Goal: Task Accomplishment & Management: Manage account settings

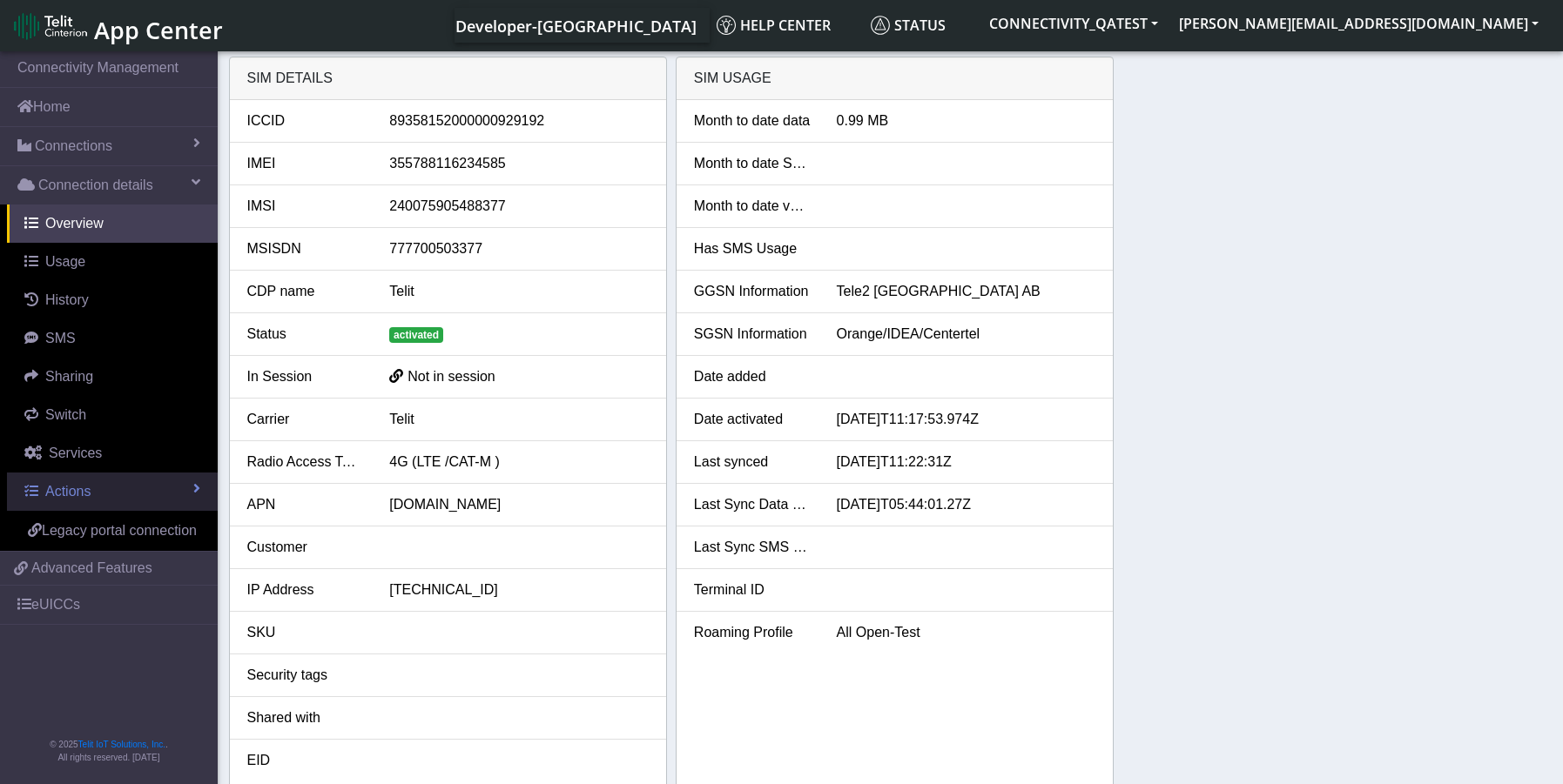
click at [79, 484] on span "Actions" at bounding box center [68, 492] width 45 height 15
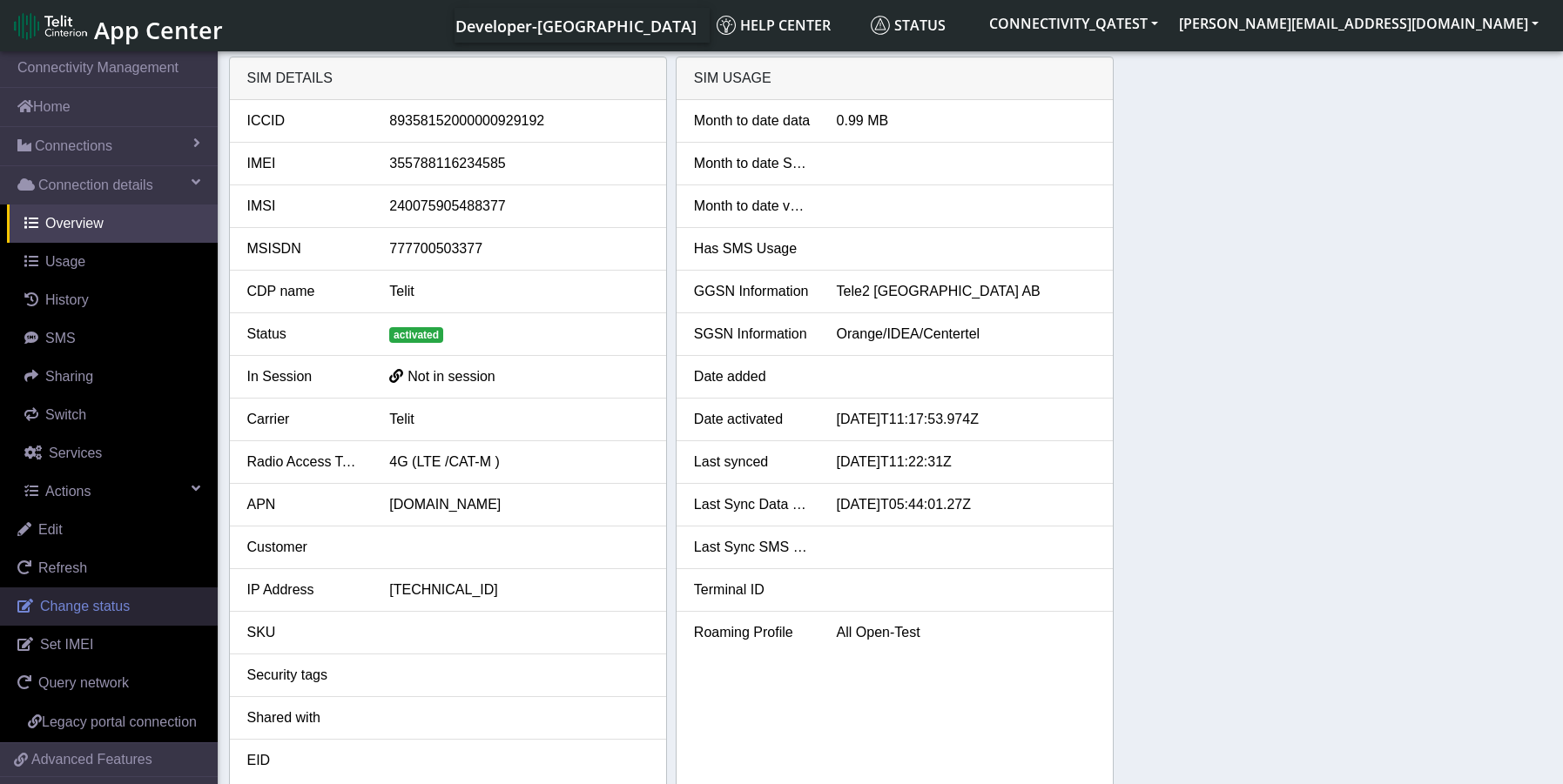
click at [97, 615] on link "Change status" at bounding box center [109, 607] width 218 height 39
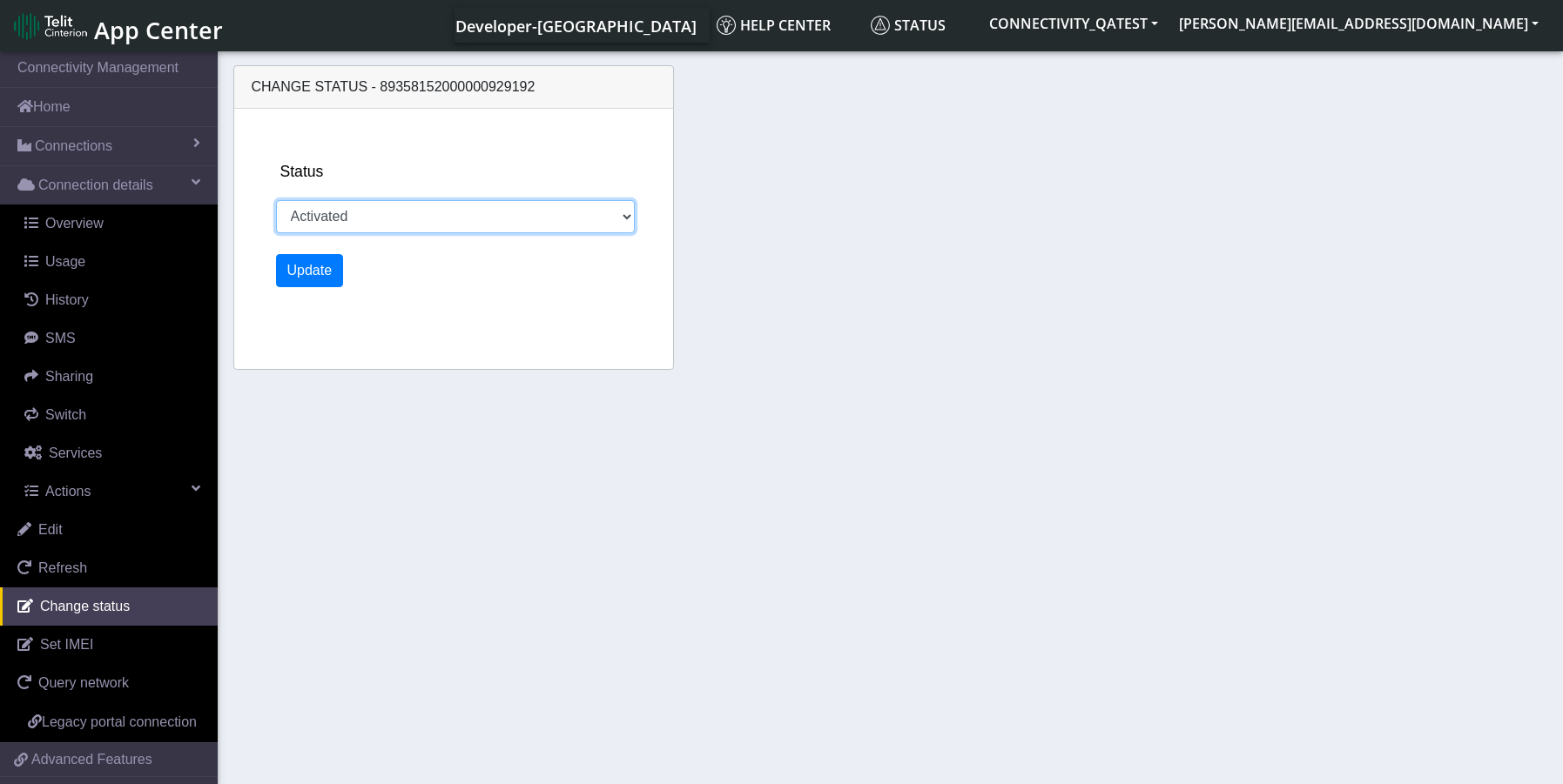
click at [424, 220] on select "Activated Deactivated Blocked" at bounding box center [456, 216] width 360 height 33
select select "blocked"
click at [277, 200] on select "Activated Deactivated Blocked" at bounding box center [456, 216] width 360 height 33
click at [301, 280] on button "Update" at bounding box center [311, 270] width 68 height 33
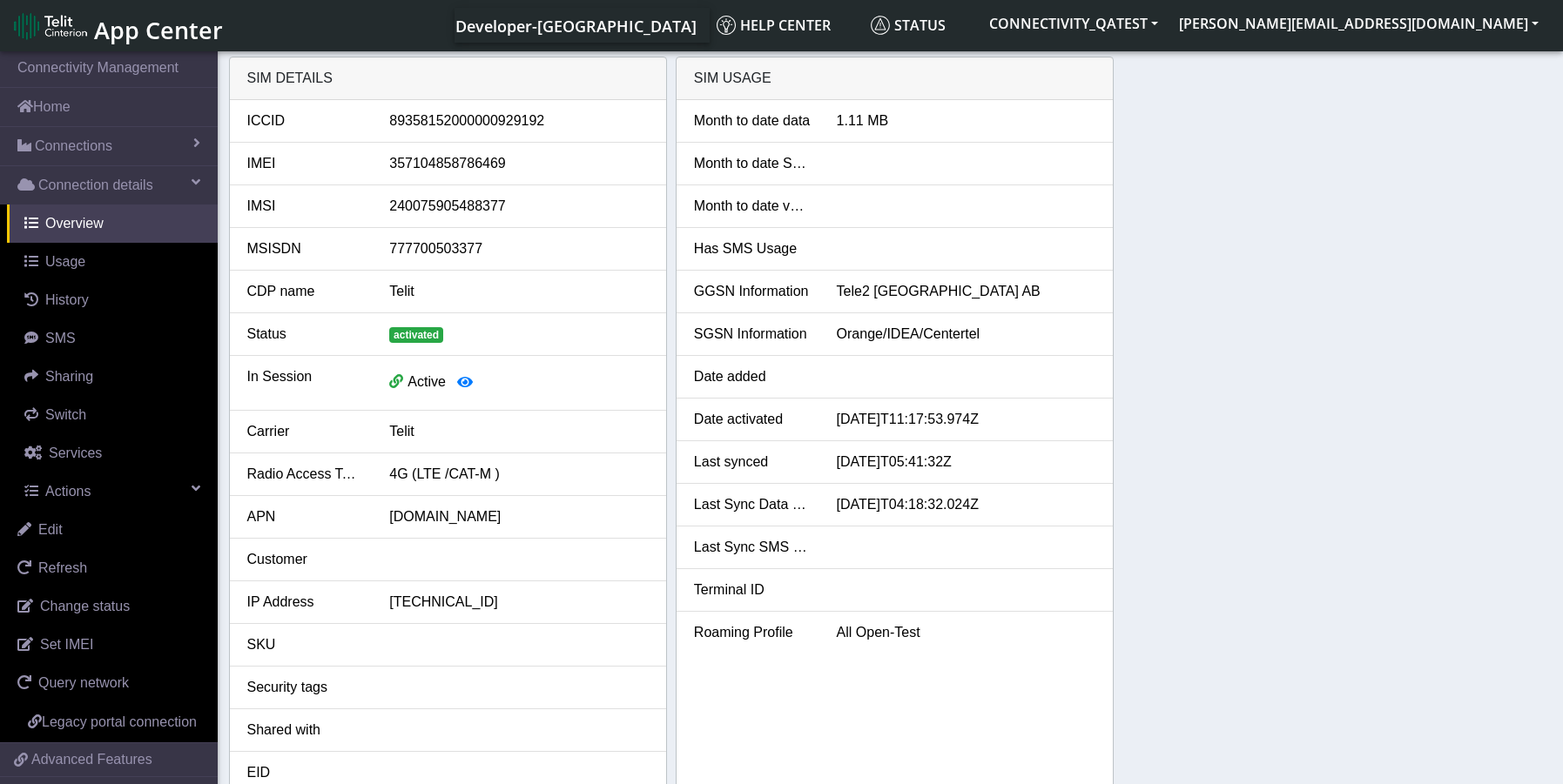
drag, startPoint x: 1218, startPoint y: 758, endPoint x: 1196, endPoint y: 739, distance: 29.1
click at [1218, 758] on div "SIM details ICCID 89358152000000929192 IMEI 357104858786469 IMSI 24007590548837…" at bounding box center [891, 430] width 1324 height 747
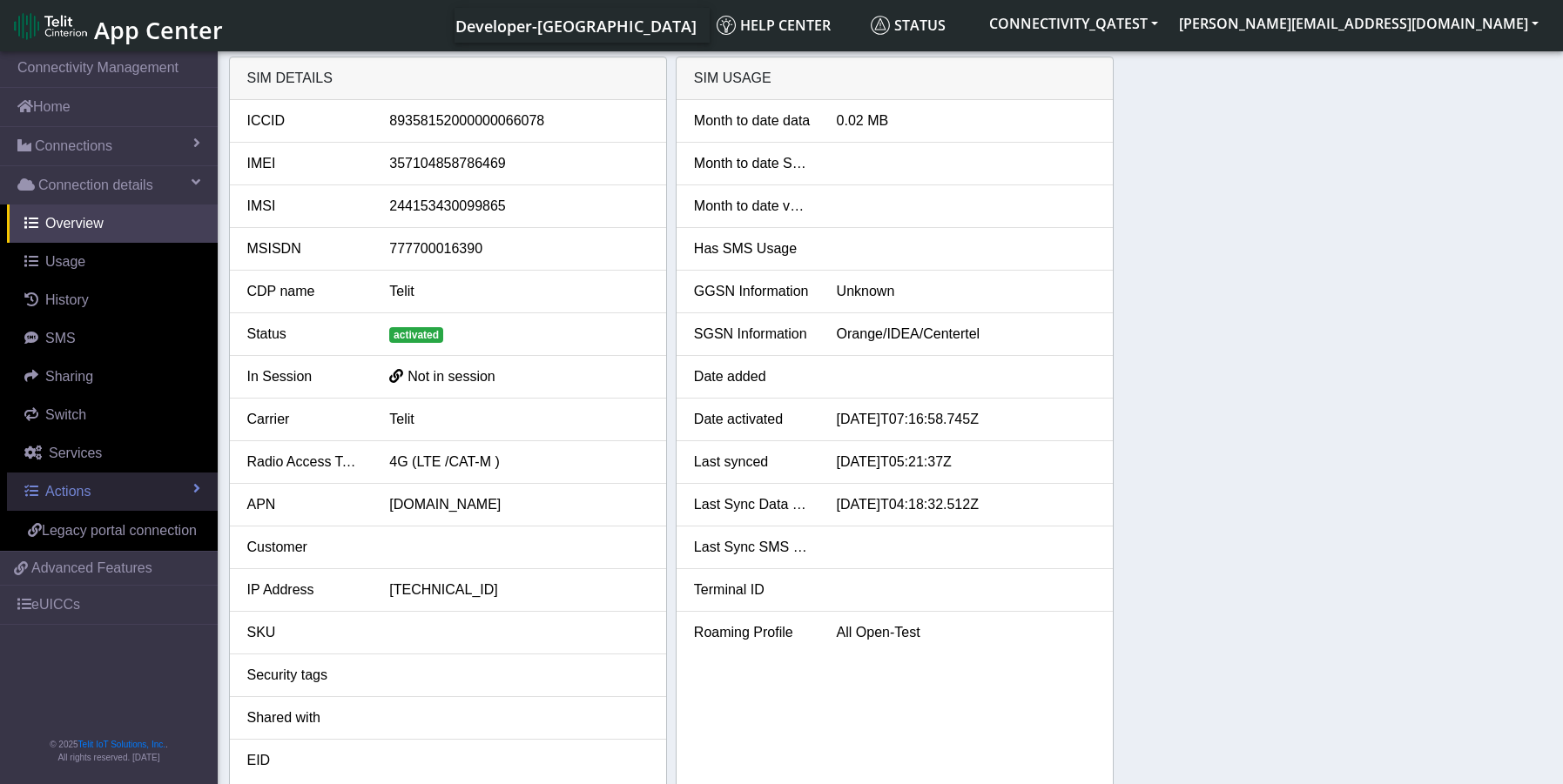
click at [75, 489] on span "Actions" at bounding box center [68, 492] width 45 height 15
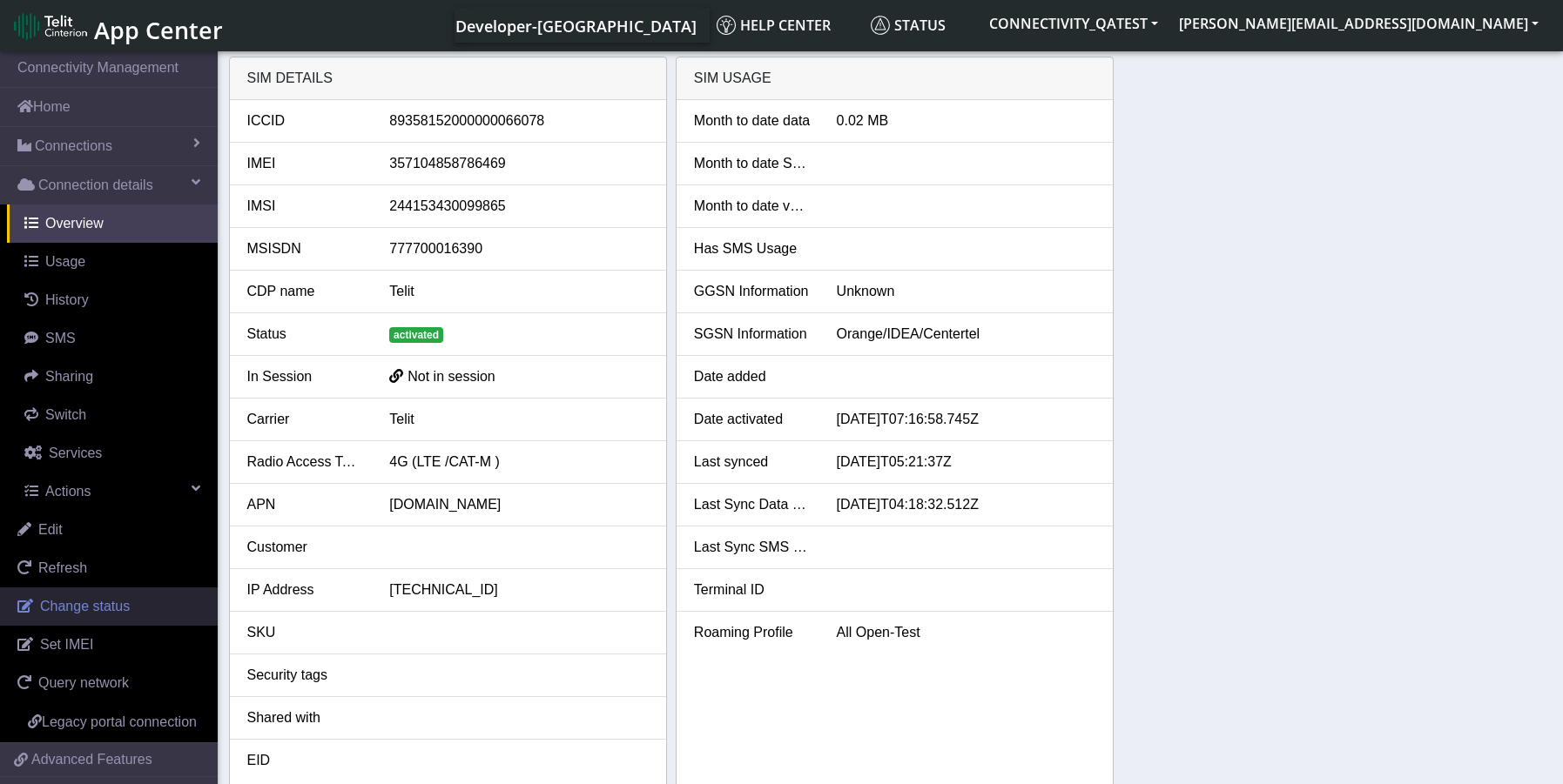
click at [105, 614] on span "Change status" at bounding box center [84, 607] width 90 height 15
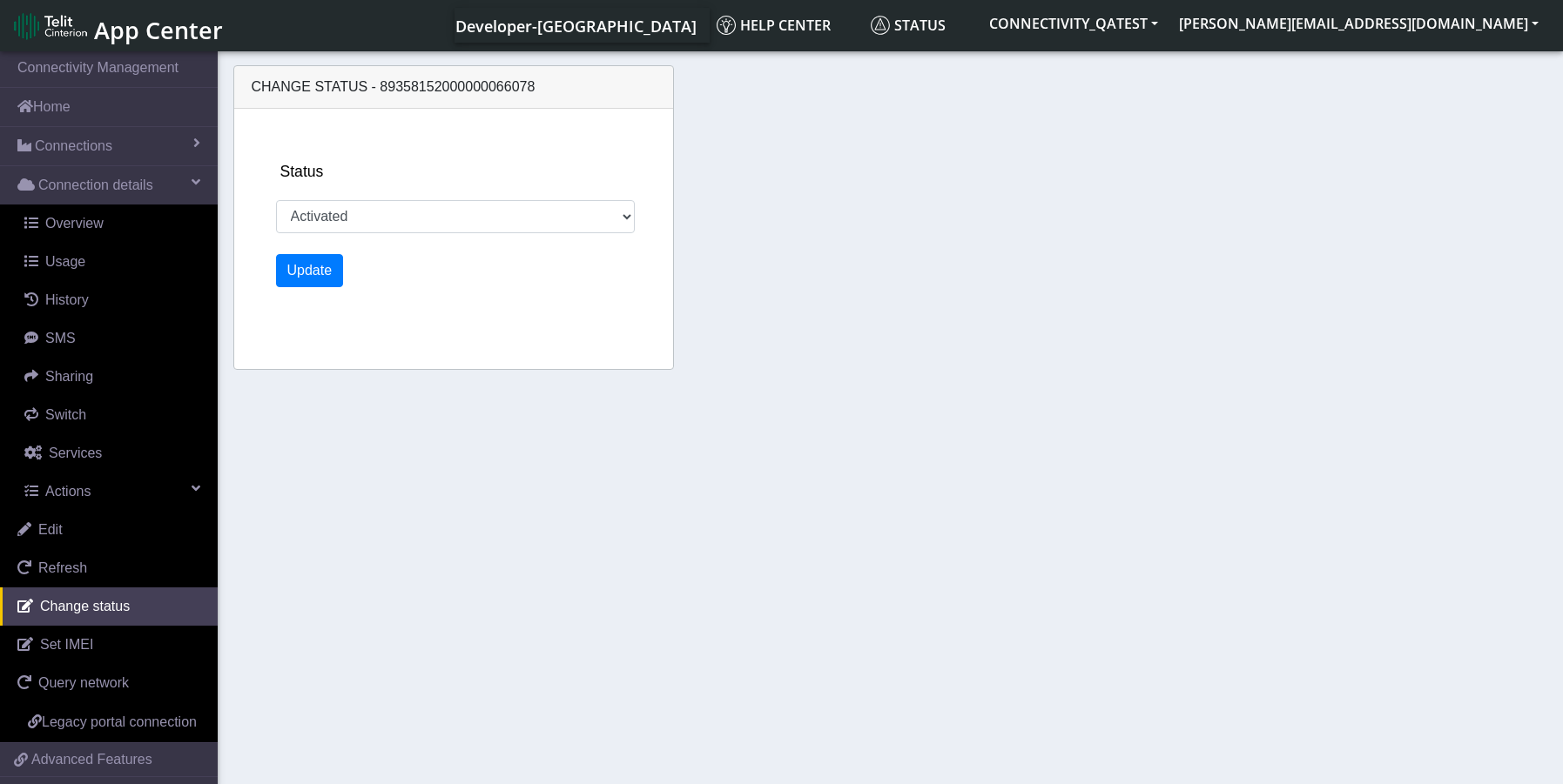
click at [389, 234] on div "Status Activated Deactivated Blocked Update" at bounding box center [475, 239] width 412 height 260
click at [391, 220] on select "Activated Deactivated Blocked" at bounding box center [456, 216] width 360 height 33
select select "blocked"
click at [277, 200] on select "Activated Deactivated Blocked" at bounding box center [456, 216] width 360 height 33
click at [311, 269] on button "Update" at bounding box center [311, 270] width 68 height 33
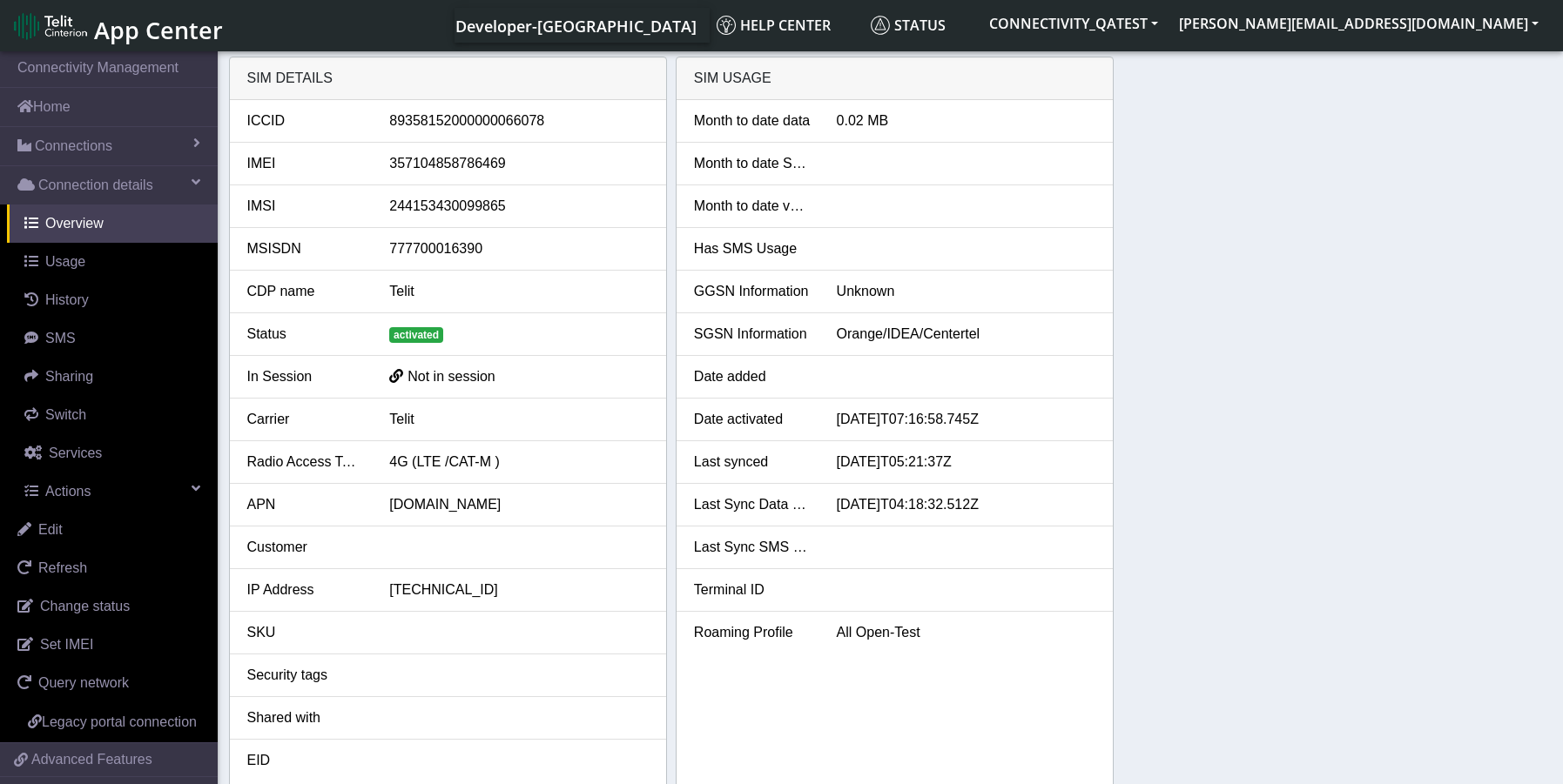
click at [739, 728] on div "Month to date data 0.02 MB Month to date SMS Month to date voice Has SMS Usage …" at bounding box center [895, 445] width 436 height 691
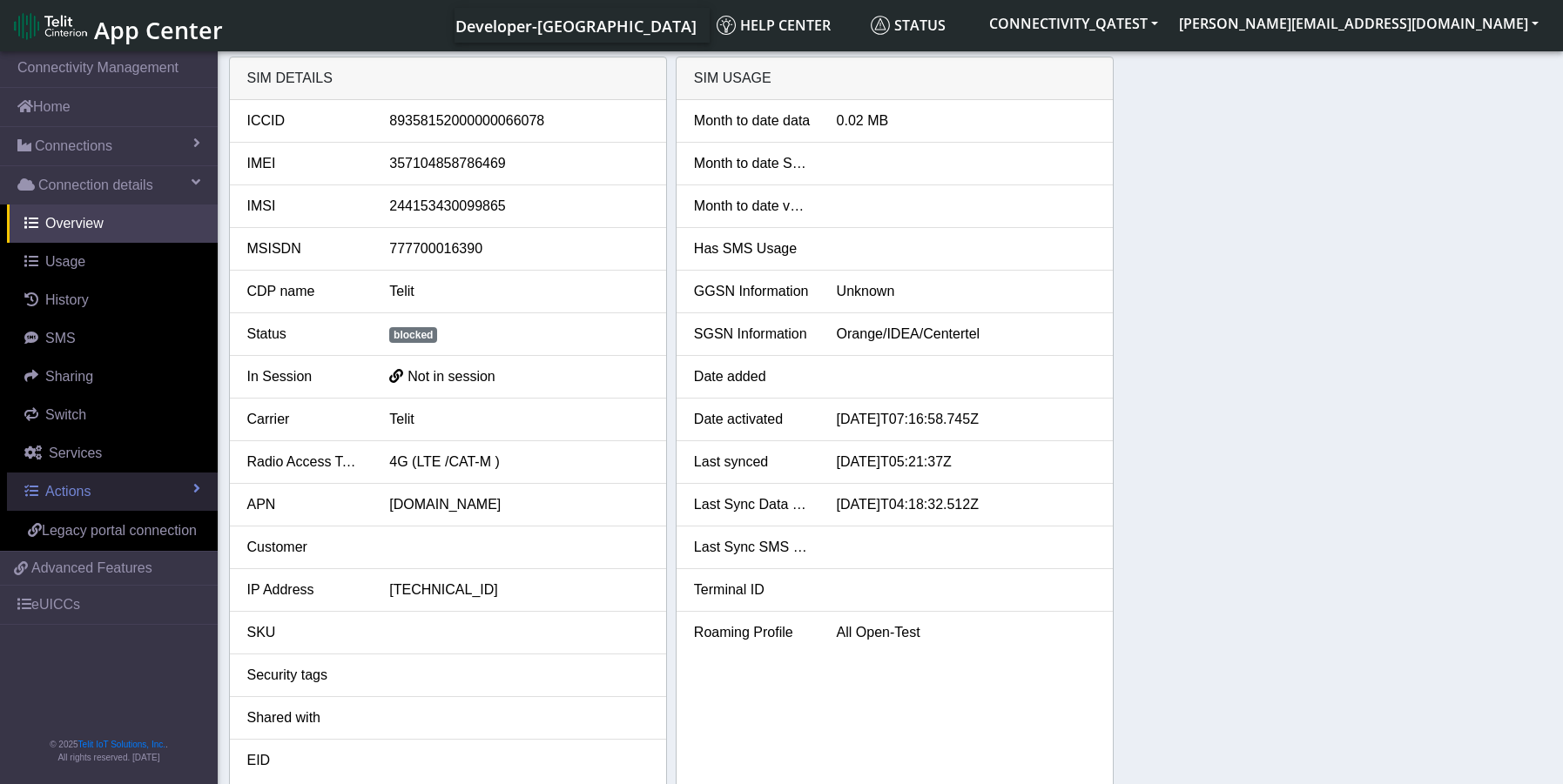
click at [64, 486] on span "Actions" at bounding box center [68, 492] width 45 height 15
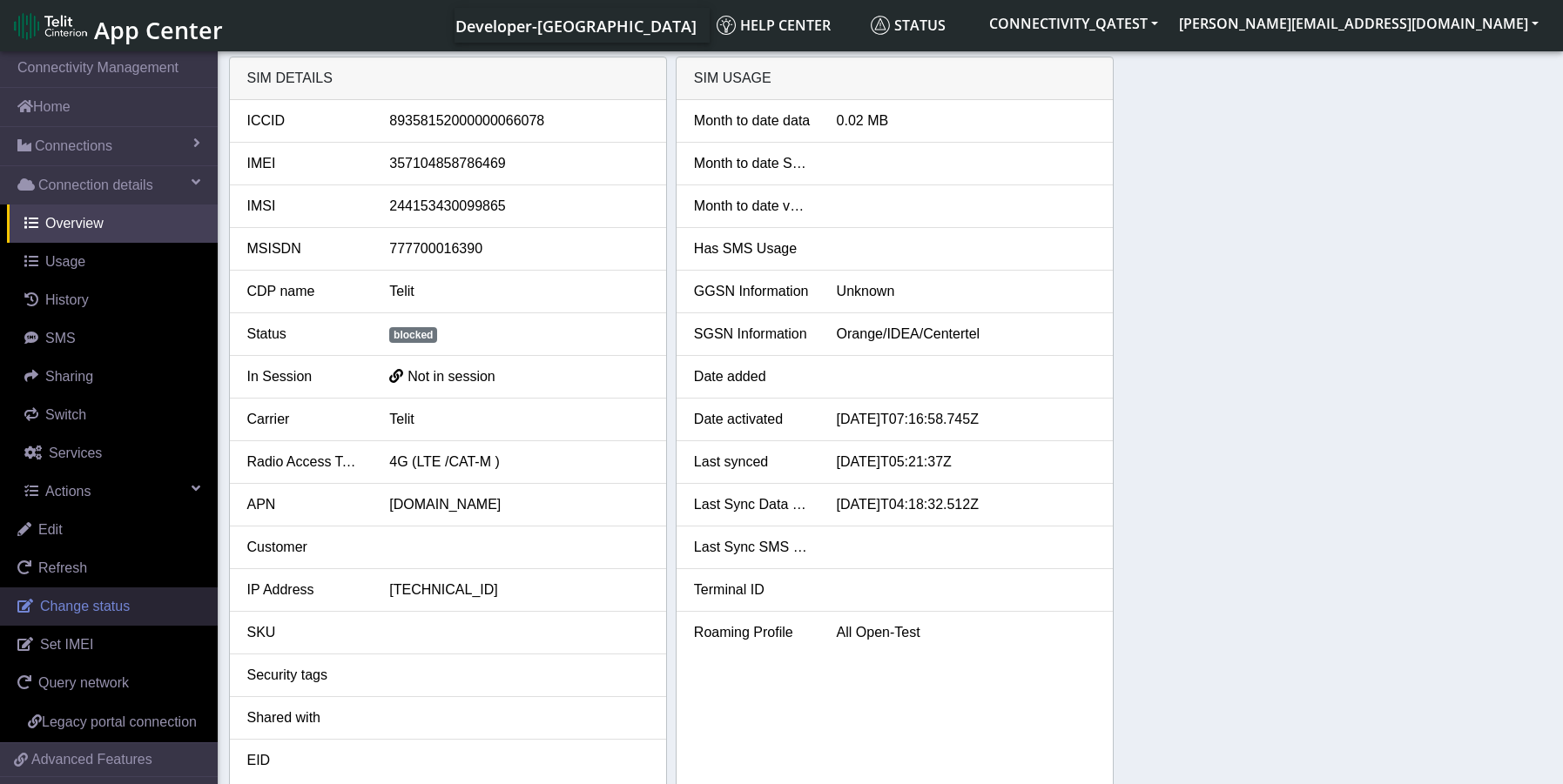
click at [100, 610] on span "Change status" at bounding box center [84, 607] width 90 height 15
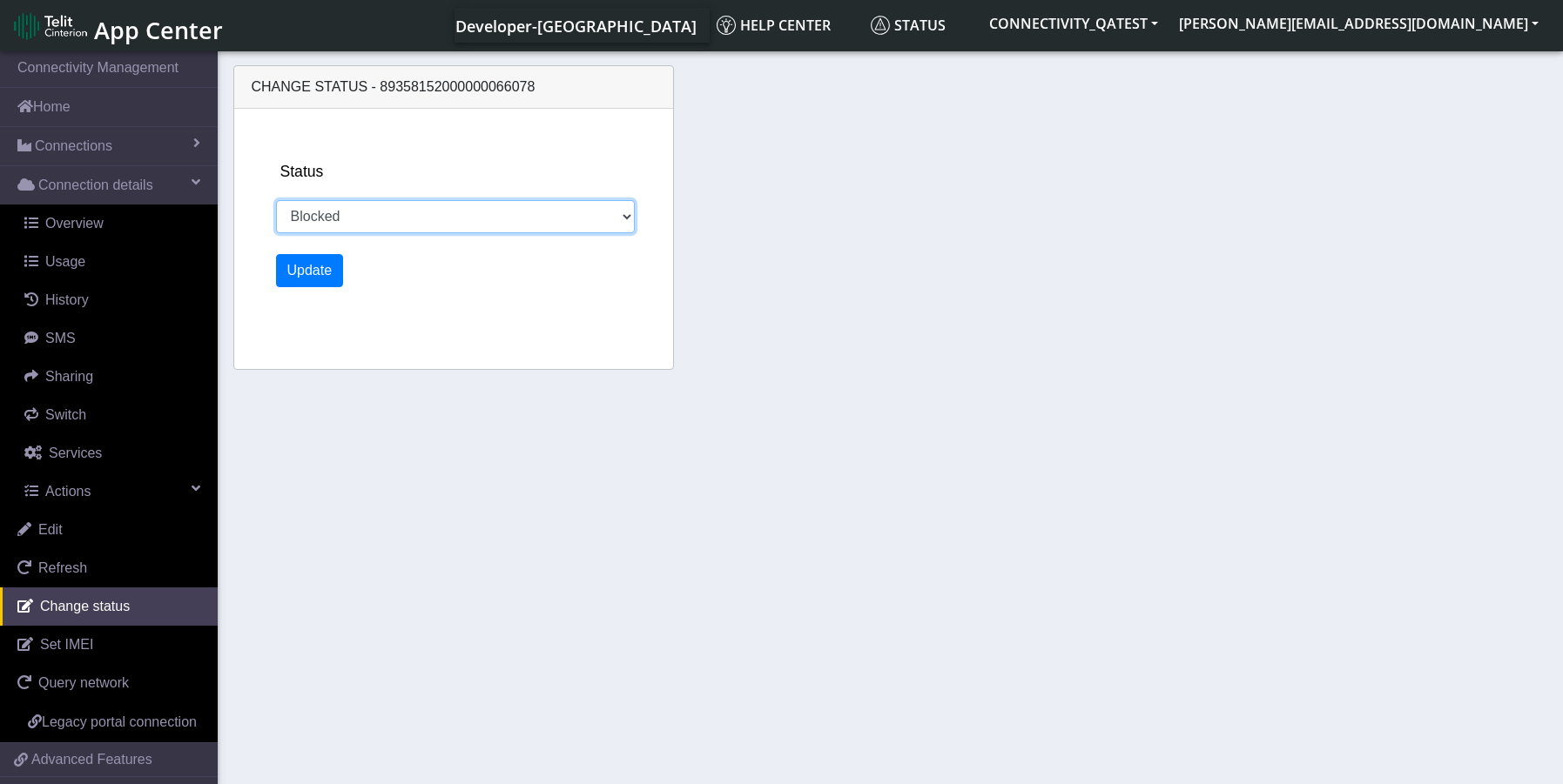
click at [443, 228] on select "Activated Deactivated Blocked" at bounding box center [456, 216] width 360 height 33
select select "activated"
click at [277, 200] on select "Activated Deactivated Blocked" at bounding box center [456, 216] width 360 height 33
click at [296, 274] on button "Update" at bounding box center [311, 270] width 68 height 33
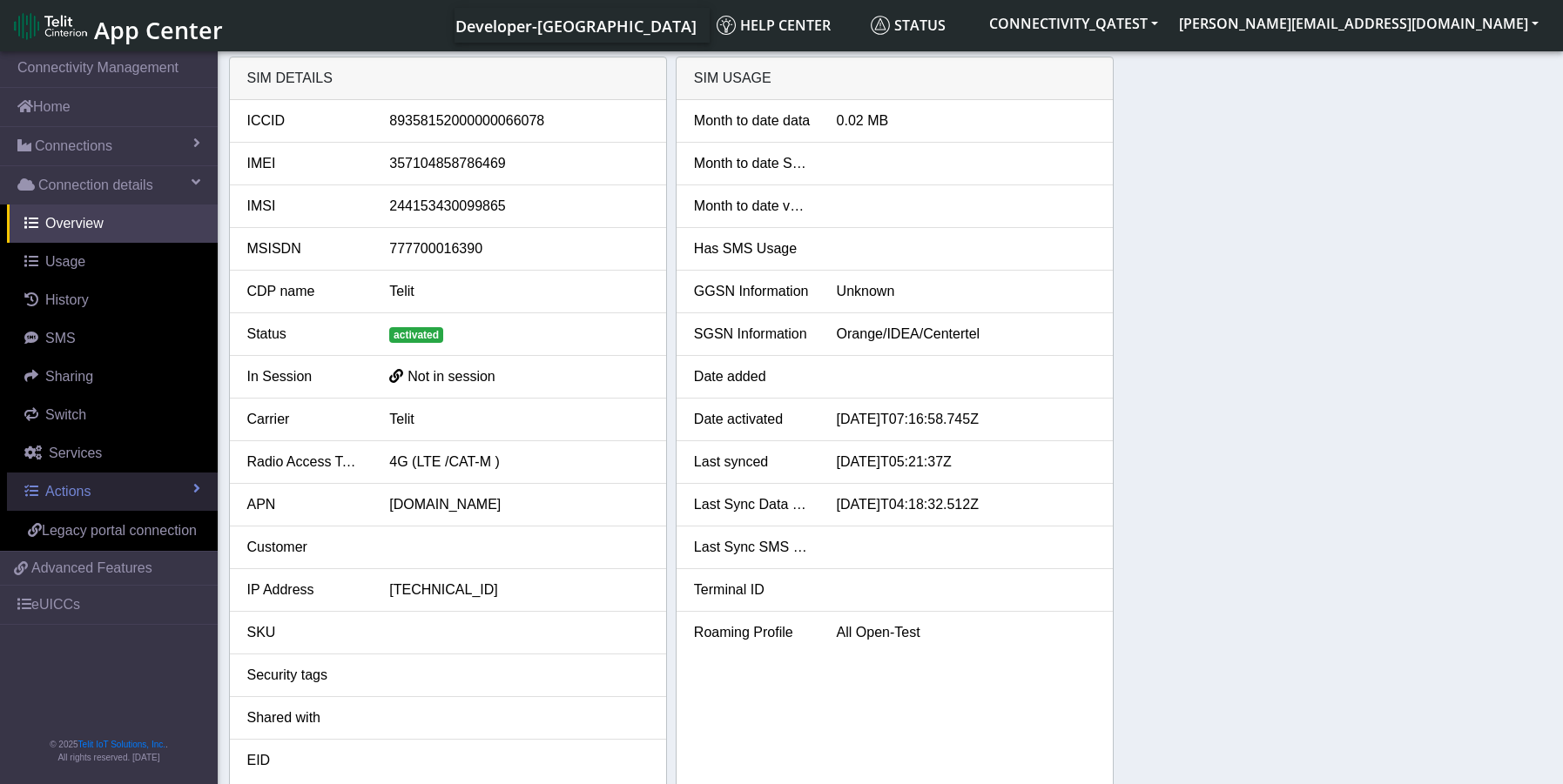
click at [79, 481] on link "Actions" at bounding box center [111, 492] width 210 height 39
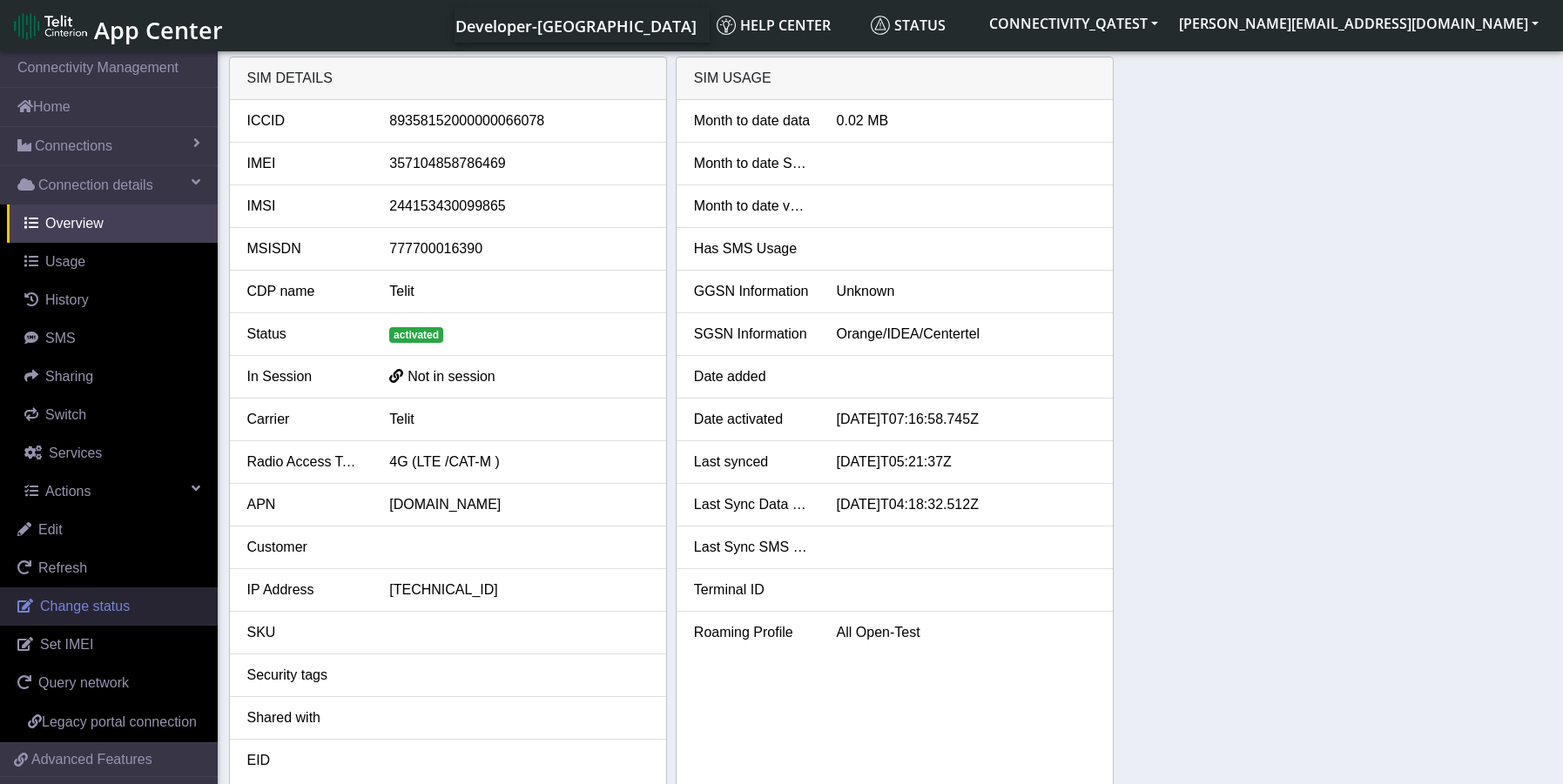
click at [116, 608] on span "Change status" at bounding box center [84, 607] width 90 height 15
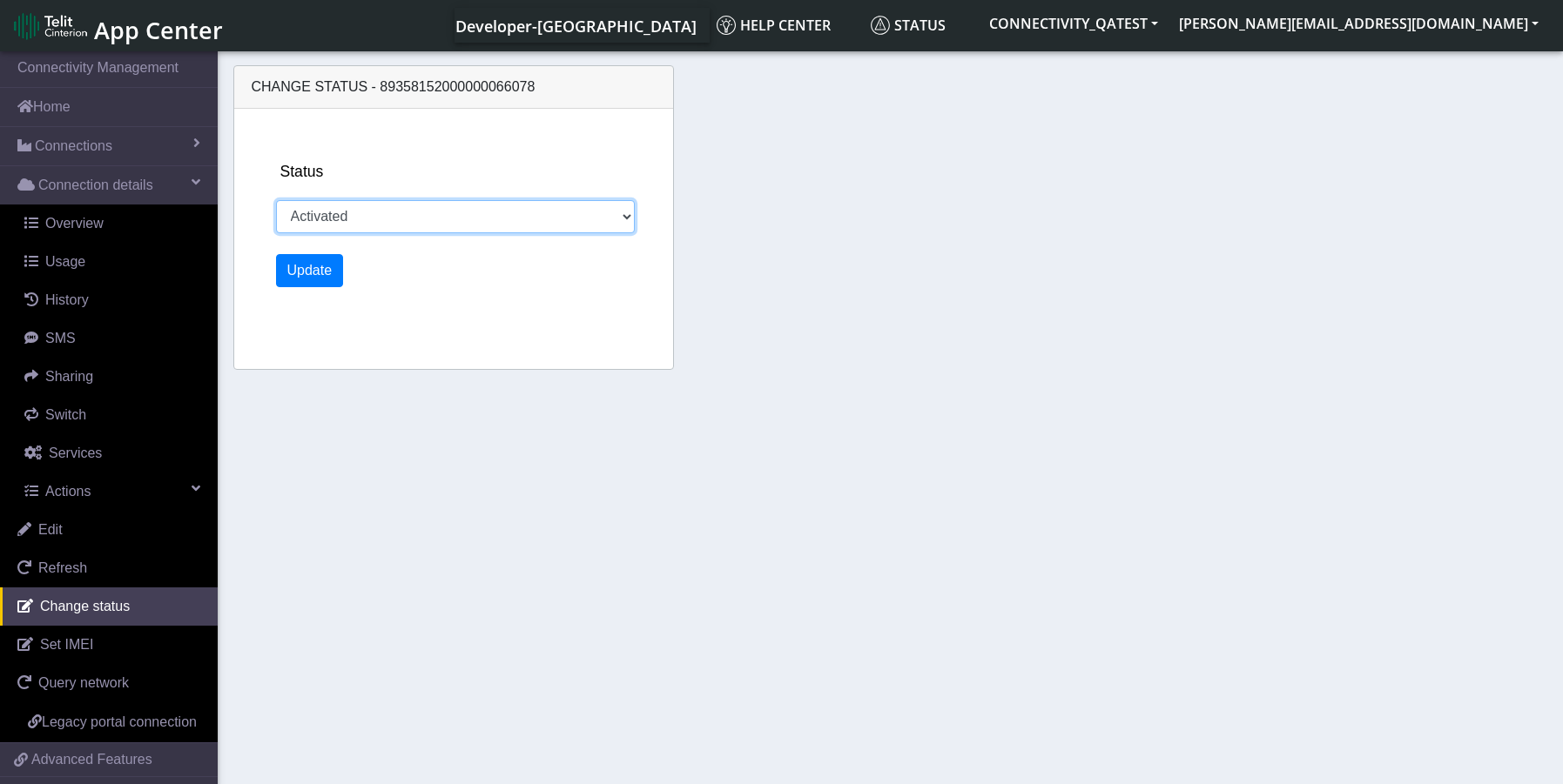
click at [446, 229] on select "Activated Deactivated Blocked" at bounding box center [456, 216] width 360 height 33
select select "blocked"
click at [277, 200] on select "Activated Deactivated Blocked" at bounding box center [456, 216] width 360 height 33
click at [297, 270] on button "Update" at bounding box center [311, 270] width 68 height 33
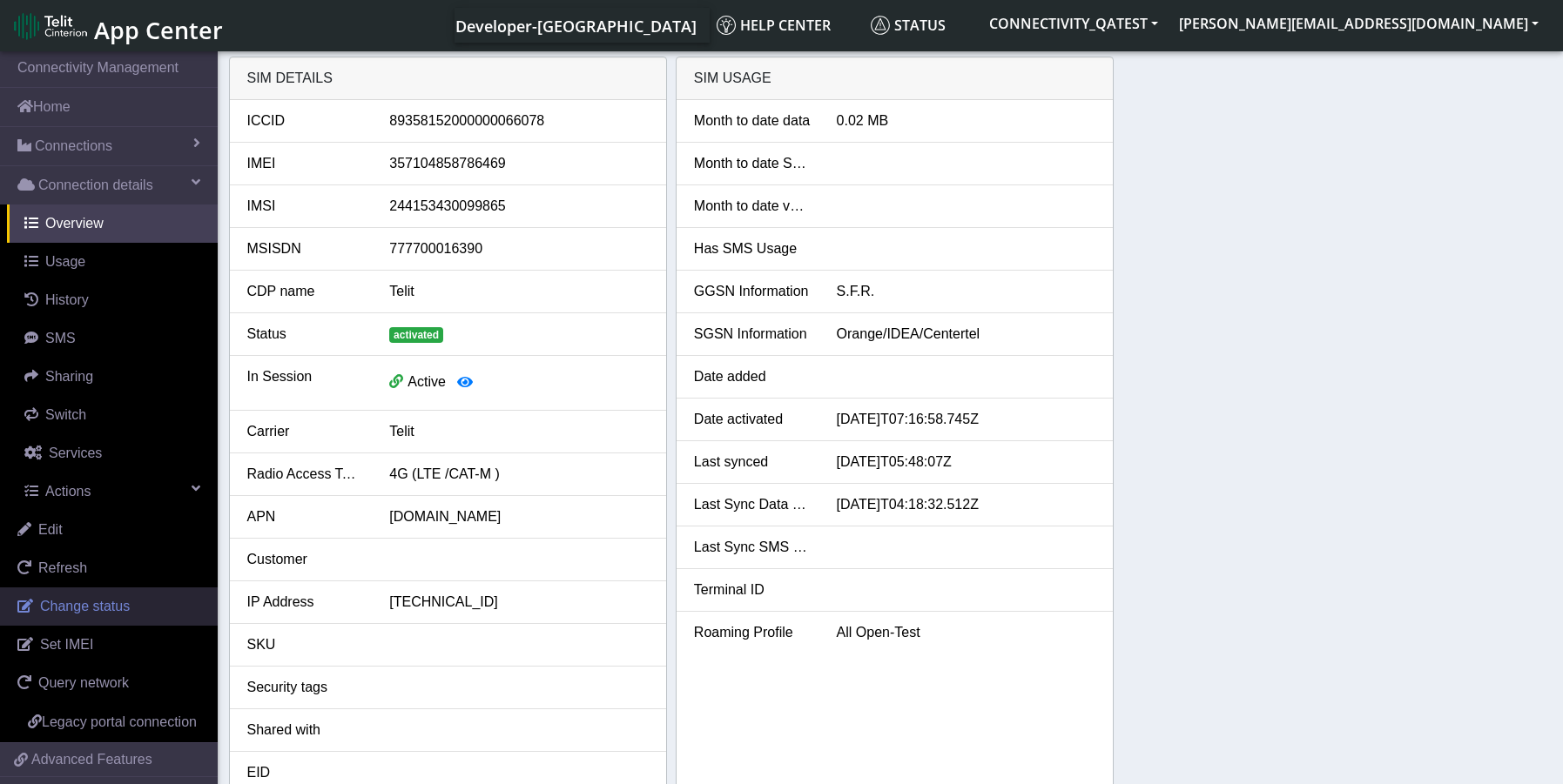
click at [89, 601] on span "Change status" at bounding box center [84, 607] width 90 height 15
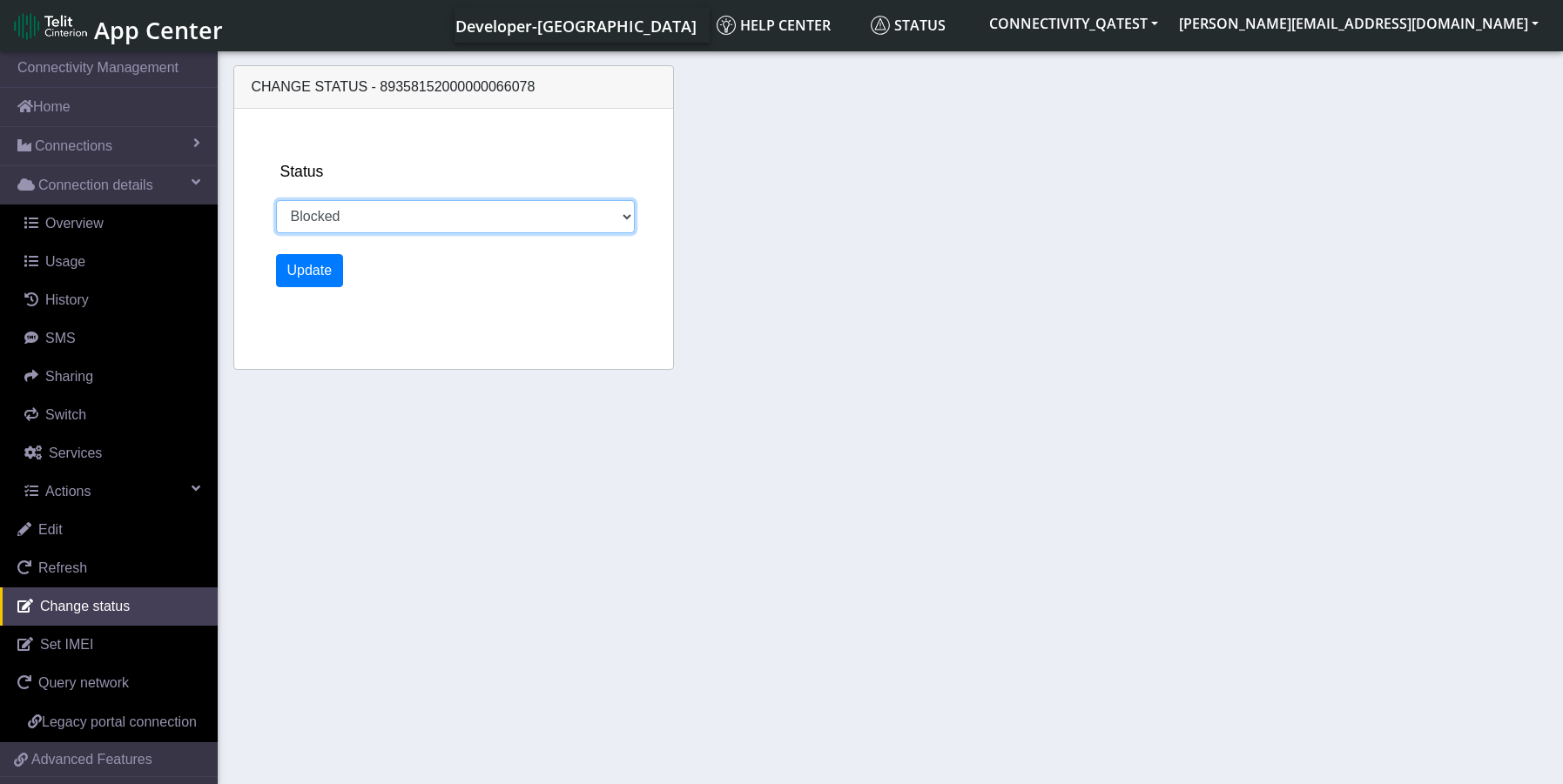
click at [419, 227] on select "Activated Deactivated Blocked" at bounding box center [456, 216] width 360 height 33
select select "activated"
click at [277, 200] on select "Activated Deactivated Blocked" at bounding box center [456, 216] width 360 height 33
click at [290, 280] on button "Update" at bounding box center [311, 270] width 68 height 33
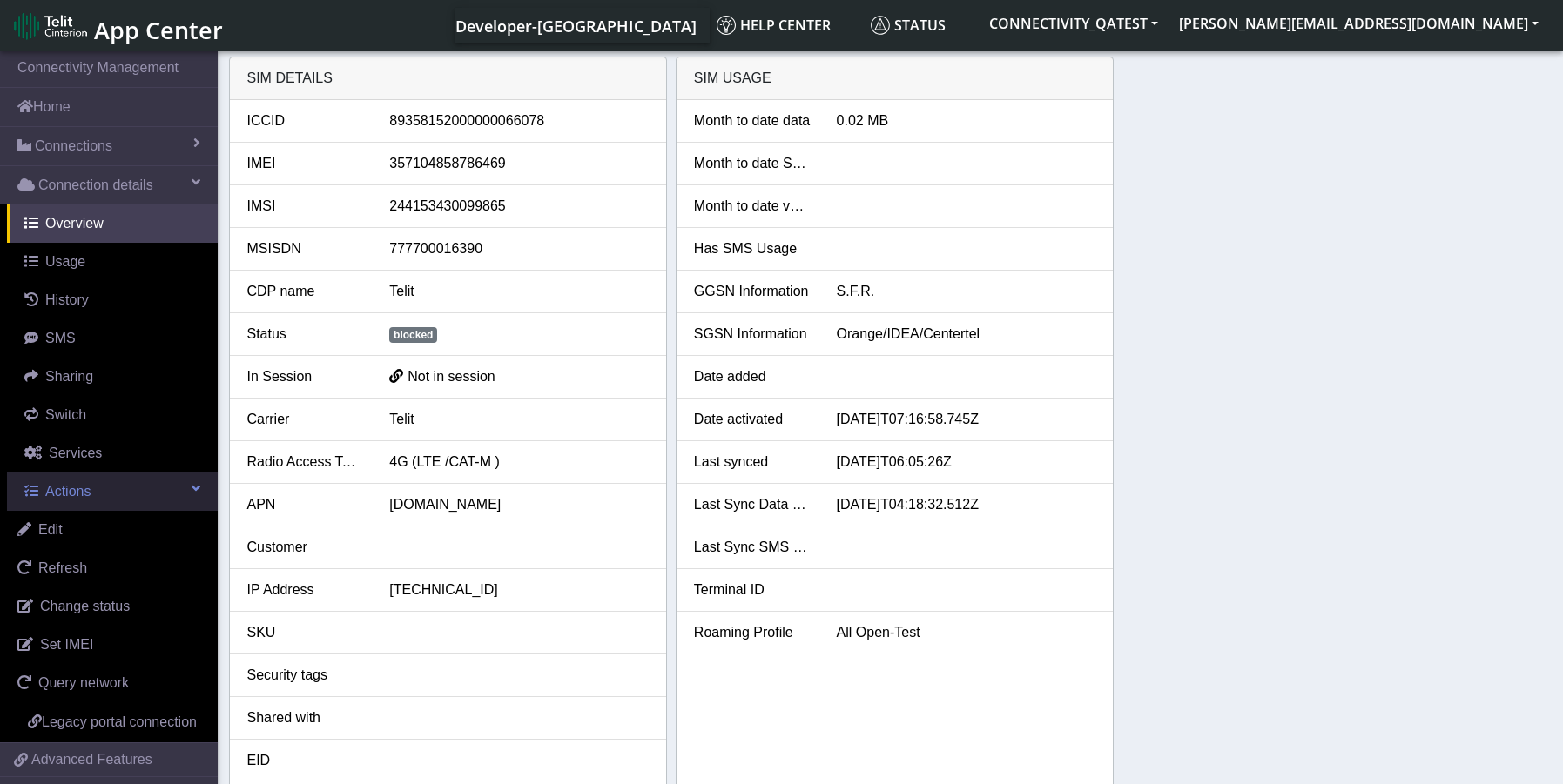
click at [78, 488] on span "Actions" at bounding box center [68, 492] width 45 height 15
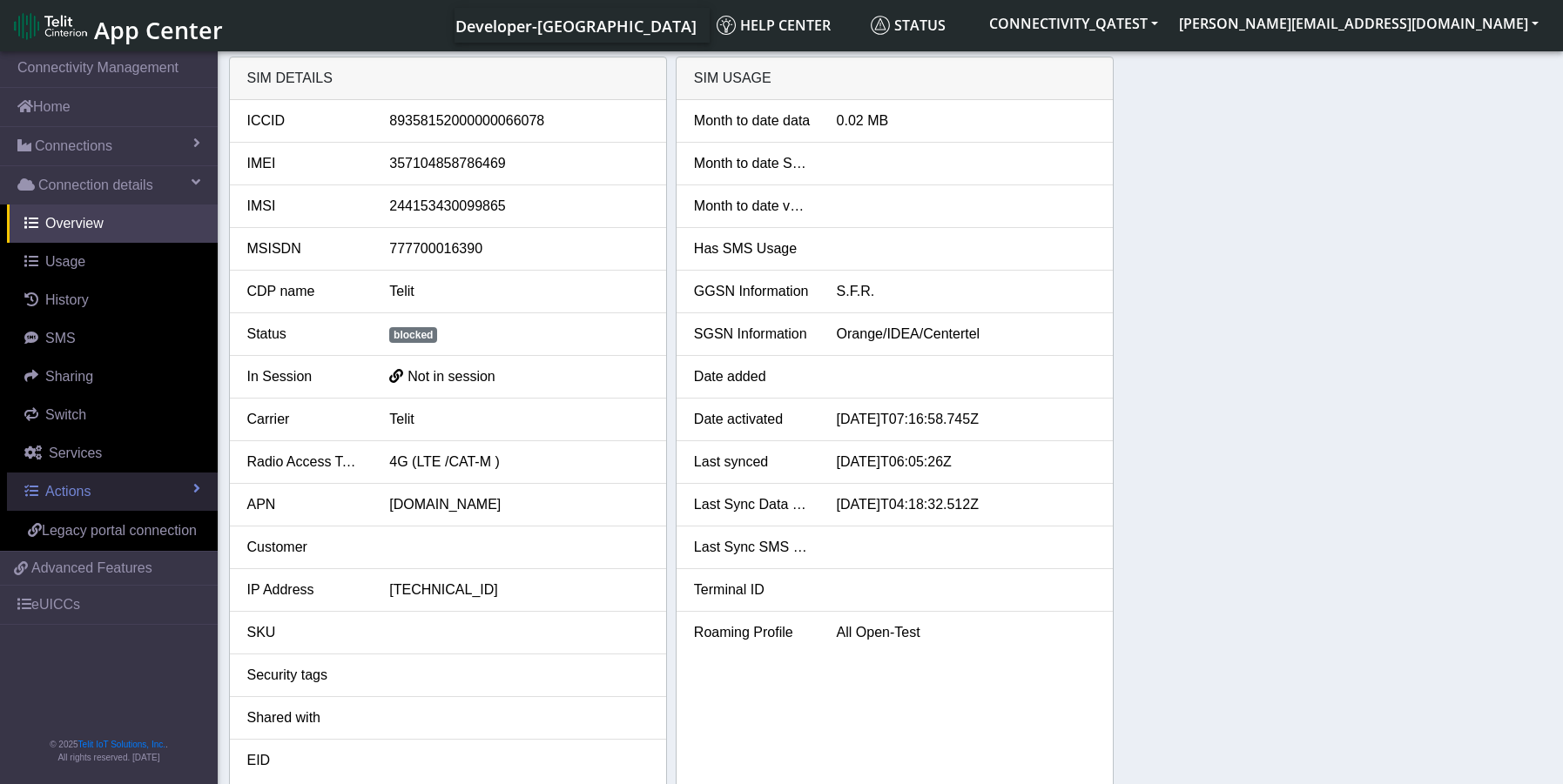
click at [120, 495] on link "Actions" at bounding box center [111, 492] width 210 height 39
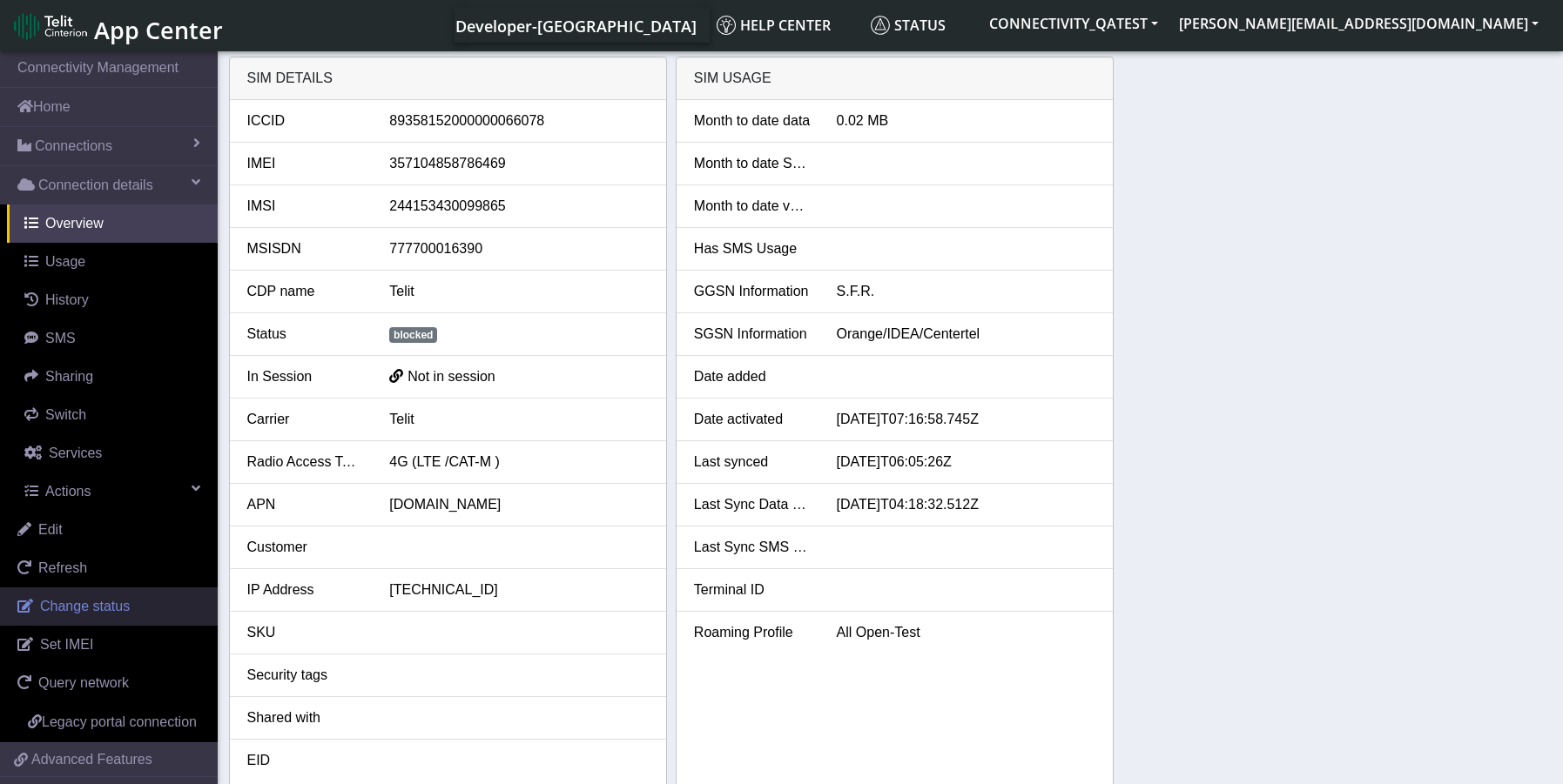
click at [114, 612] on span "Change status" at bounding box center [84, 607] width 90 height 15
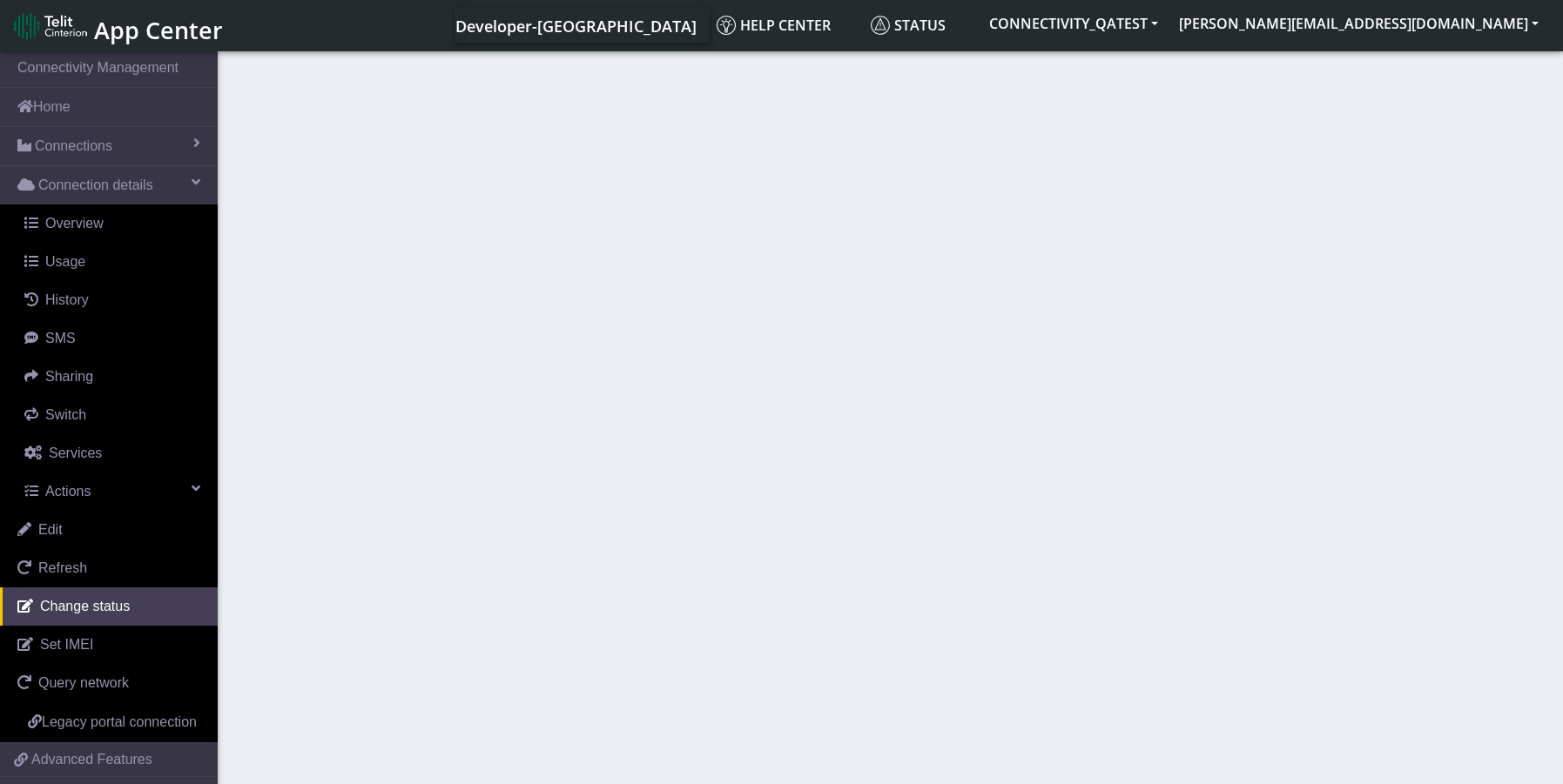
select select "blocked"
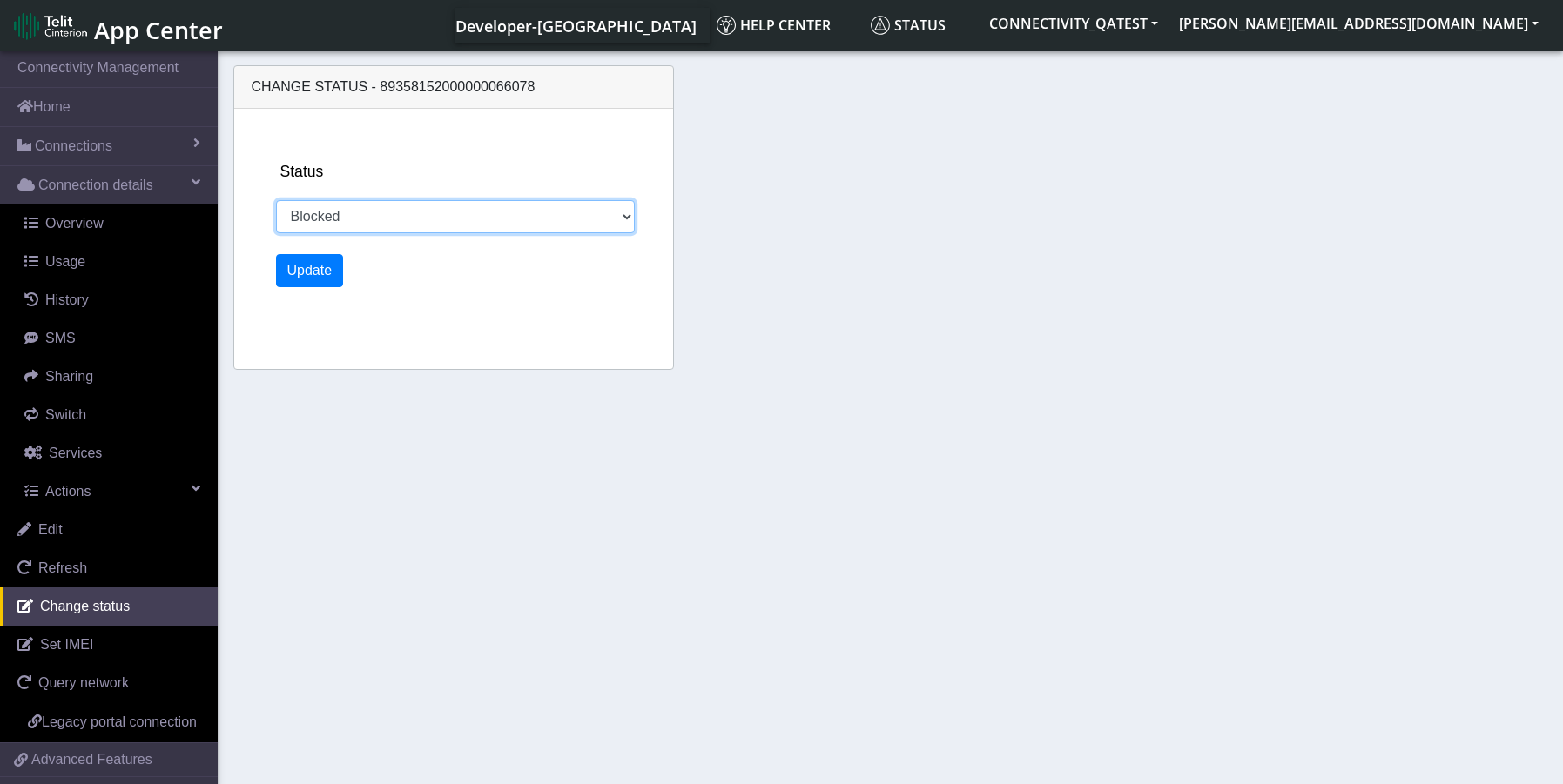
click at [367, 229] on select "Activated Deactivated Blocked" at bounding box center [456, 216] width 360 height 33
click at [277, 200] on select "Activated Deactivated Blocked" at bounding box center [456, 216] width 360 height 33
click at [322, 277] on button "Update" at bounding box center [311, 270] width 68 height 33
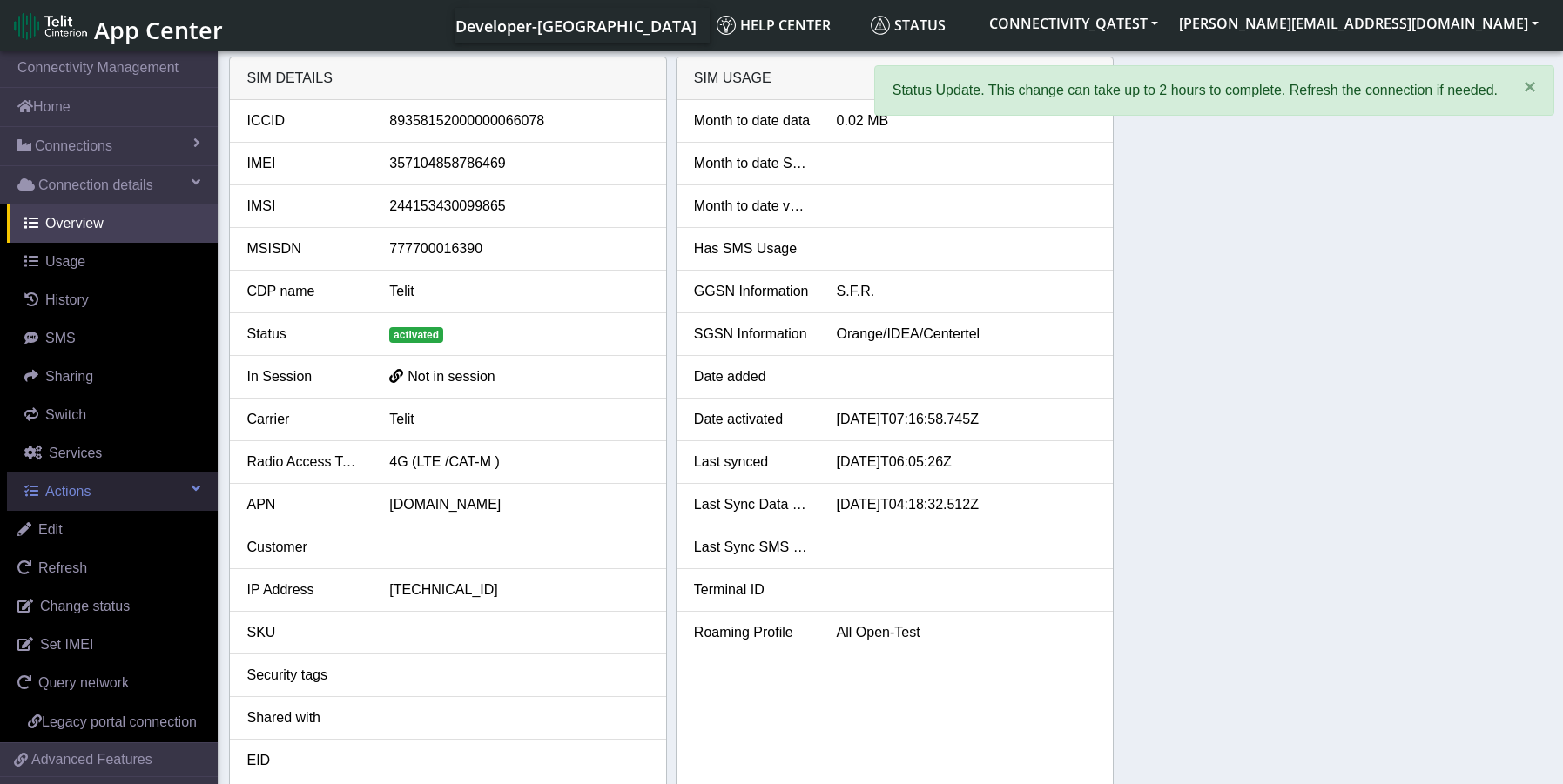
click at [79, 495] on span "Actions" at bounding box center [68, 492] width 45 height 15
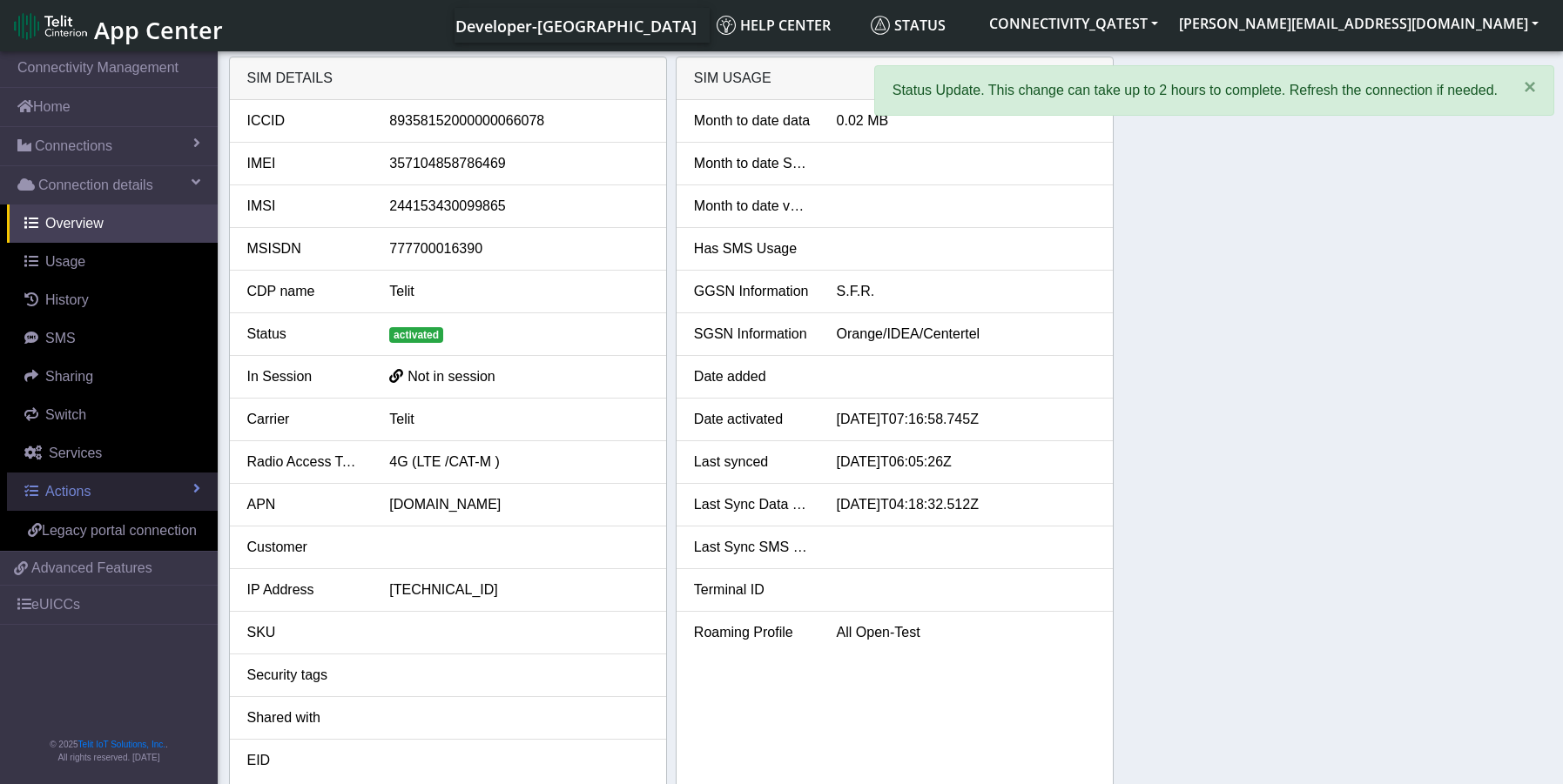
click at [109, 496] on link "Actions" at bounding box center [111, 492] width 210 height 39
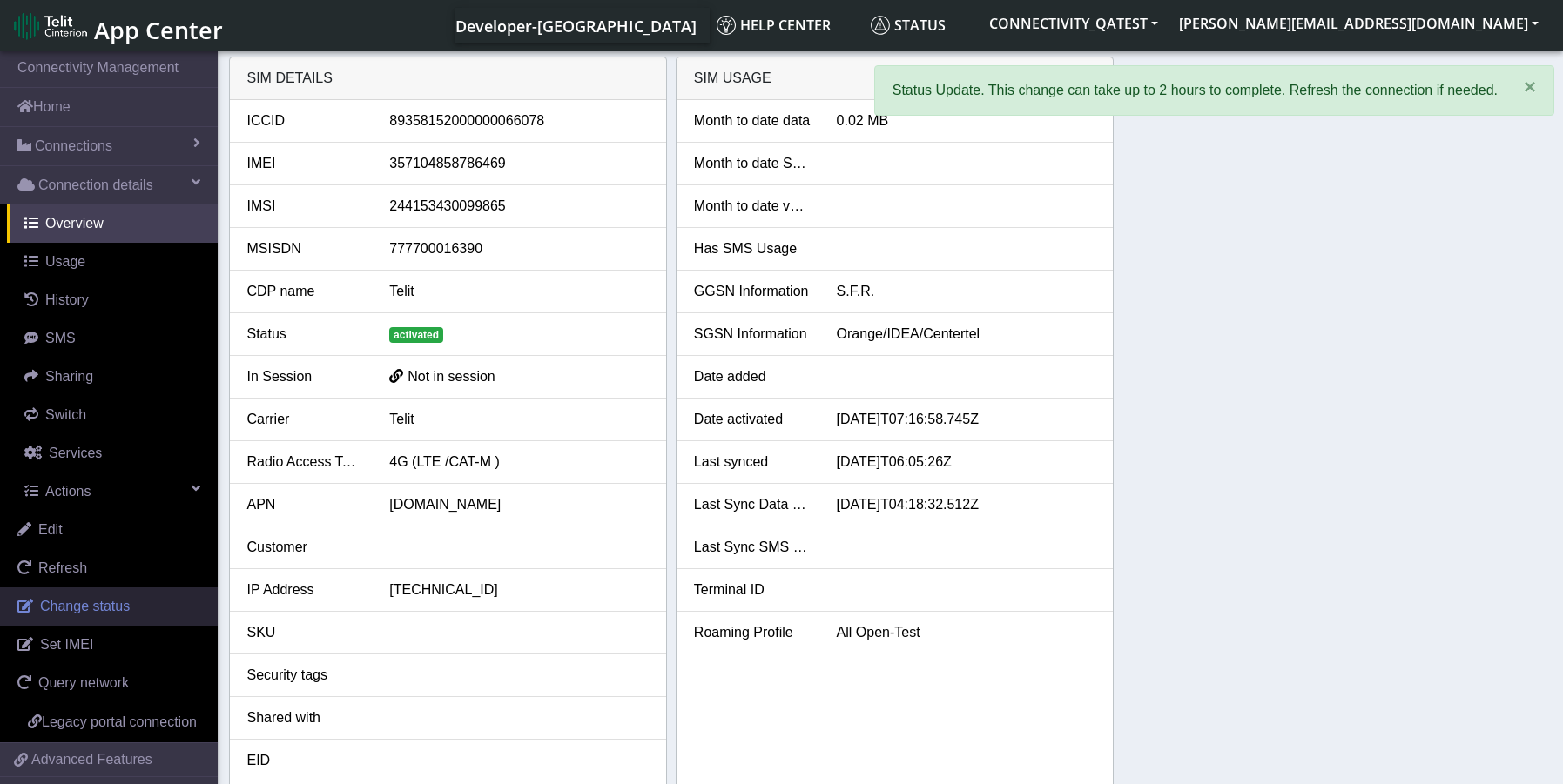
click at [108, 614] on span "Change status" at bounding box center [84, 607] width 90 height 15
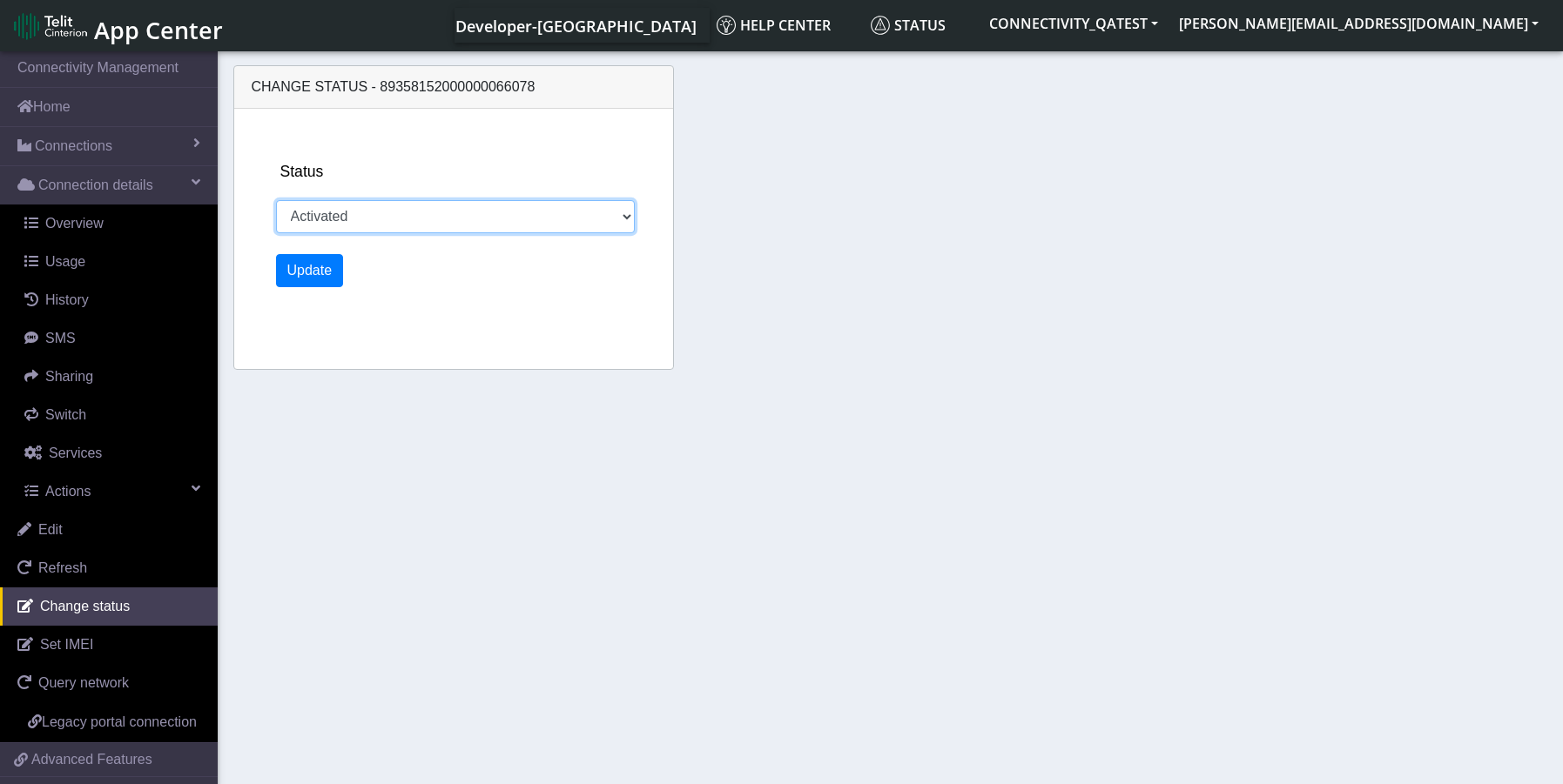
click at [556, 225] on select "Activated Deactivated Blocked" at bounding box center [456, 216] width 360 height 33
select select "blocked"
click at [277, 200] on select "Activated Deactivated Blocked" at bounding box center [456, 216] width 360 height 33
click at [305, 278] on button "Update" at bounding box center [311, 270] width 68 height 33
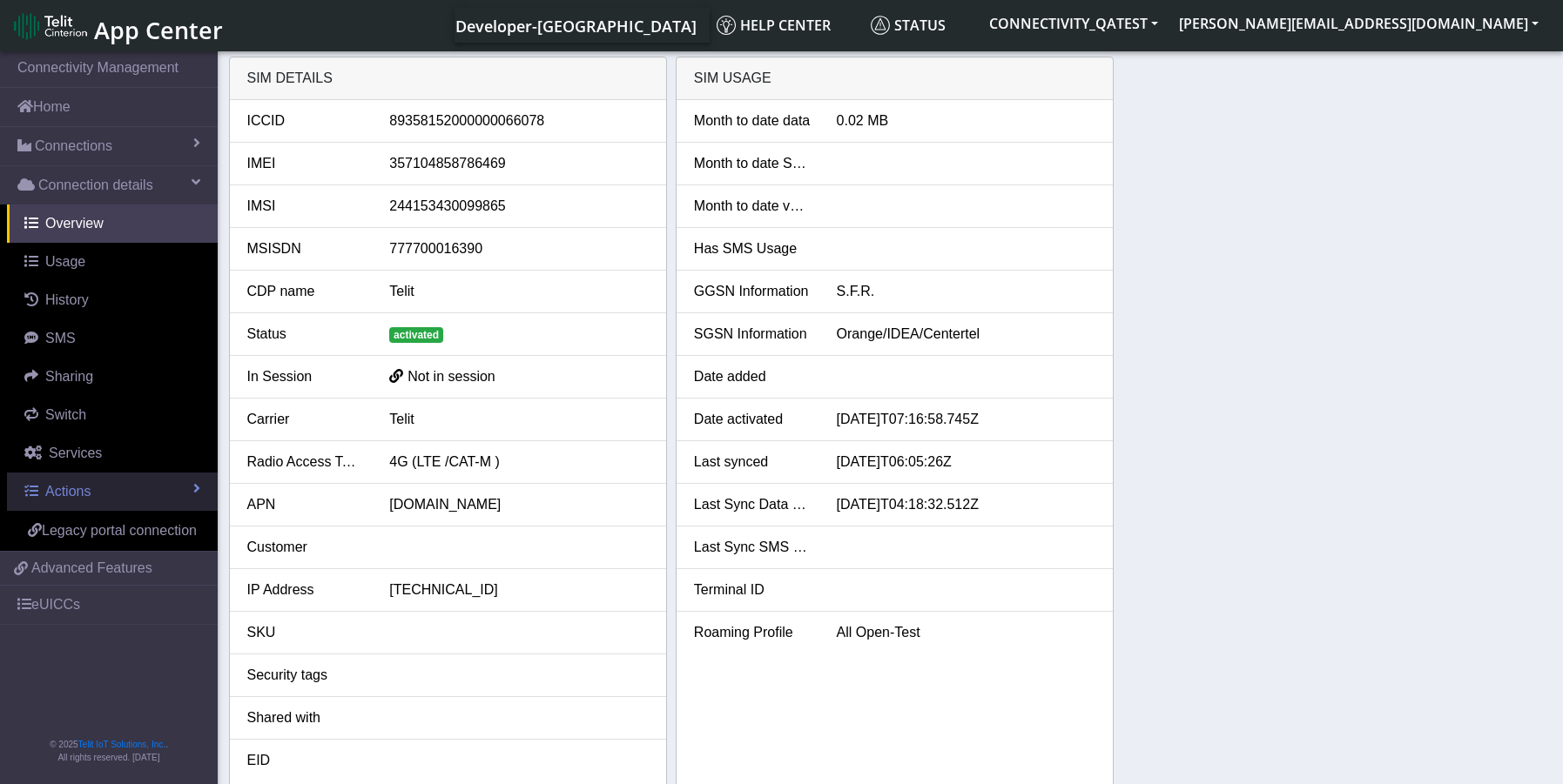
click at [82, 498] on span "Actions" at bounding box center [68, 492] width 45 height 15
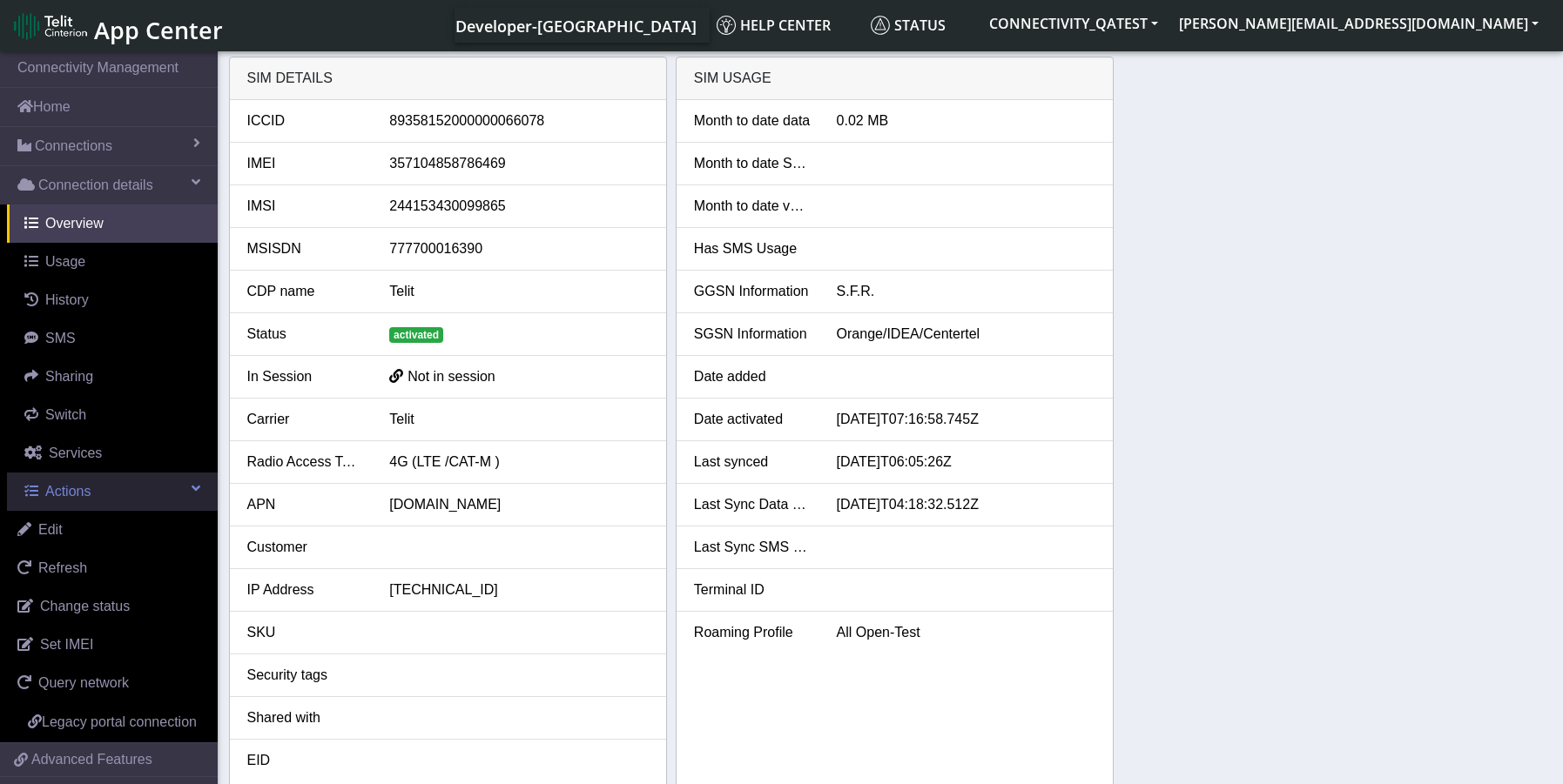
click at [80, 498] on span "Actions" at bounding box center [68, 492] width 45 height 15
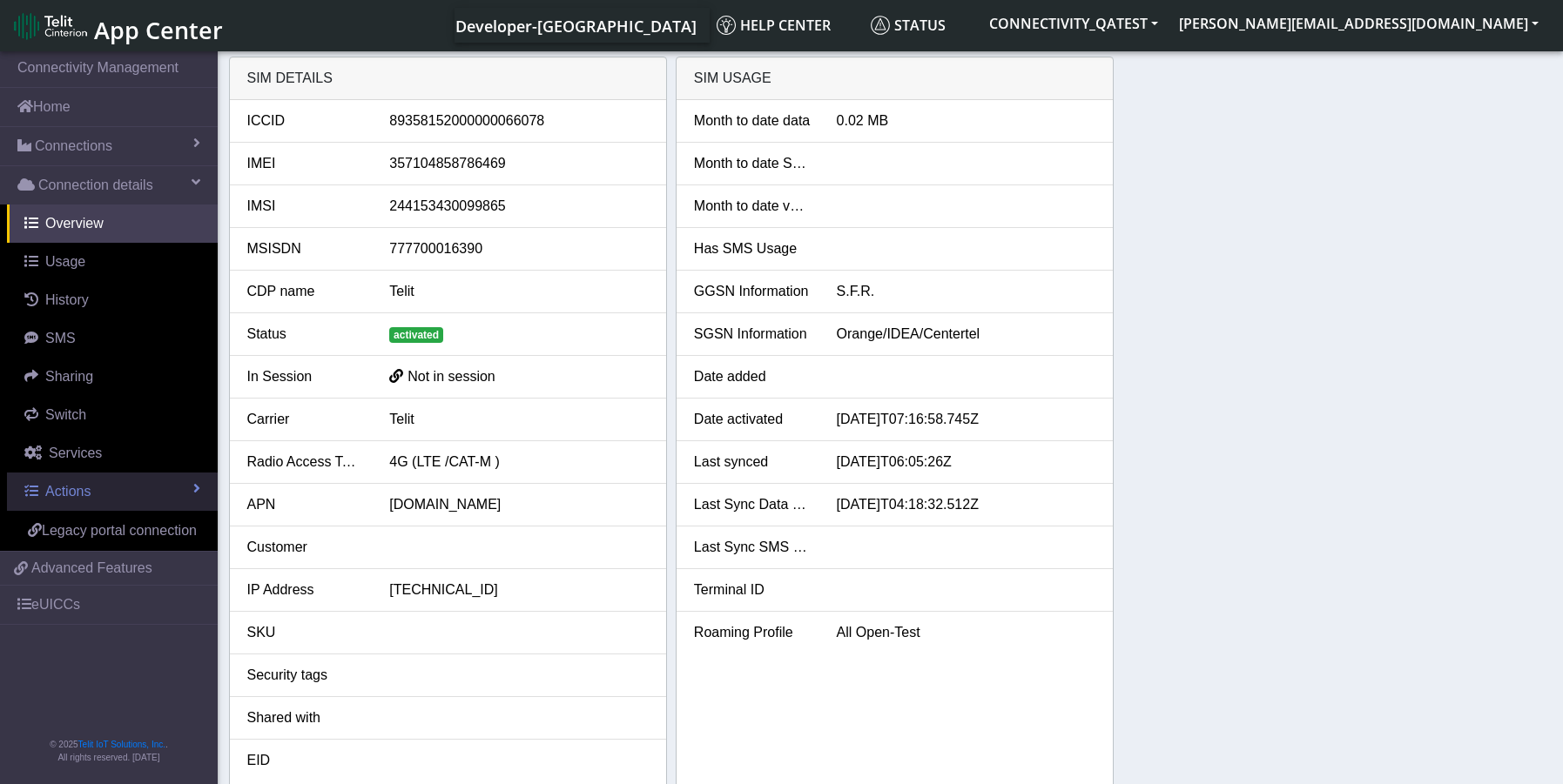
click at [85, 495] on span "Actions" at bounding box center [68, 492] width 45 height 15
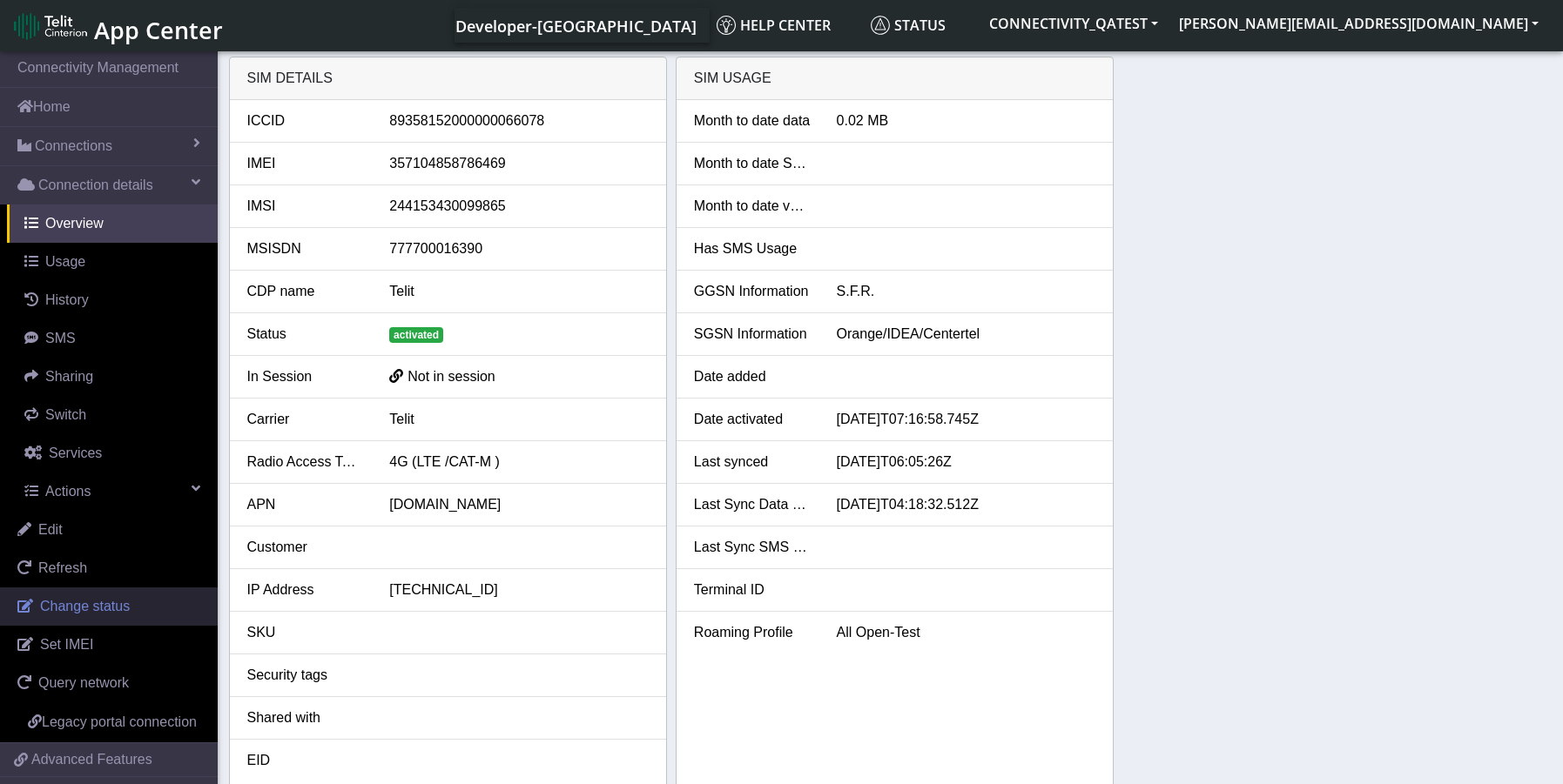
click at [98, 612] on span "Change status" at bounding box center [84, 607] width 90 height 15
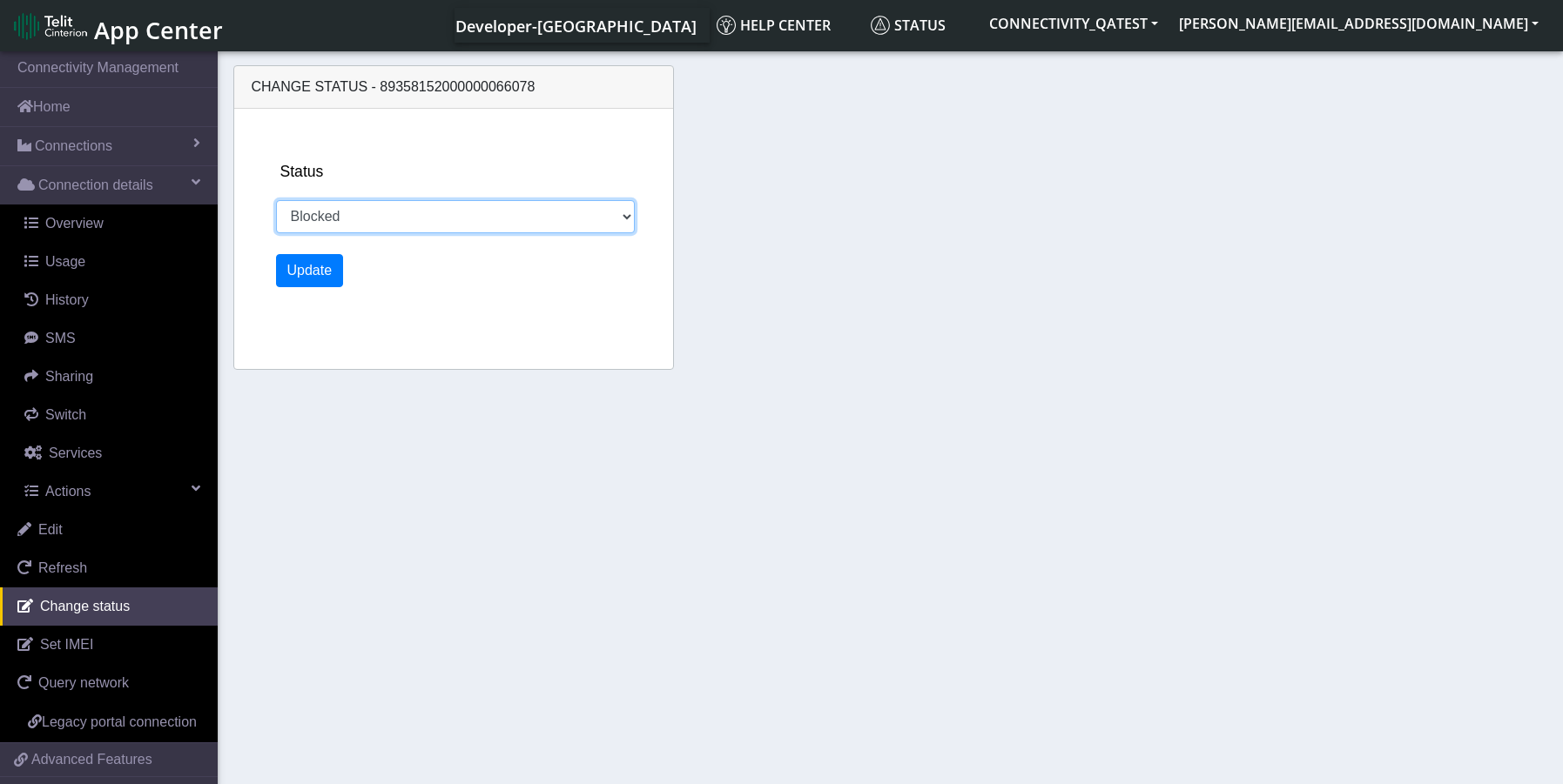
click at [446, 225] on select "Activated Deactivated Blocked" at bounding box center [456, 216] width 360 height 33
select select "activated"
click at [277, 200] on select "Activated Deactivated Blocked" at bounding box center [456, 216] width 360 height 33
click at [296, 278] on button "Update" at bounding box center [311, 270] width 68 height 33
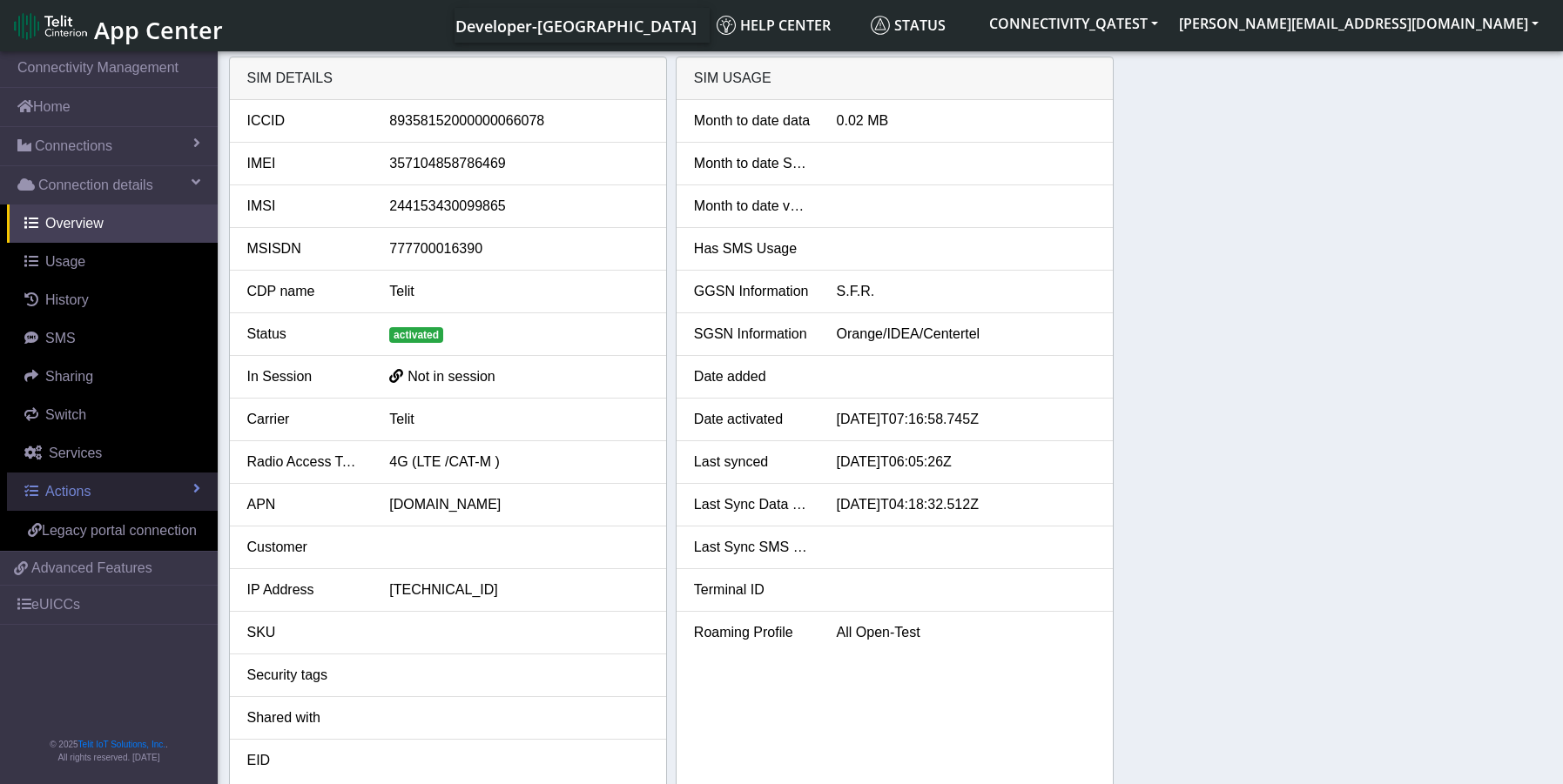
click at [73, 490] on span "Actions" at bounding box center [68, 492] width 45 height 15
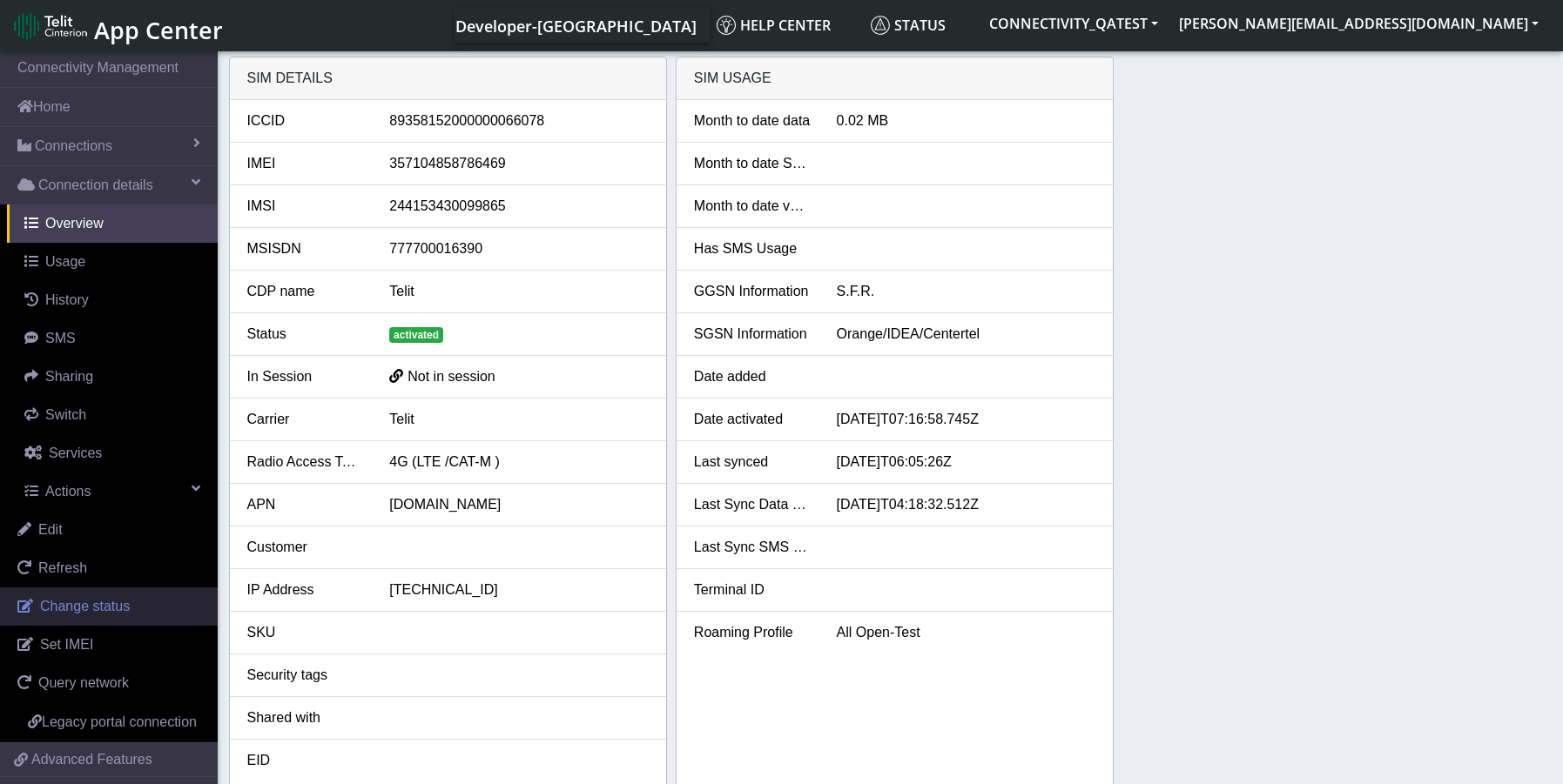
click at [84, 607] on span "Change status" at bounding box center [84, 607] width 90 height 15
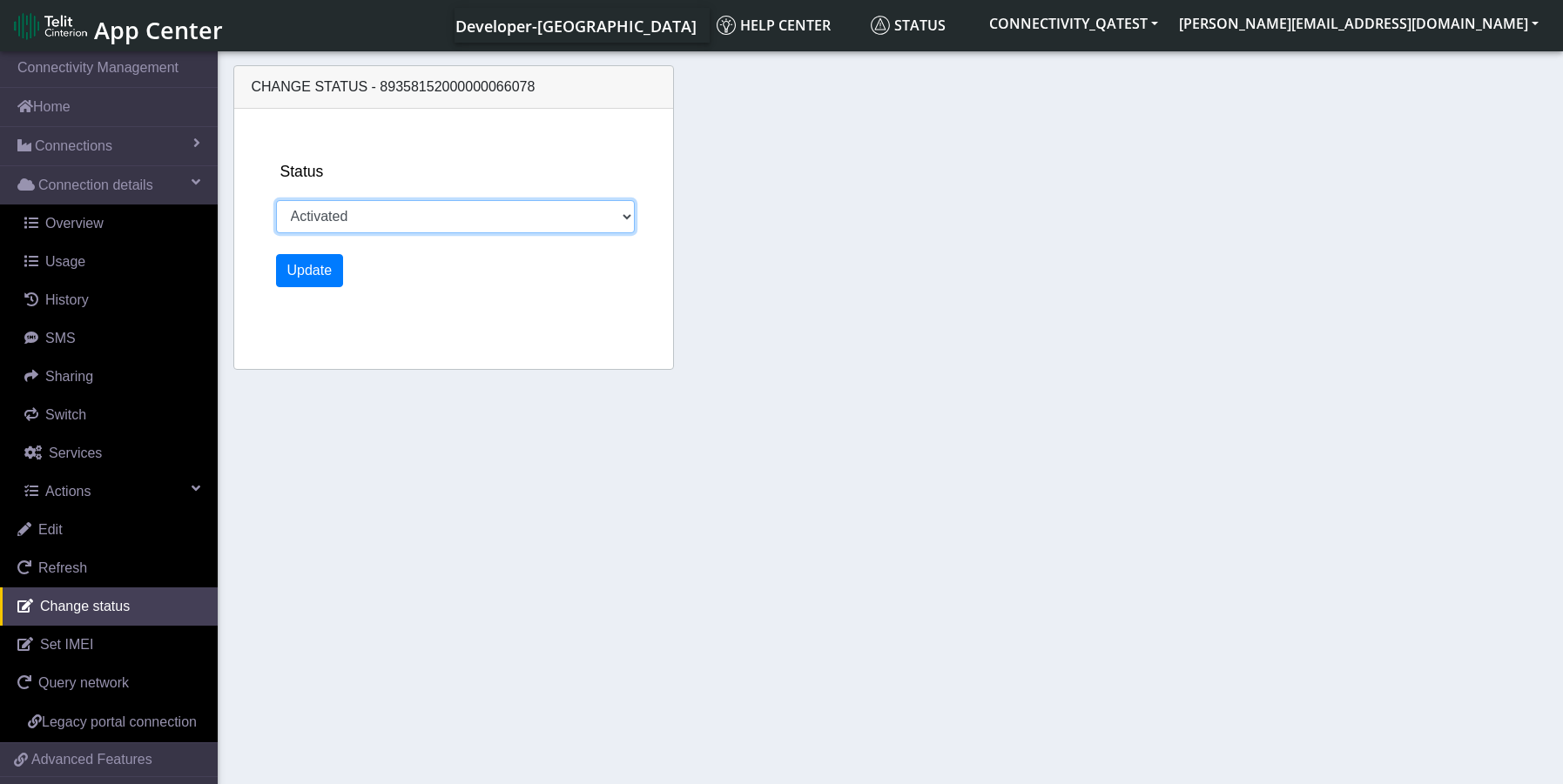
click at [498, 208] on select "Activated Deactivated Blocked" at bounding box center [456, 216] width 360 height 33
select select "blocked"
click at [277, 200] on select "Activated Deactivated Blocked" at bounding box center [456, 216] width 360 height 33
click at [294, 273] on button "Update" at bounding box center [311, 270] width 68 height 33
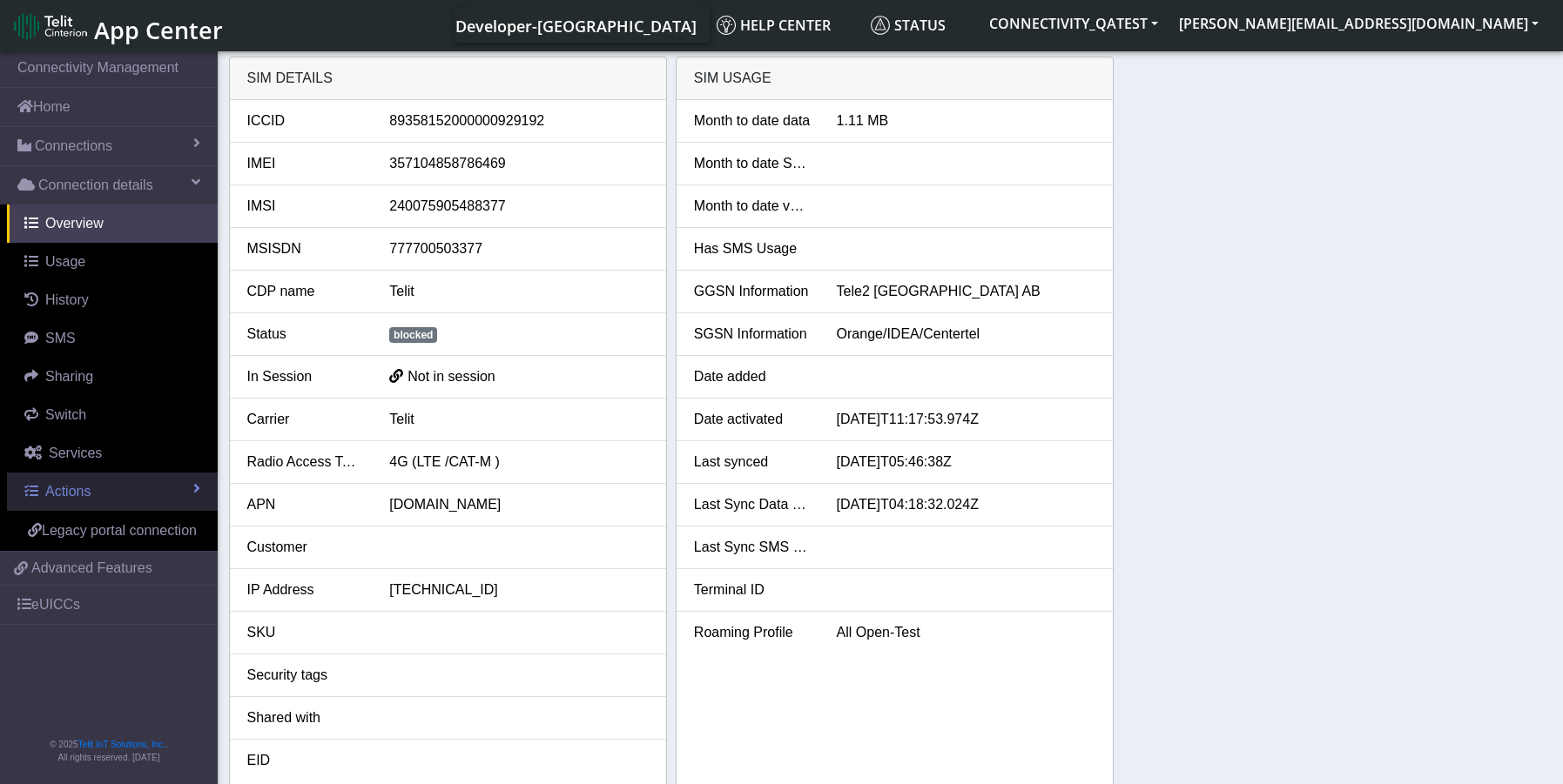
click at [92, 494] on link "Actions" at bounding box center [111, 492] width 210 height 39
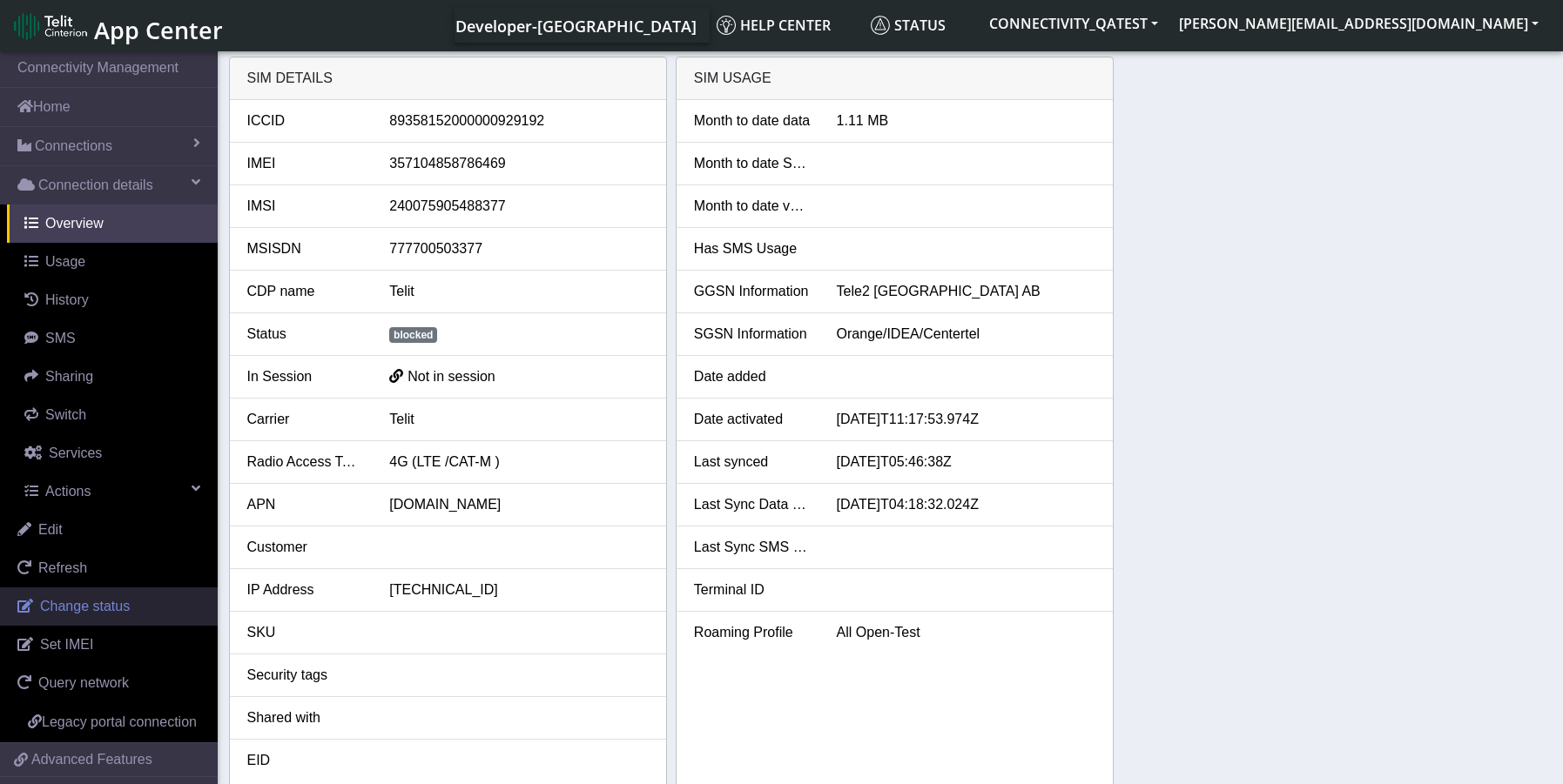
click at [117, 608] on span "Change status" at bounding box center [84, 607] width 90 height 15
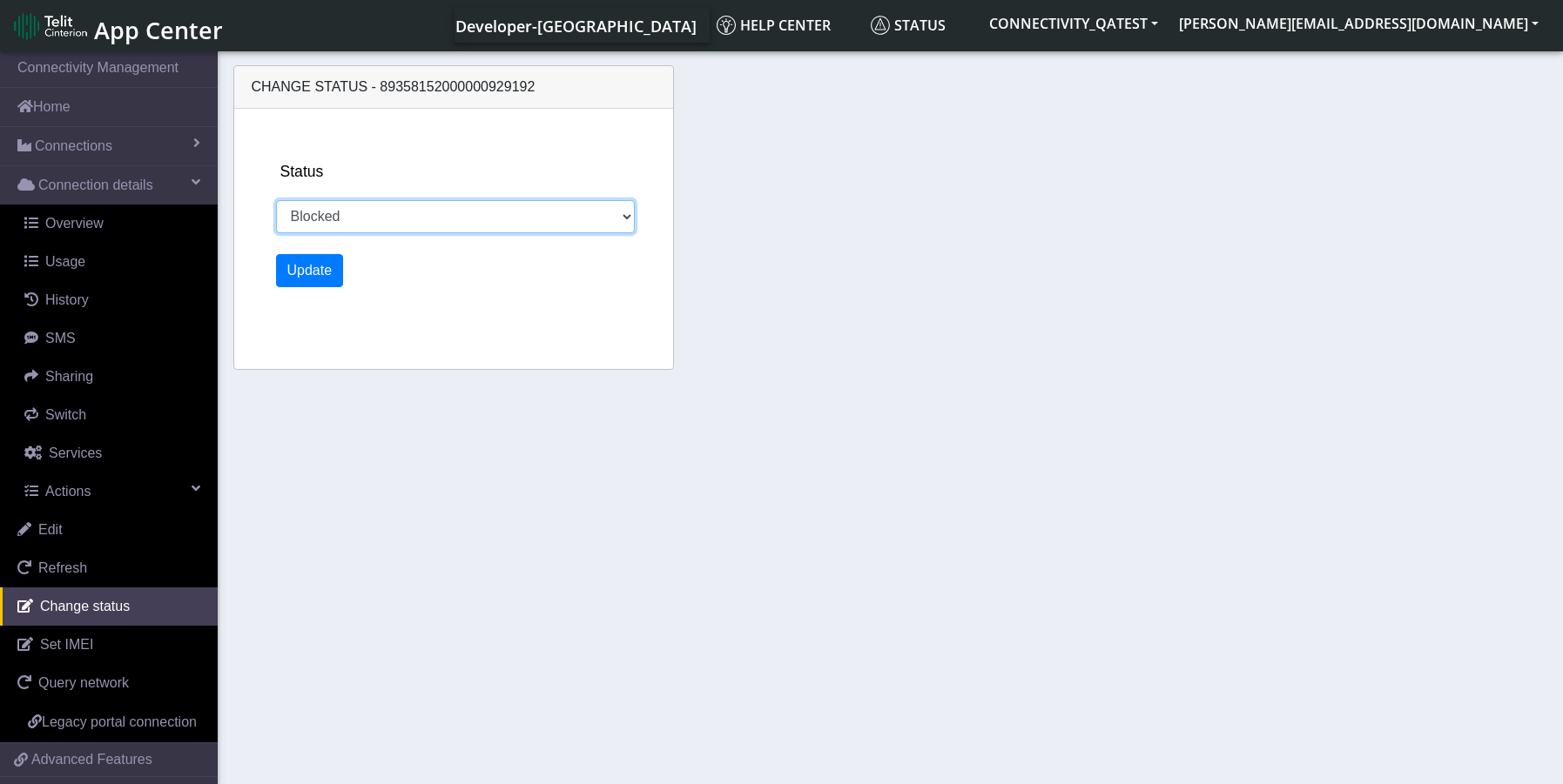
click at [429, 215] on select "Activated Deactivated Blocked" at bounding box center [456, 216] width 360 height 33
select select "activated"
click at [277, 200] on select "Activated Deactivated Blocked" at bounding box center [456, 216] width 360 height 33
click at [293, 281] on button "Update" at bounding box center [311, 270] width 68 height 33
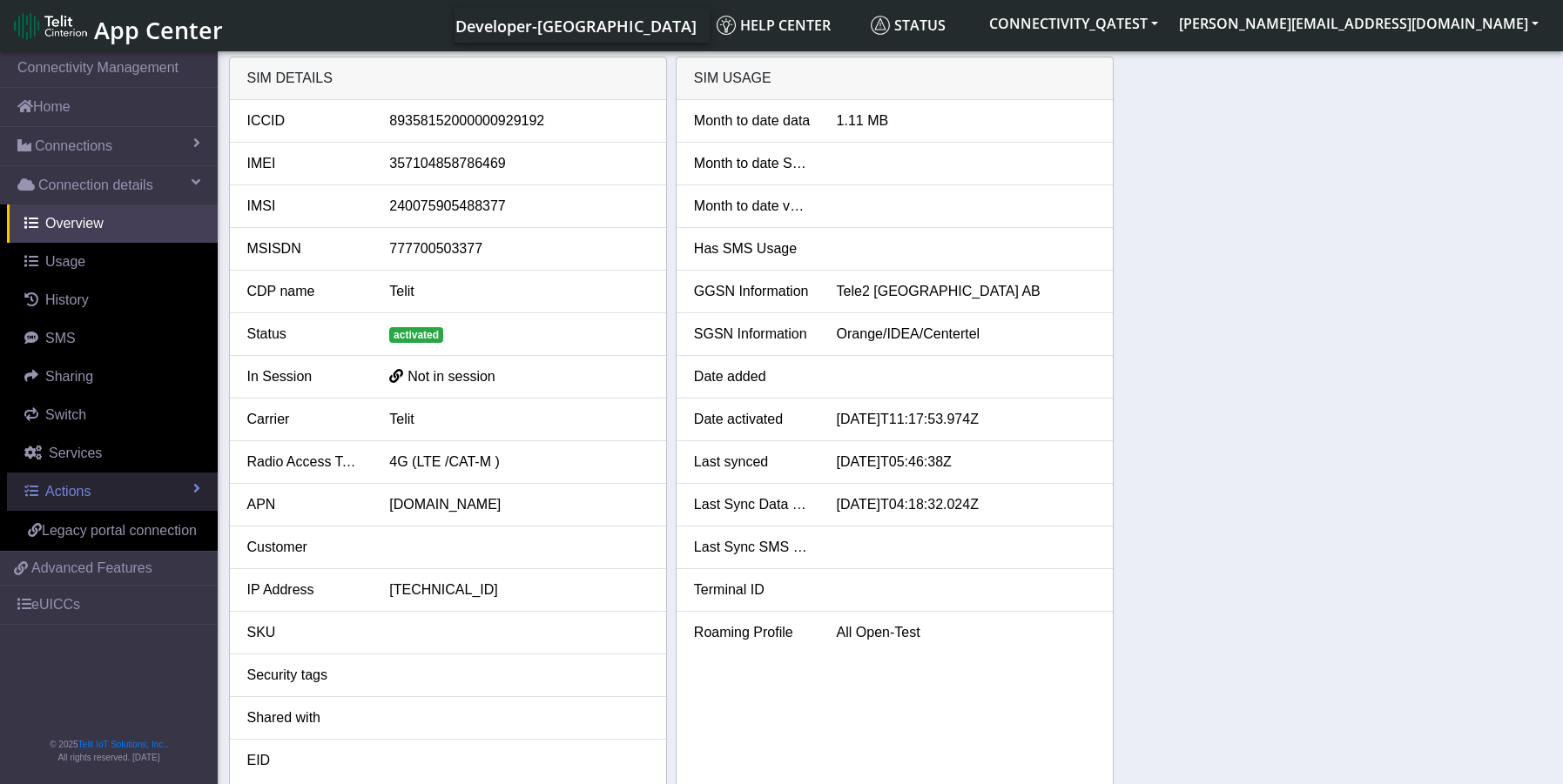
click at [79, 484] on span "Actions" at bounding box center [68, 492] width 45 height 15
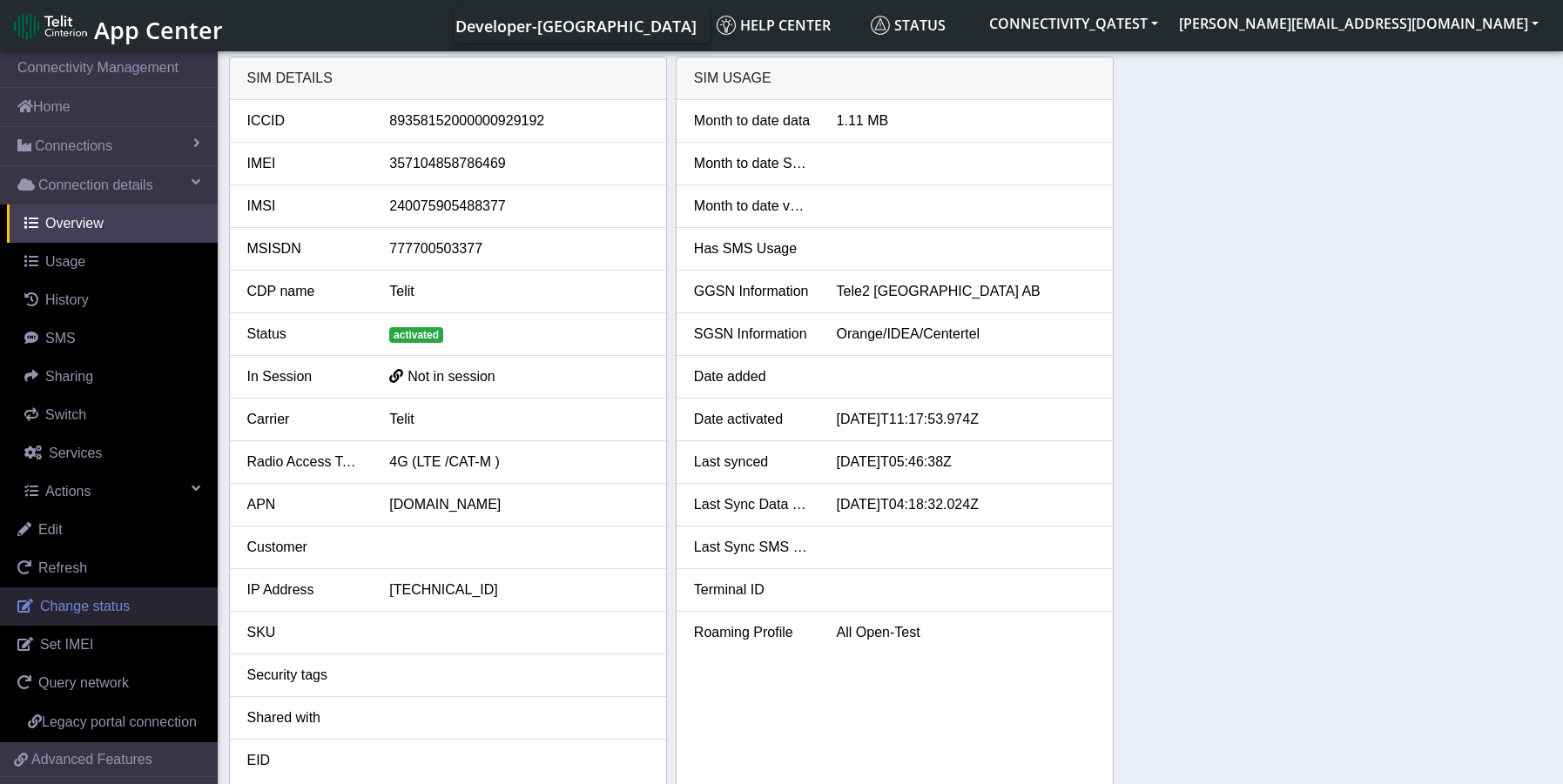
click at [82, 612] on span "Change status" at bounding box center [84, 607] width 90 height 15
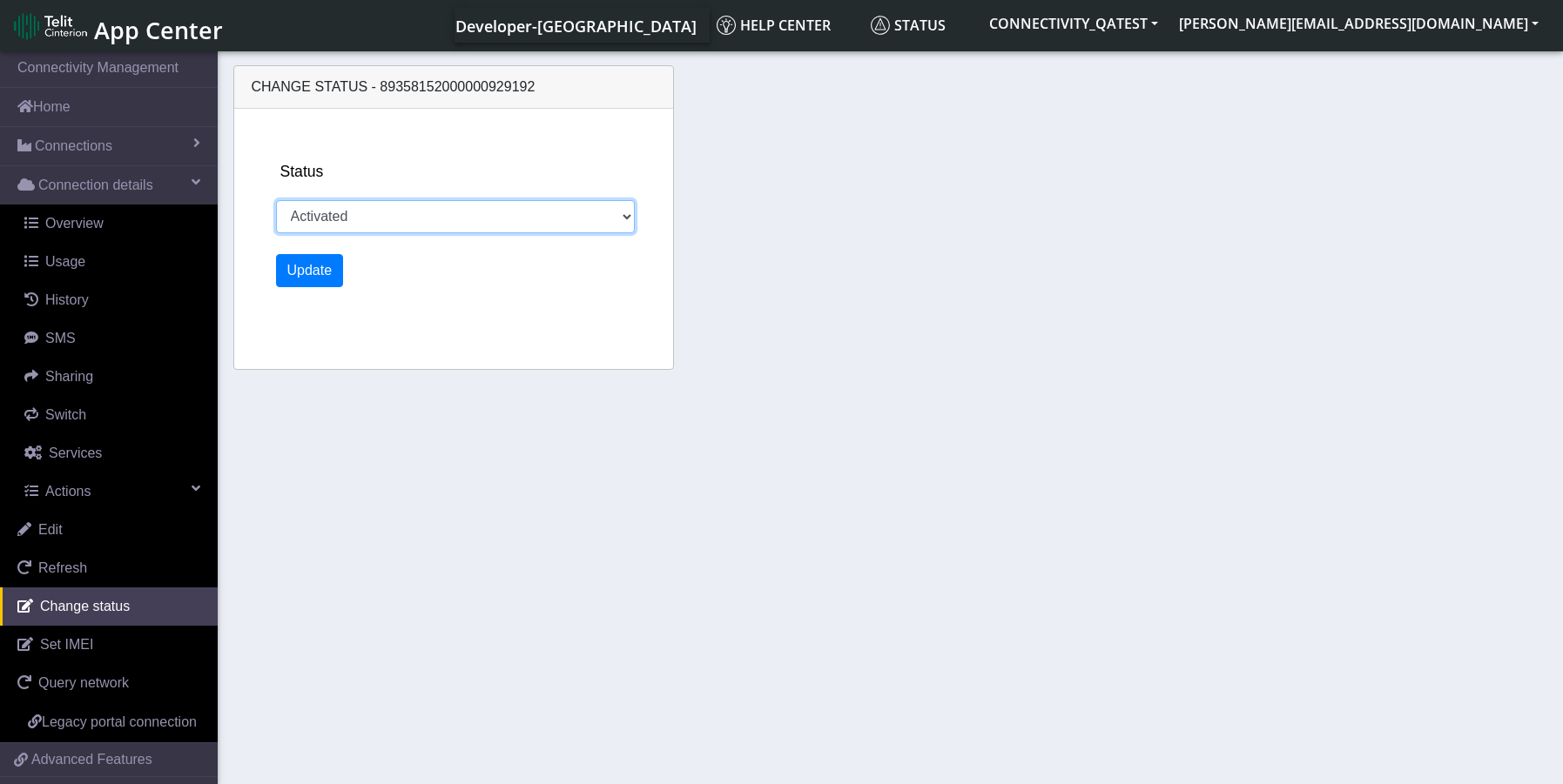
click at [423, 219] on select "Activated Deactivated Blocked" at bounding box center [456, 216] width 360 height 33
select select "blocked"
click at [277, 200] on select "Activated Deactivated Blocked" at bounding box center [456, 216] width 360 height 33
click at [306, 277] on button "Update" at bounding box center [311, 270] width 68 height 33
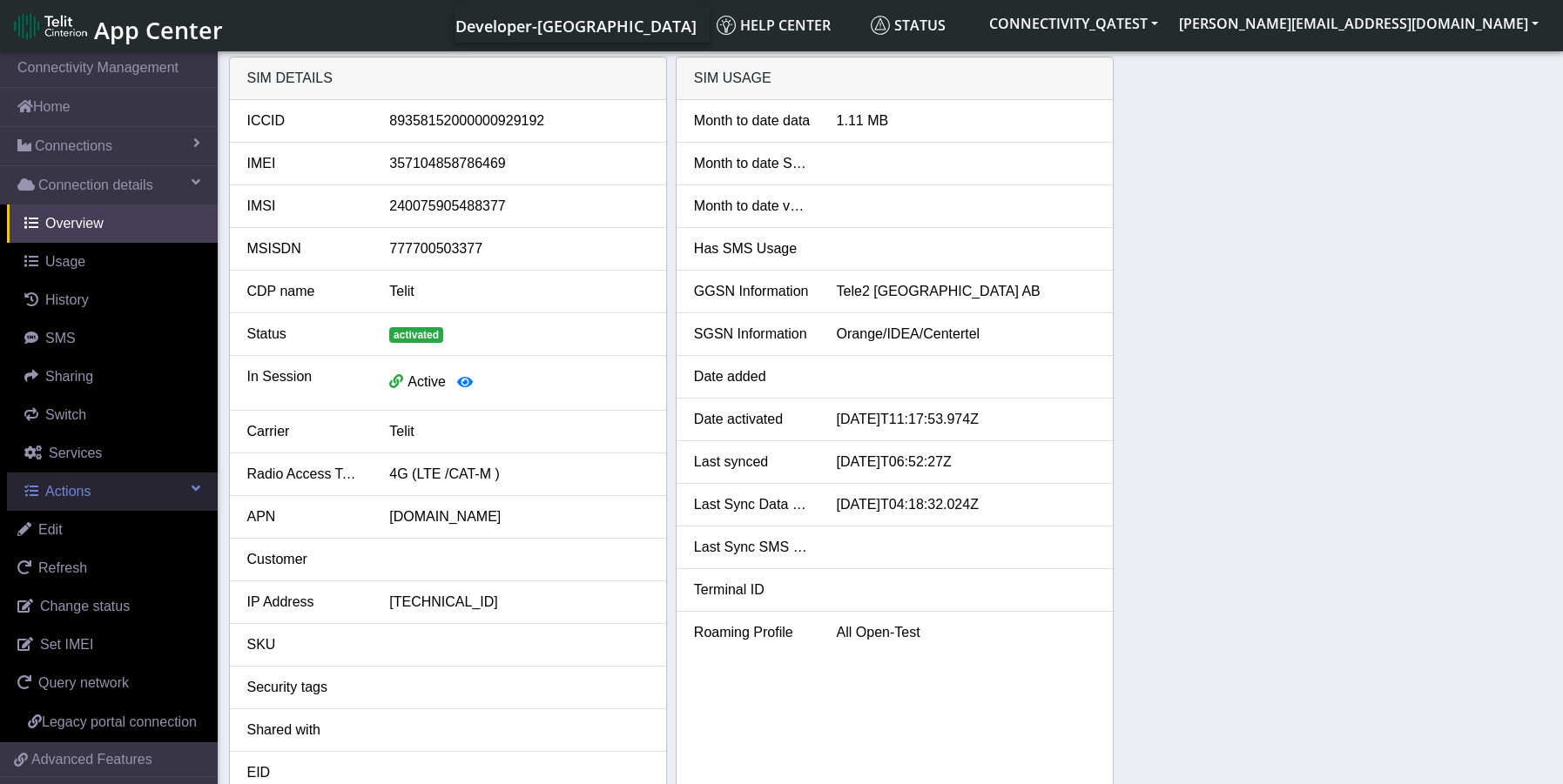
click at [76, 484] on span "Actions" at bounding box center [68, 492] width 45 height 15
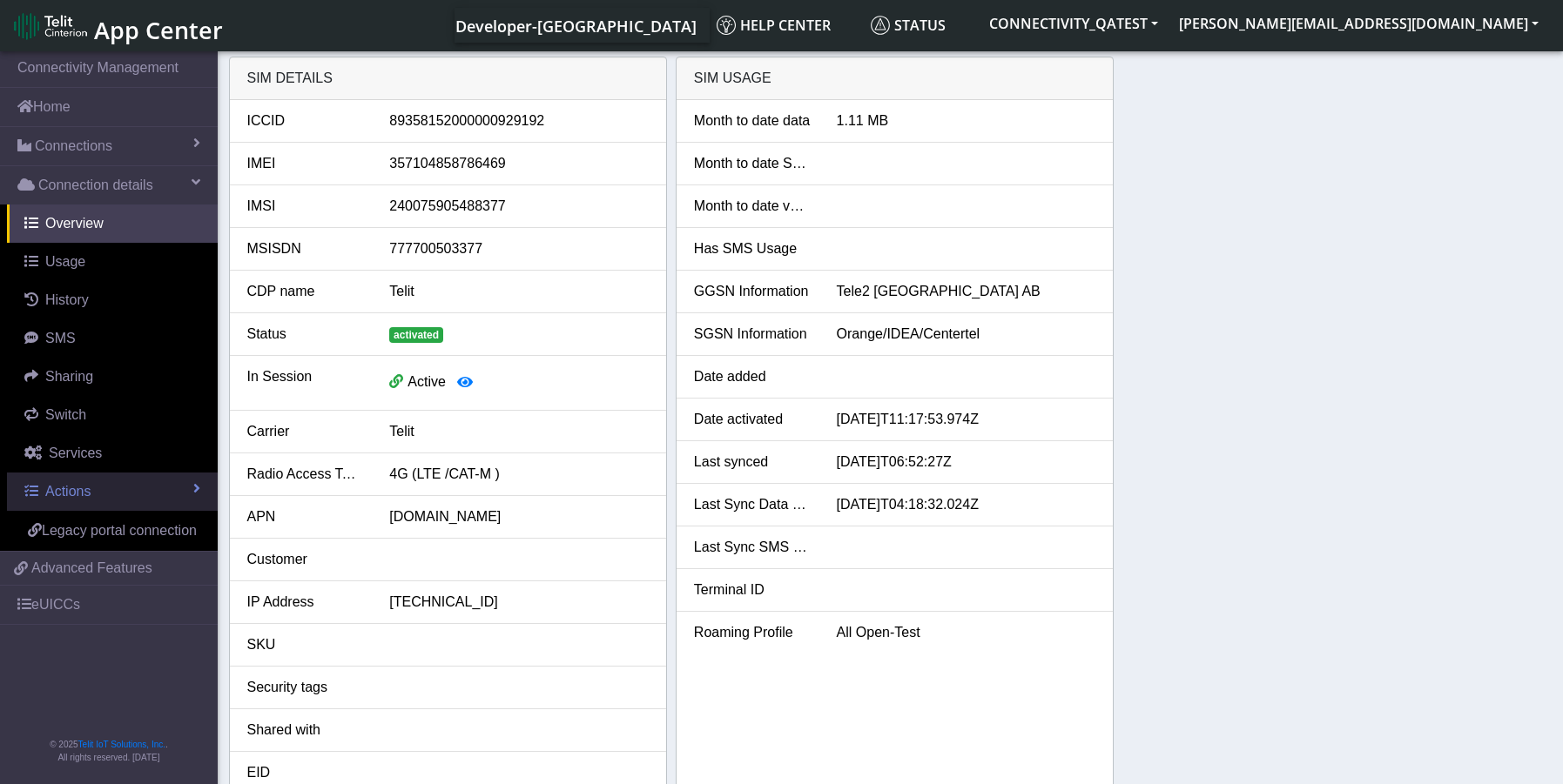
click at [105, 500] on link "Actions" at bounding box center [111, 492] width 210 height 39
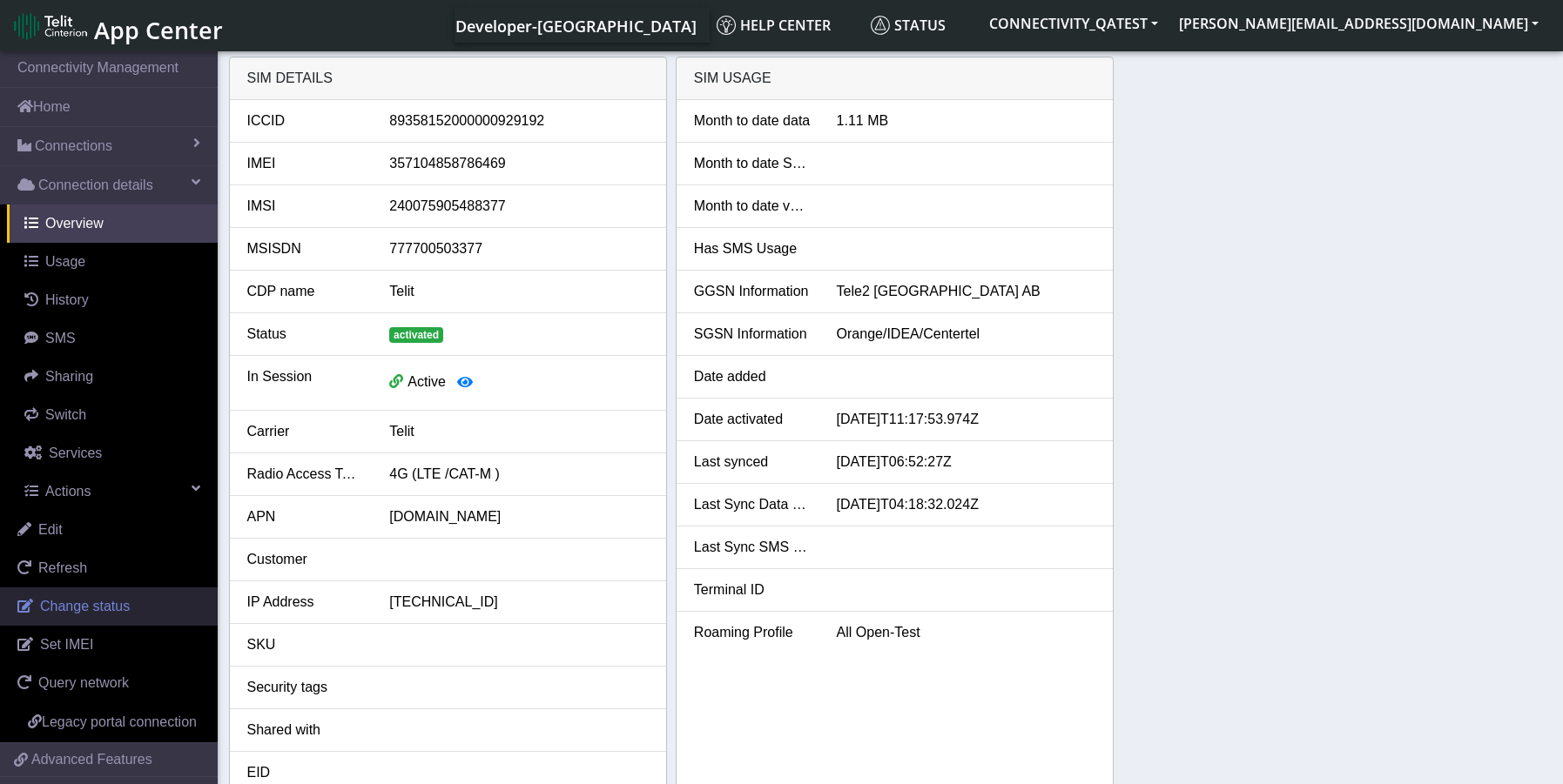
click at [93, 614] on span "Change status" at bounding box center [84, 607] width 90 height 15
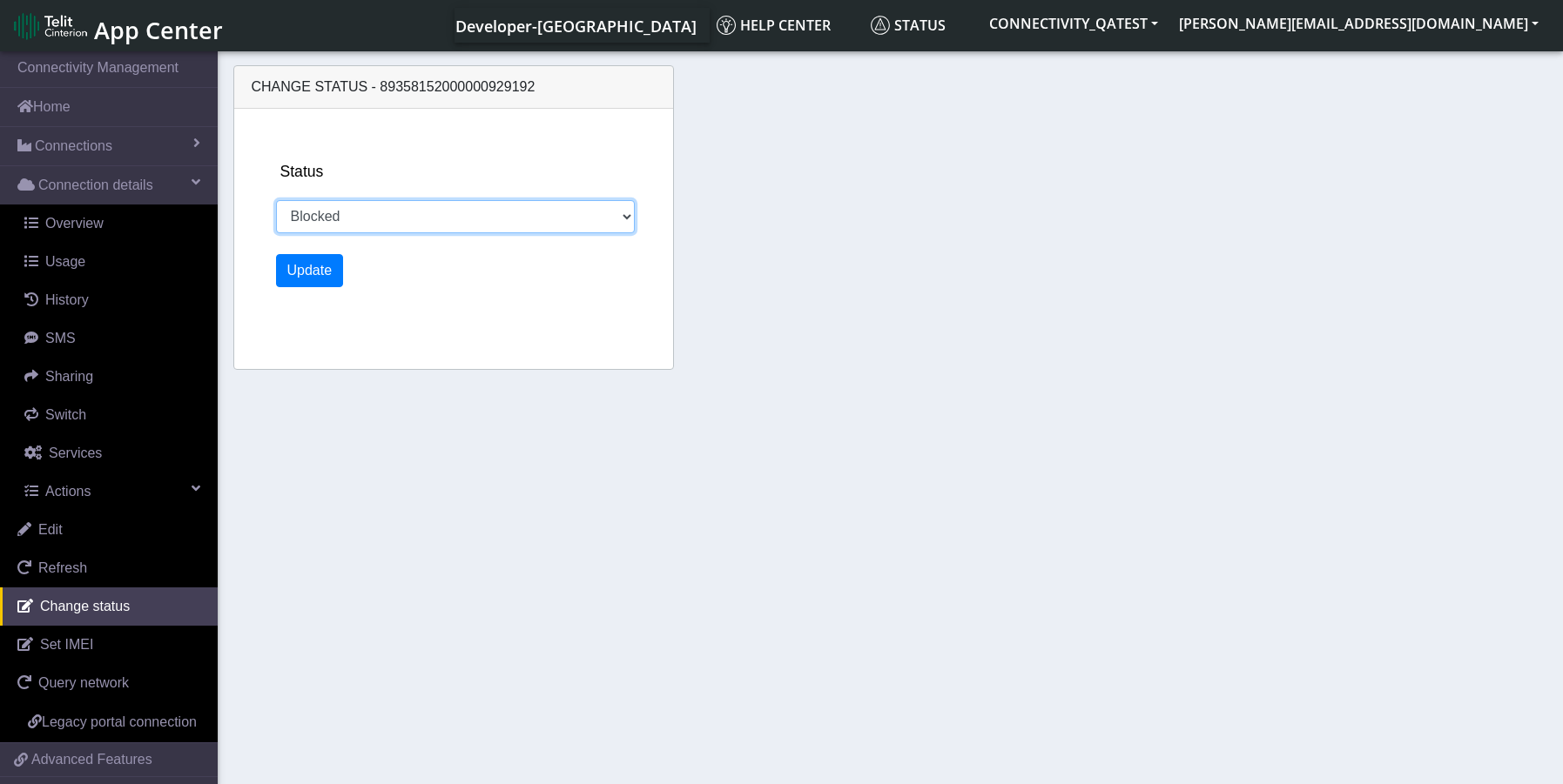
click at [465, 225] on select "Activated Deactivated Blocked" at bounding box center [456, 216] width 360 height 33
select select "activated"
click at [277, 200] on select "Activated Deactivated Blocked" at bounding box center [456, 216] width 360 height 33
click at [302, 265] on button "Update" at bounding box center [311, 270] width 68 height 33
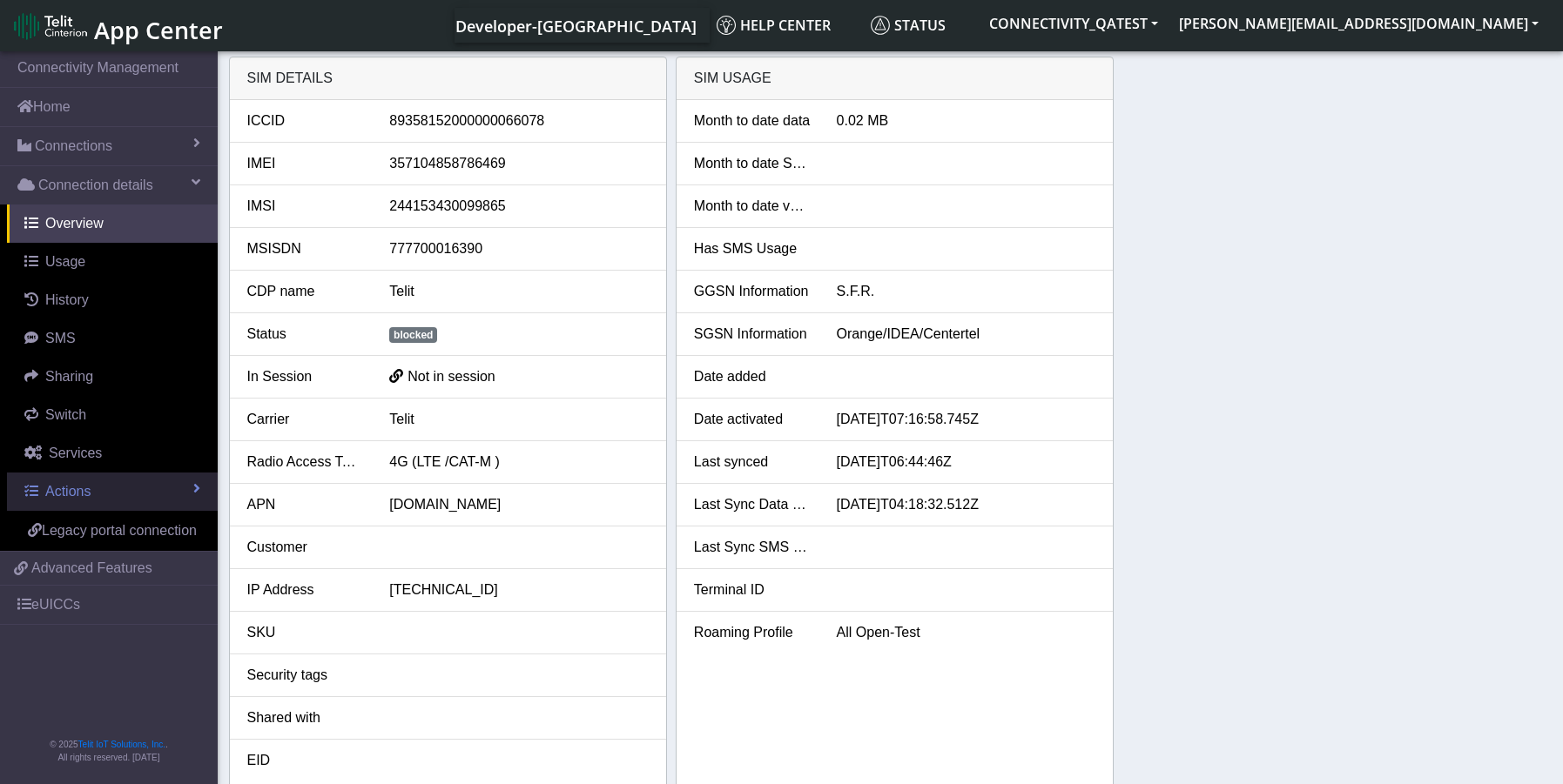
click at [76, 489] on span "Actions" at bounding box center [68, 492] width 45 height 15
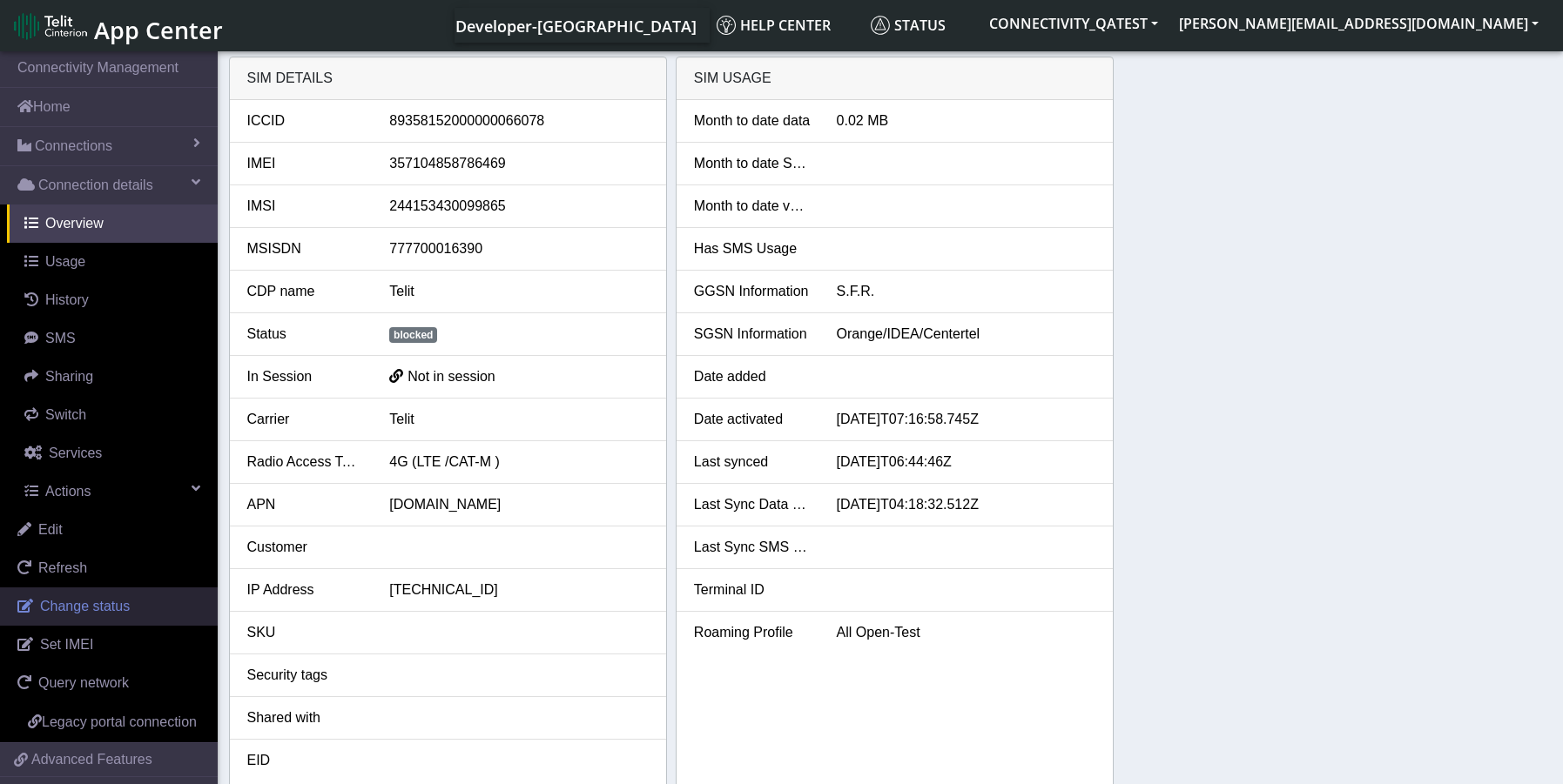
click at [94, 605] on span "Change status" at bounding box center [84, 607] width 90 height 15
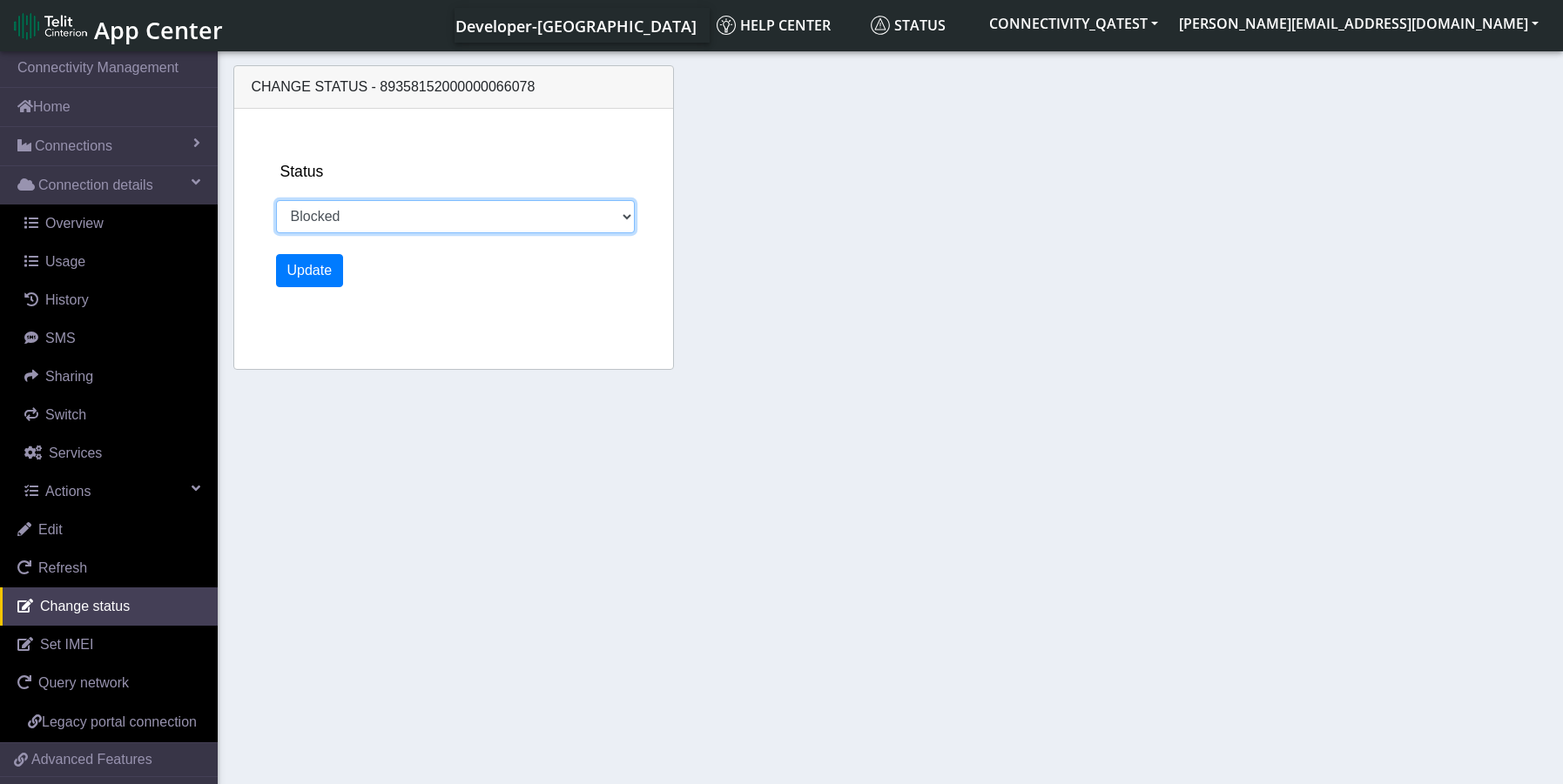
click at [418, 231] on select "Activated Deactivated Blocked" at bounding box center [456, 216] width 360 height 33
select select "activated"
click at [277, 200] on select "Activated Deactivated Blocked" at bounding box center [456, 216] width 360 height 33
click at [301, 265] on button "Update" at bounding box center [311, 270] width 68 height 33
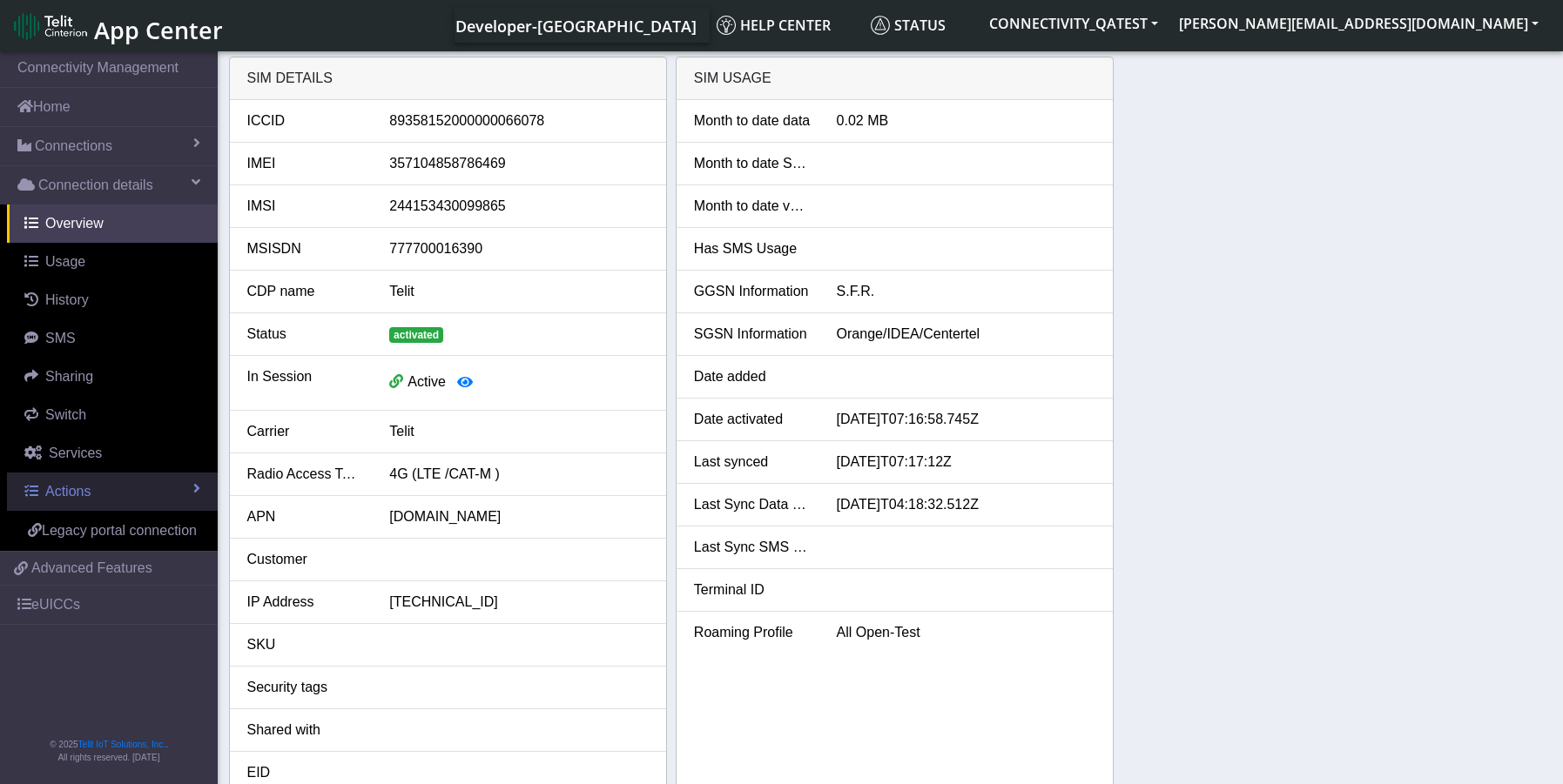
click at [53, 493] on span "Actions" at bounding box center [68, 492] width 45 height 15
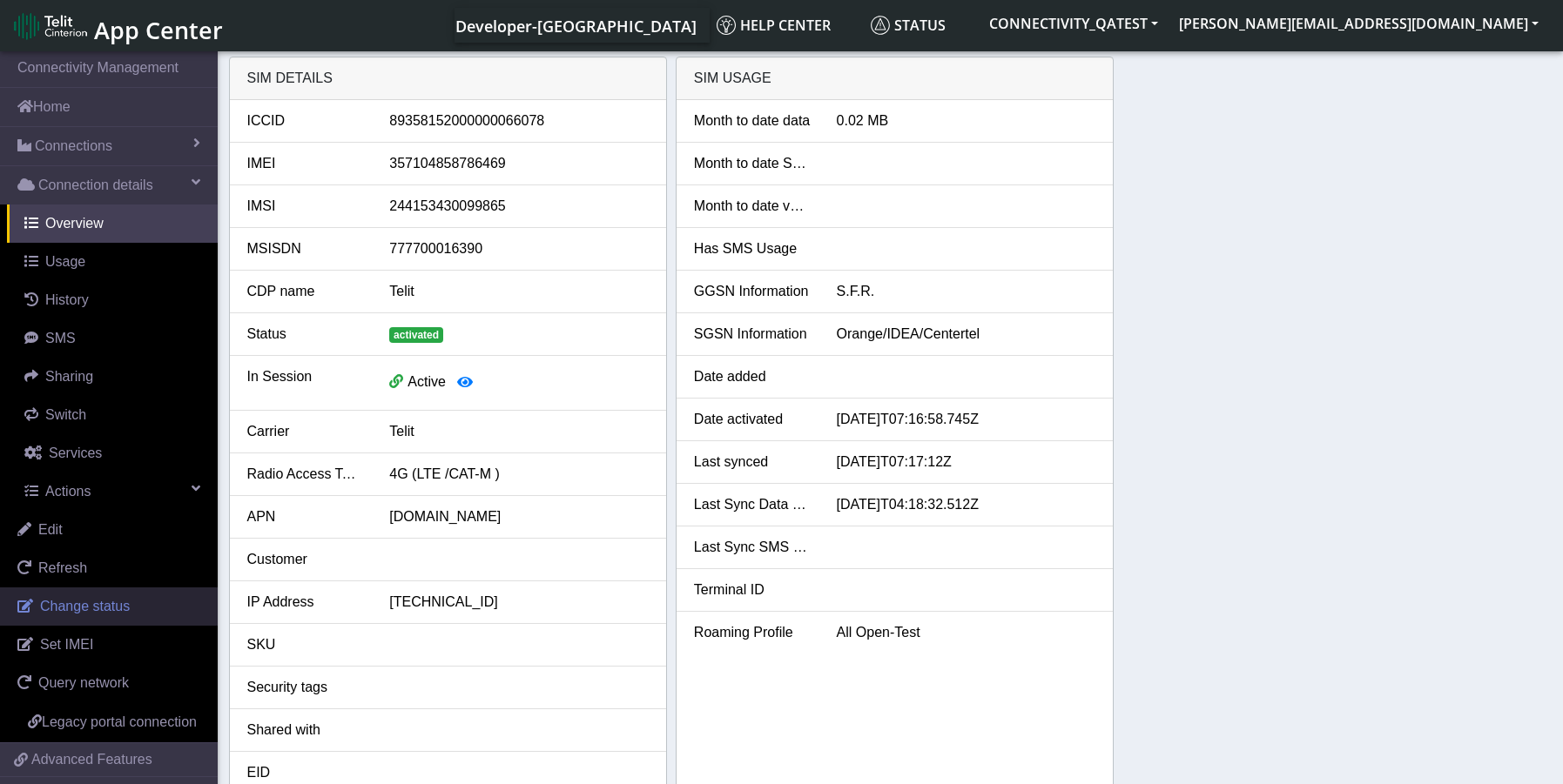
click at [100, 607] on span "Change status" at bounding box center [84, 607] width 90 height 15
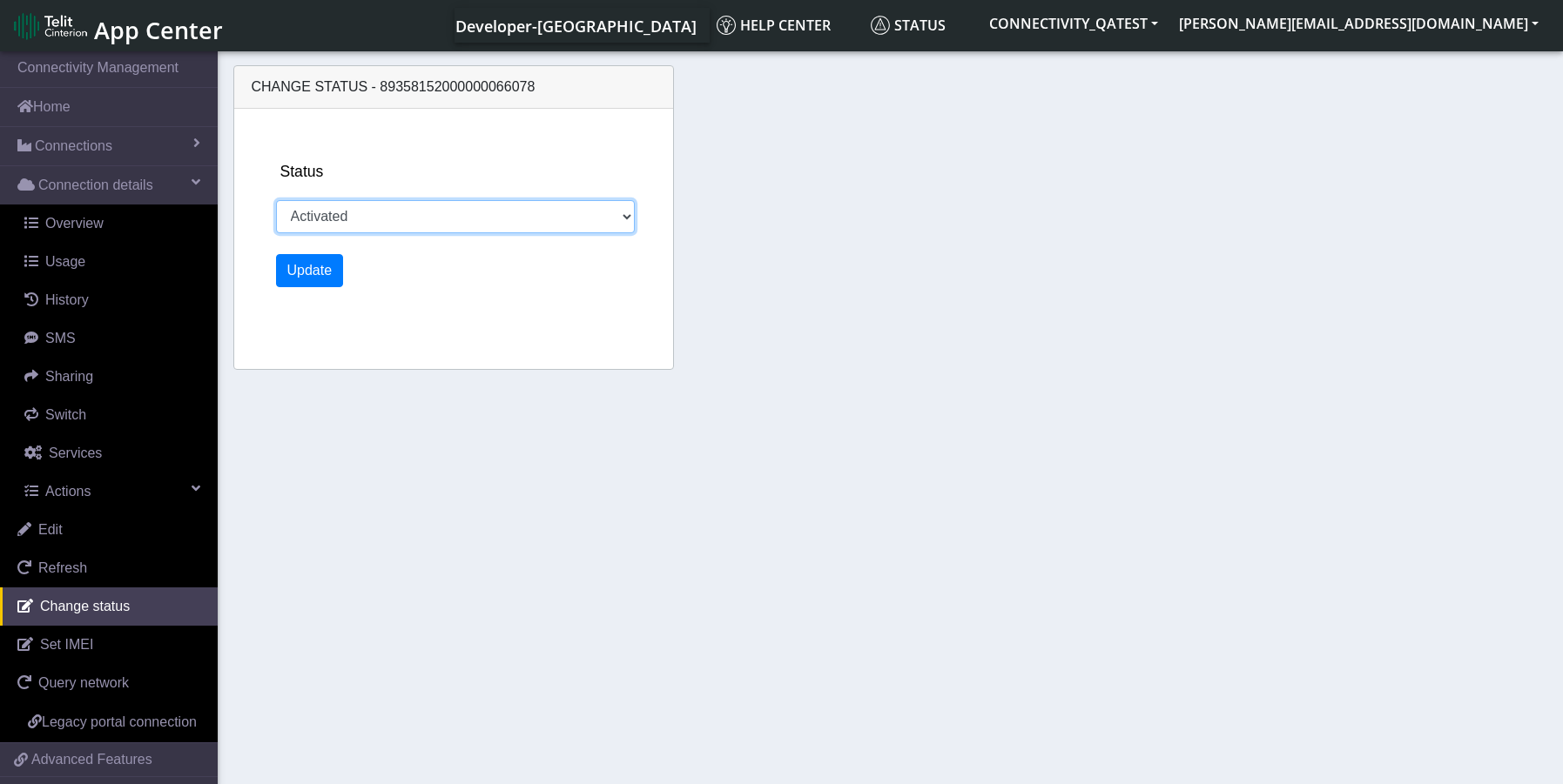
click at [409, 224] on select "Activated Deactivated Blocked" at bounding box center [456, 216] width 360 height 33
select select "blocked"
click at [277, 200] on select "Activated Deactivated Blocked" at bounding box center [456, 216] width 360 height 33
click at [298, 270] on button "Update" at bounding box center [311, 270] width 68 height 33
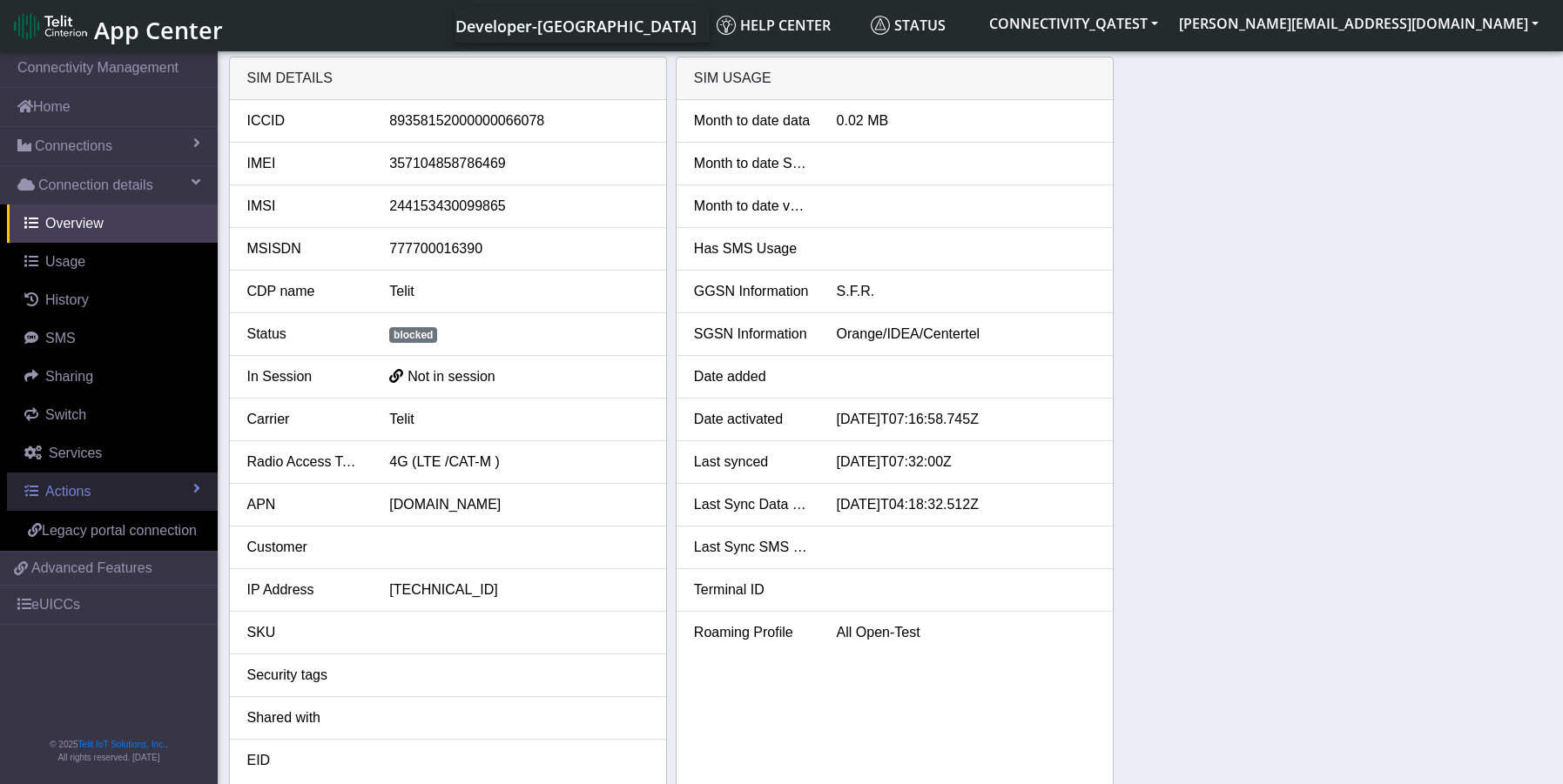
click at [92, 483] on link "Actions" at bounding box center [111, 492] width 210 height 39
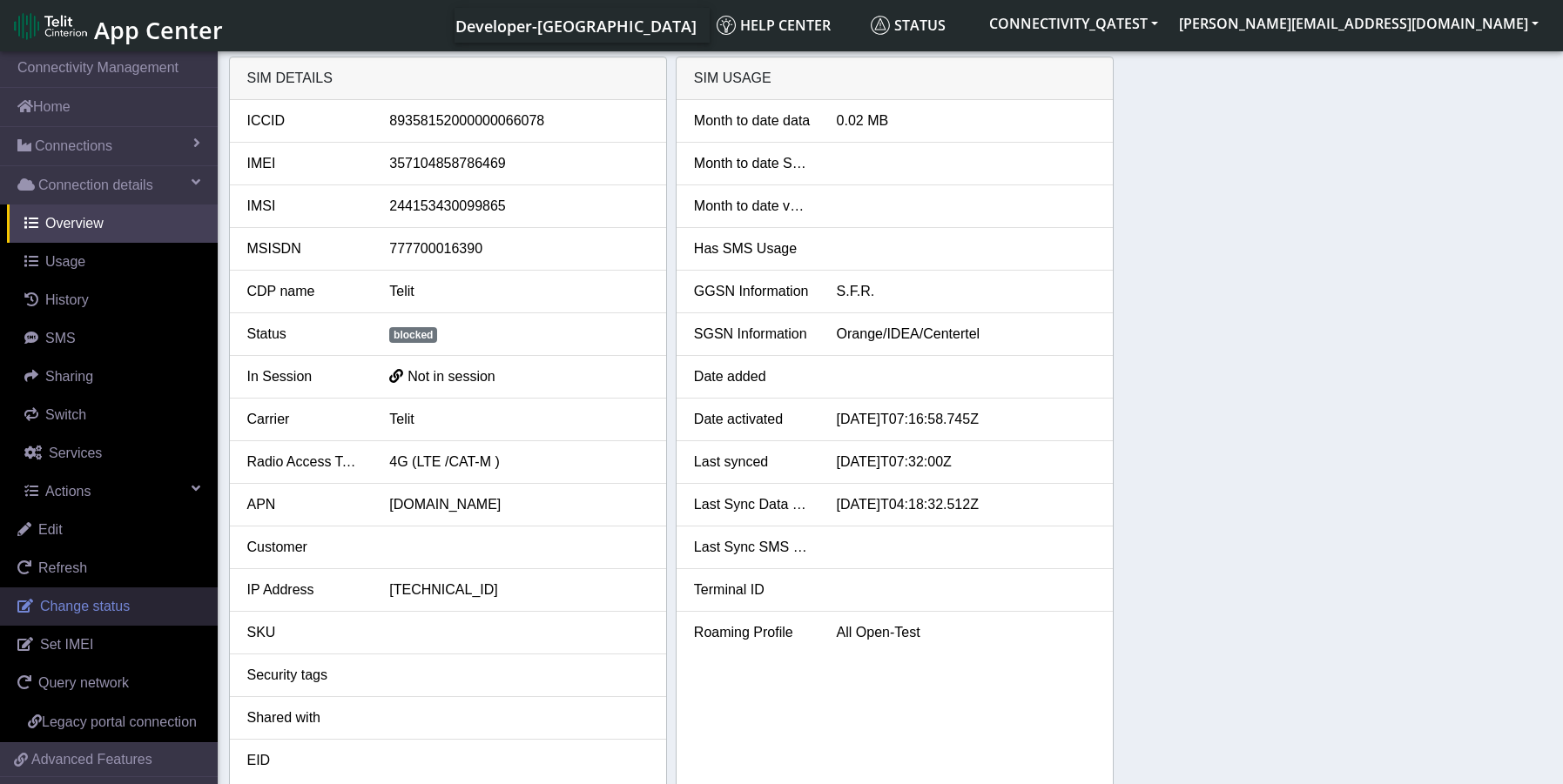
click at [98, 603] on span "Change status" at bounding box center [84, 607] width 90 height 15
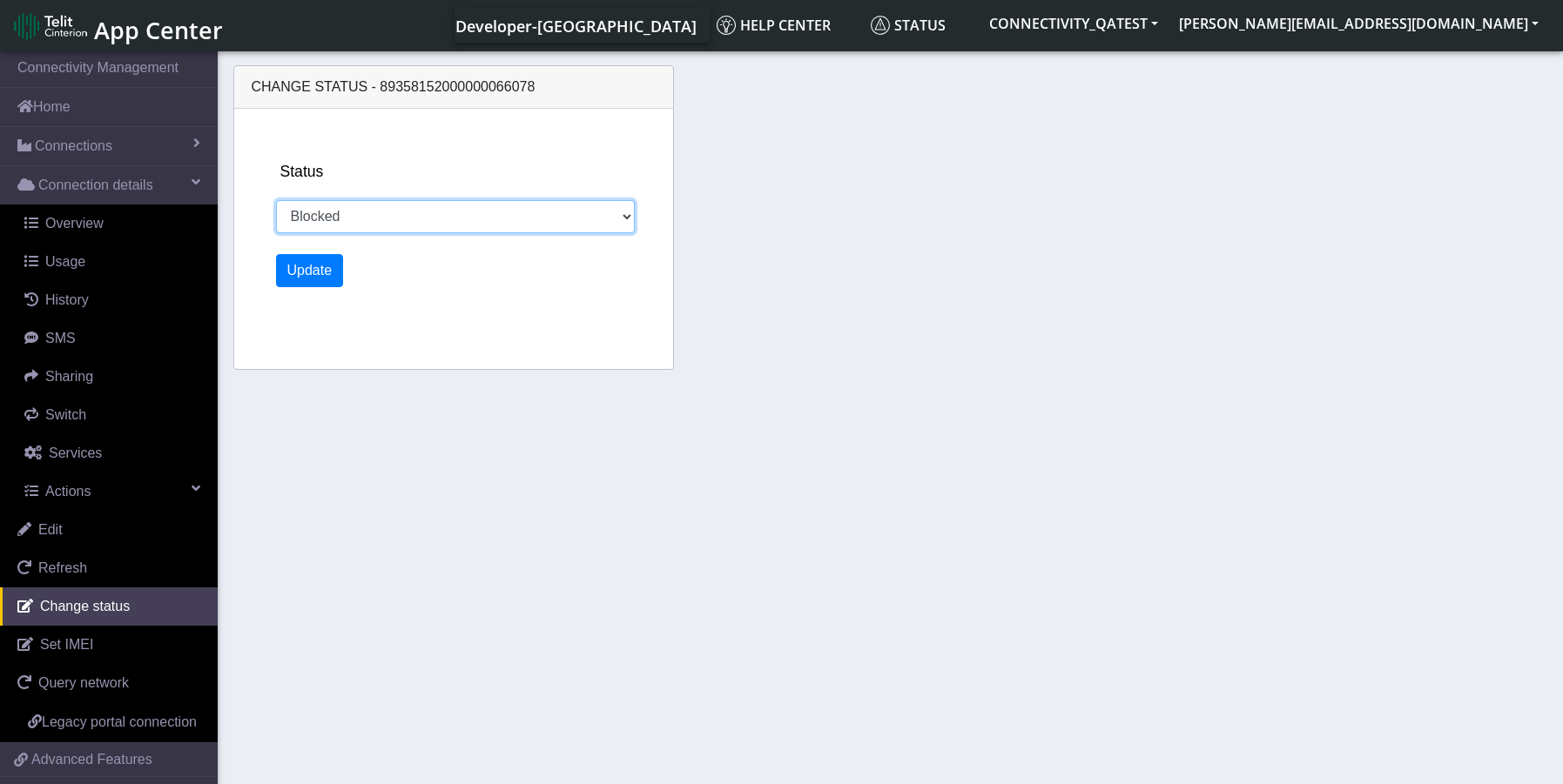
click at [406, 229] on select "Activated Deactivated Blocked" at bounding box center [456, 216] width 360 height 33
select select "activated"
click at [277, 200] on select "Activated Deactivated Blocked" at bounding box center [456, 216] width 360 height 33
click at [312, 258] on button "Update" at bounding box center [311, 270] width 68 height 33
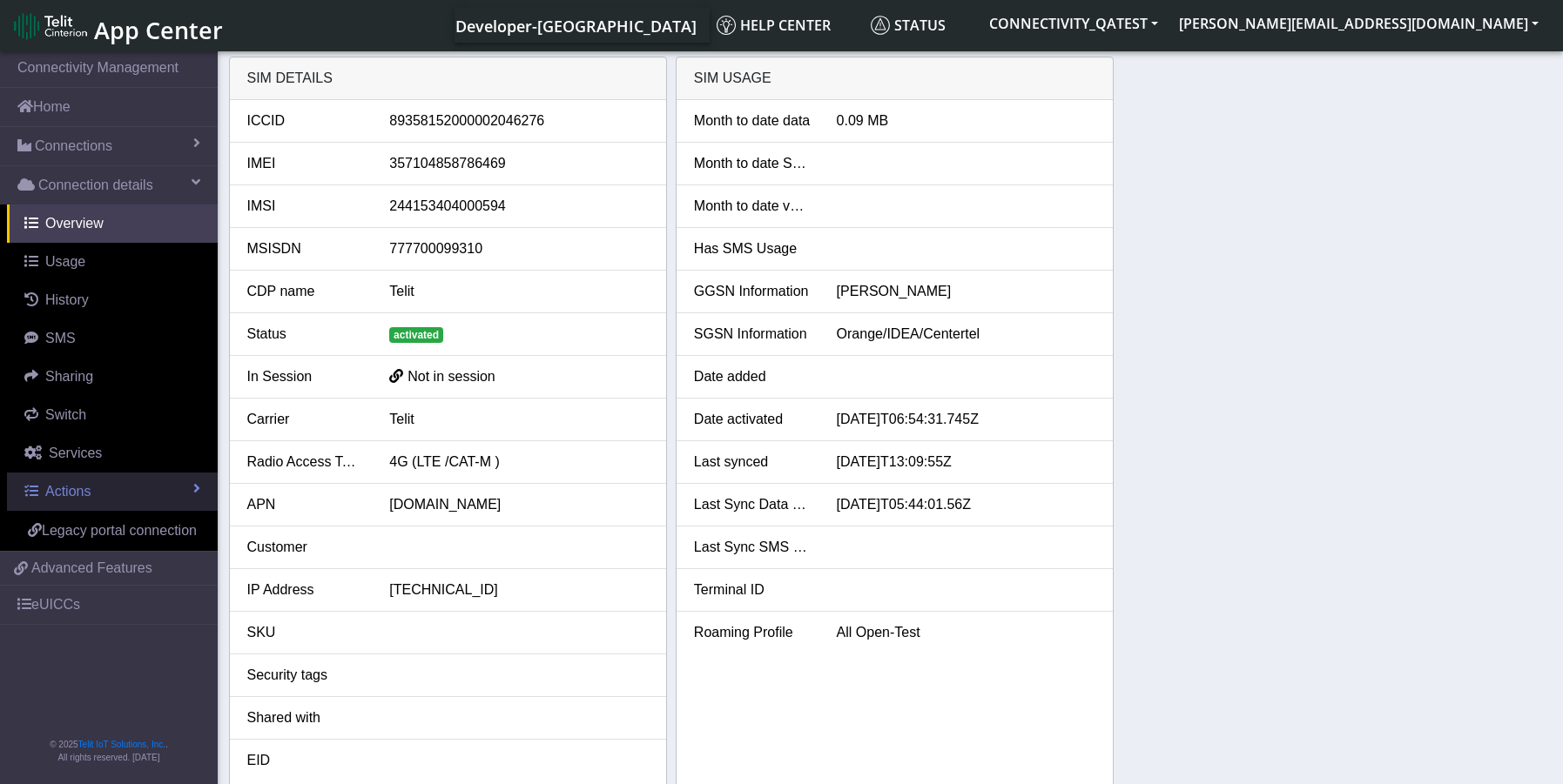
click at [76, 493] on span "Actions" at bounding box center [68, 492] width 45 height 15
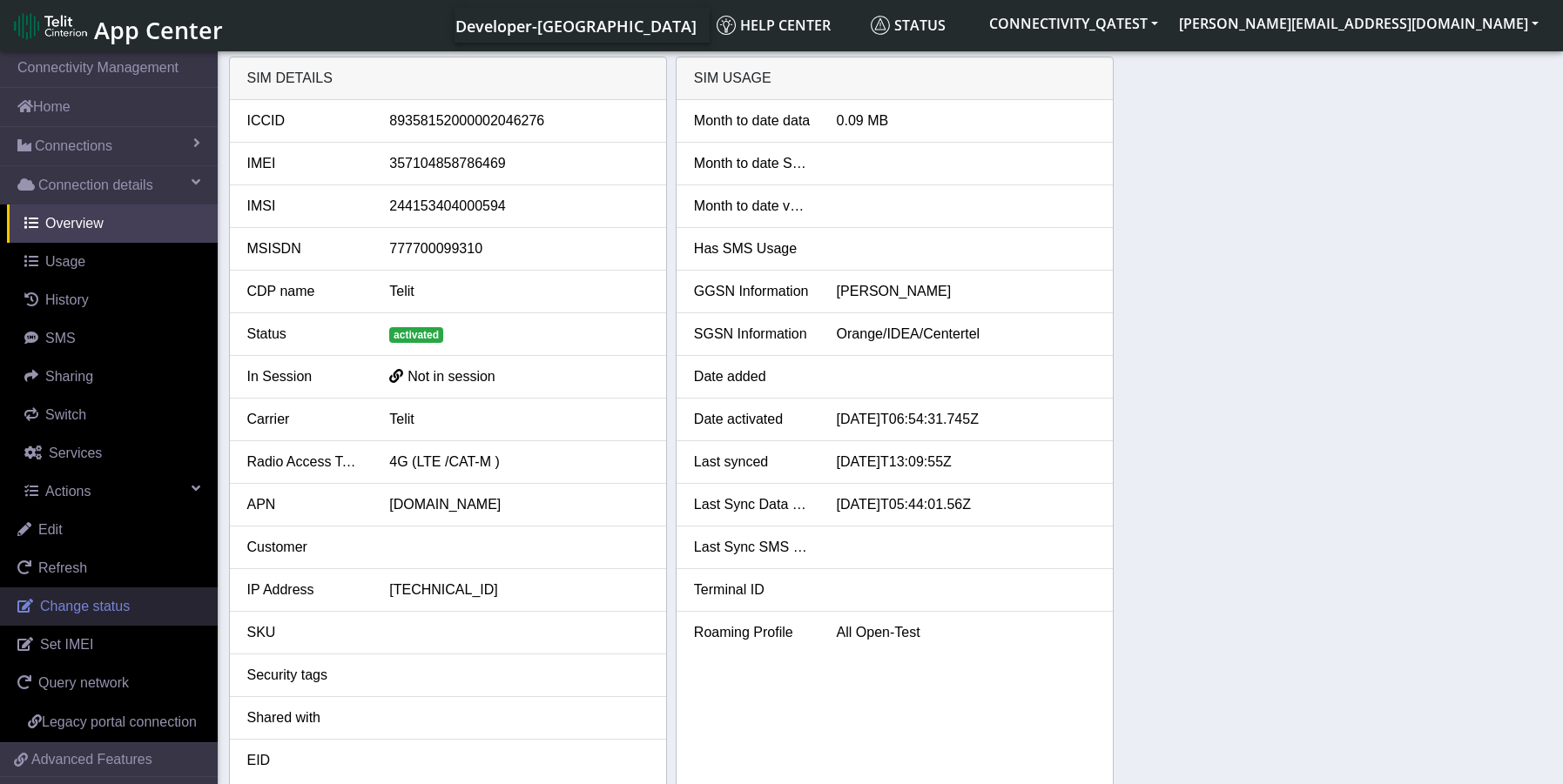
click at [97, 600] on span "Change status" at bounding box center [84, 607] width 90 height 15
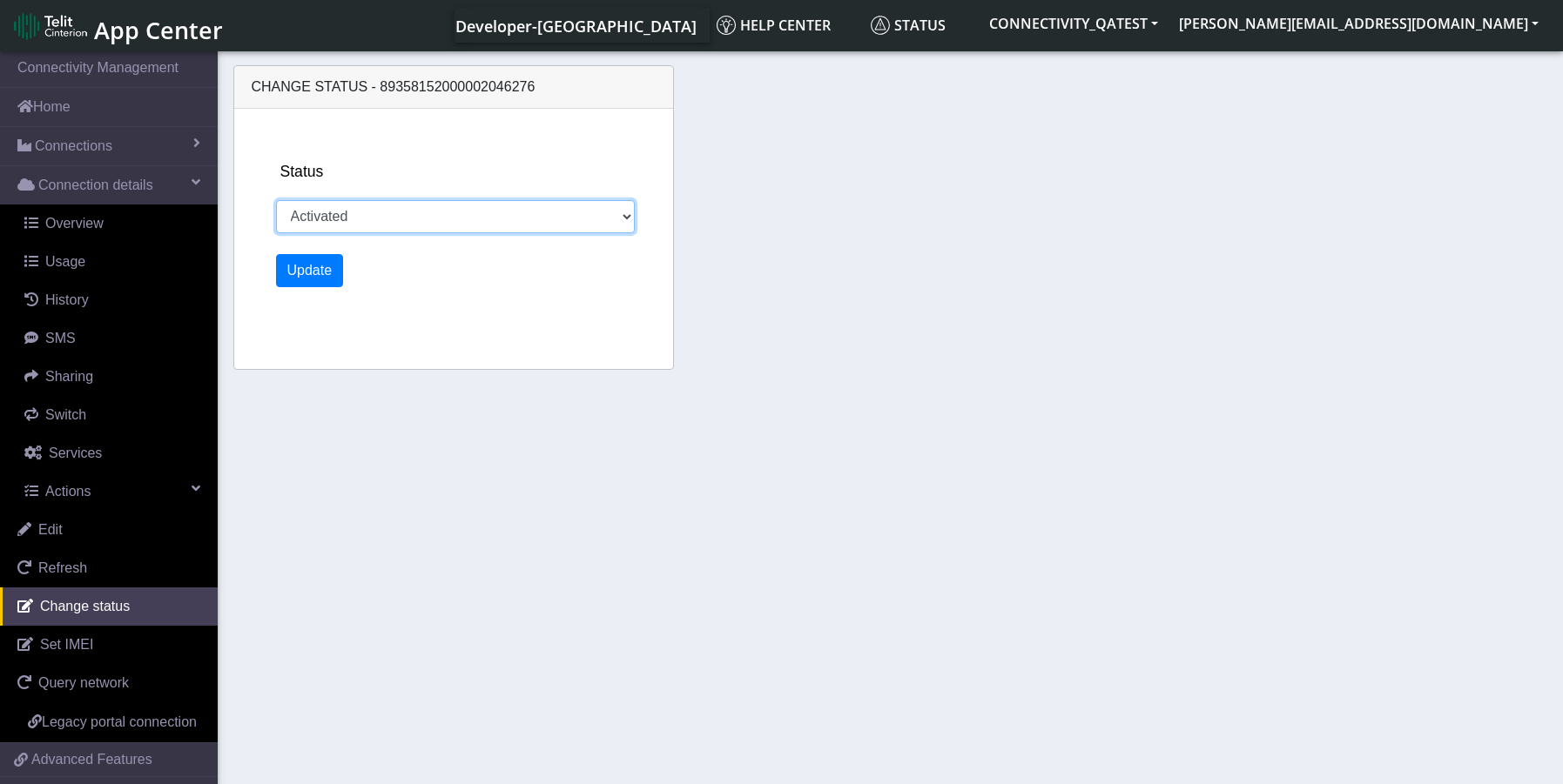
click at [375, 214] on select "Activated Deactivated Blocked" at bounding box center [456, 216] width 360 height 33
select select "blocked"
click at [277, 200] on select "Activated Deactivated Blocked" at bounding box center [456, 216] width 360 height 33
click at [299, 275] on button "Update" at bounding box center [311, 270] width 68 height 33
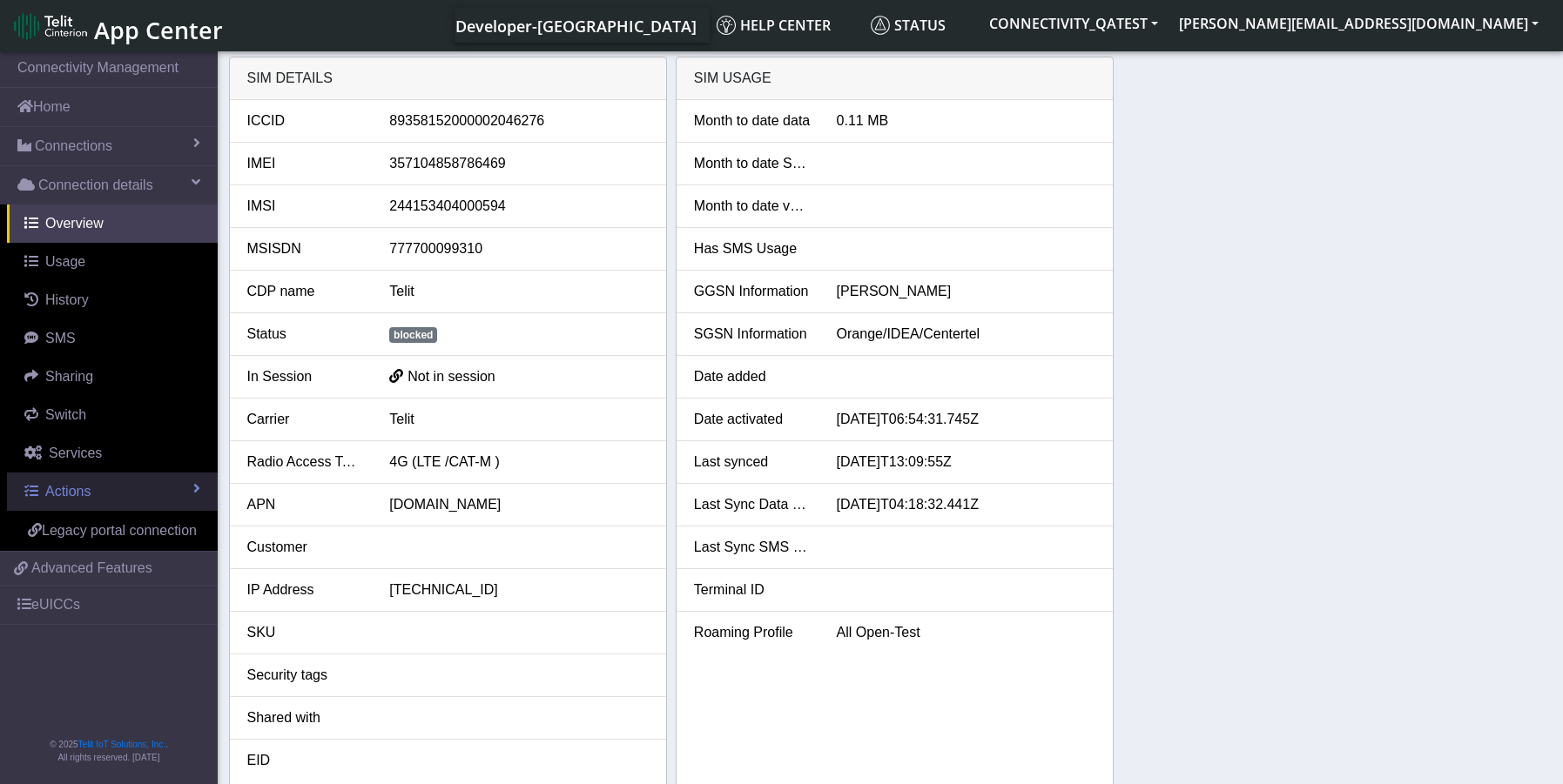
click at [102, 491] on link "Actions" at bounding box center [111, 492] width 210 height 39
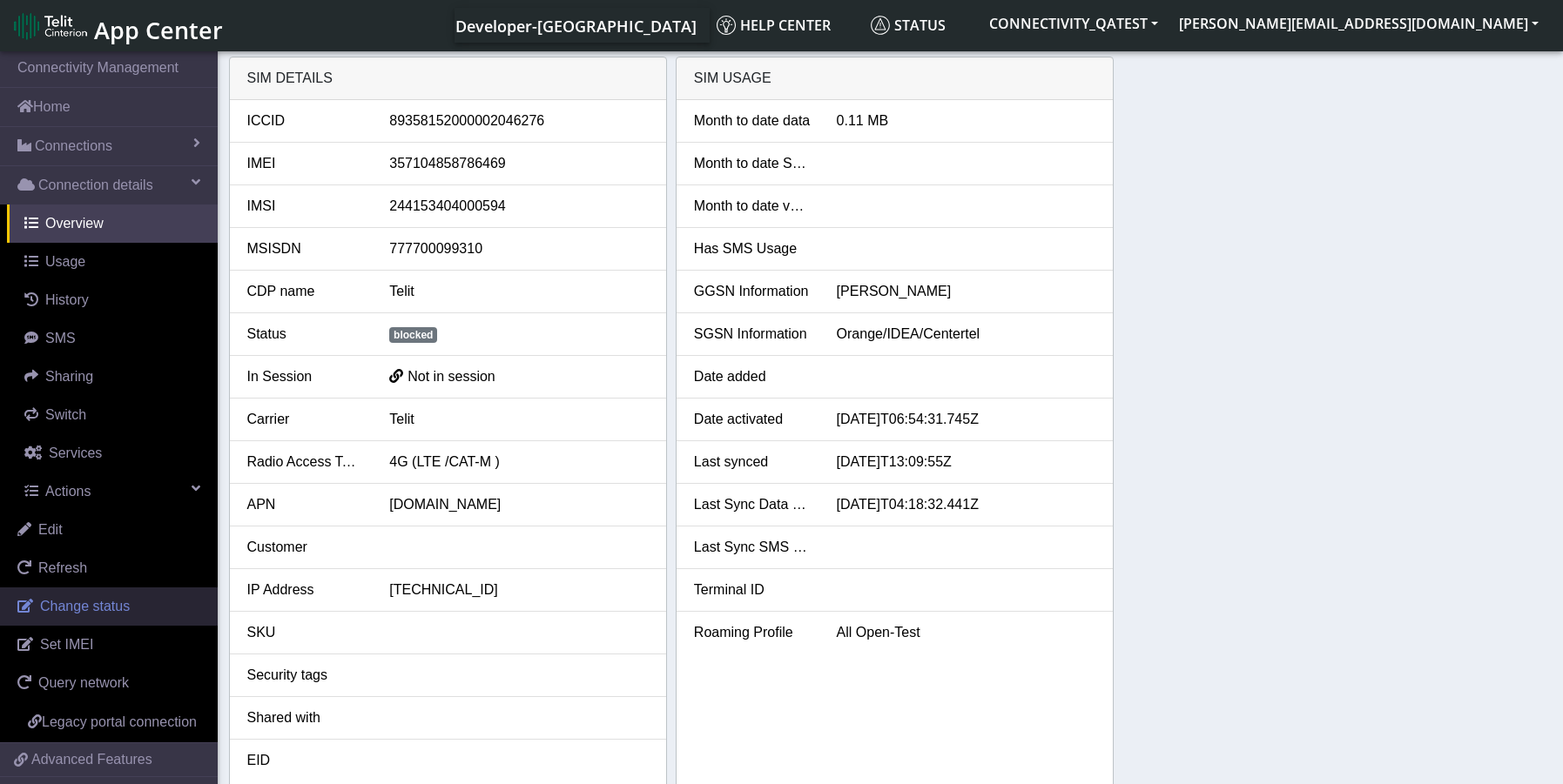
click at [112, 609] on span "Change status" at bounding box center [84, 607] width 90 height 15
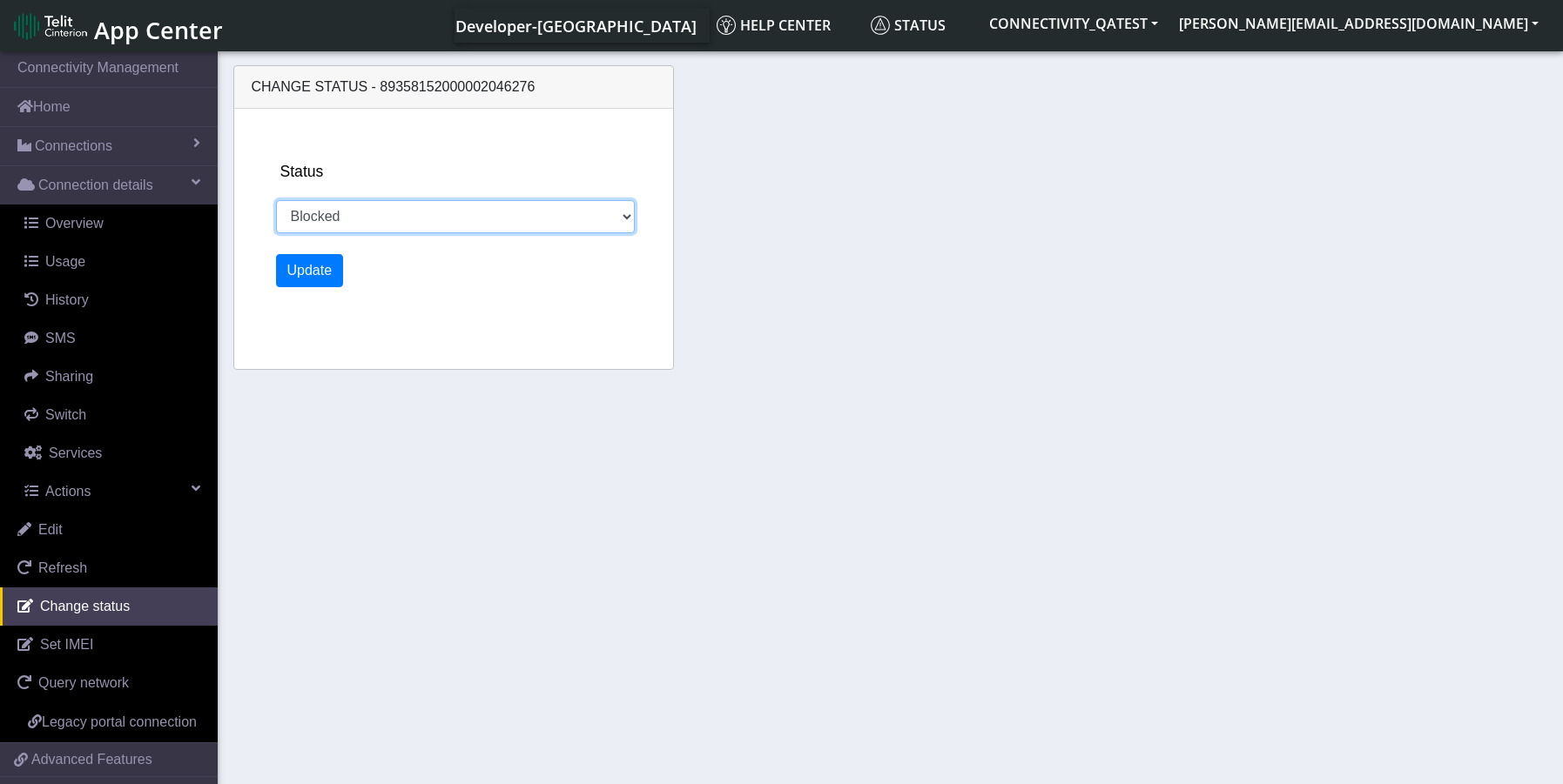
click at [381, 229] on select "Activated Deactivated Blocked" at bounding box center [456, 216] width 360 height 33
select select "activated"
click at [277, 200] on select "Activated Deactivated Blocked" at bounding box center [456, 216] width 360 height 33
click at [297, 271] on button "Update" at bounding box center [311, 270] width 68 height 33
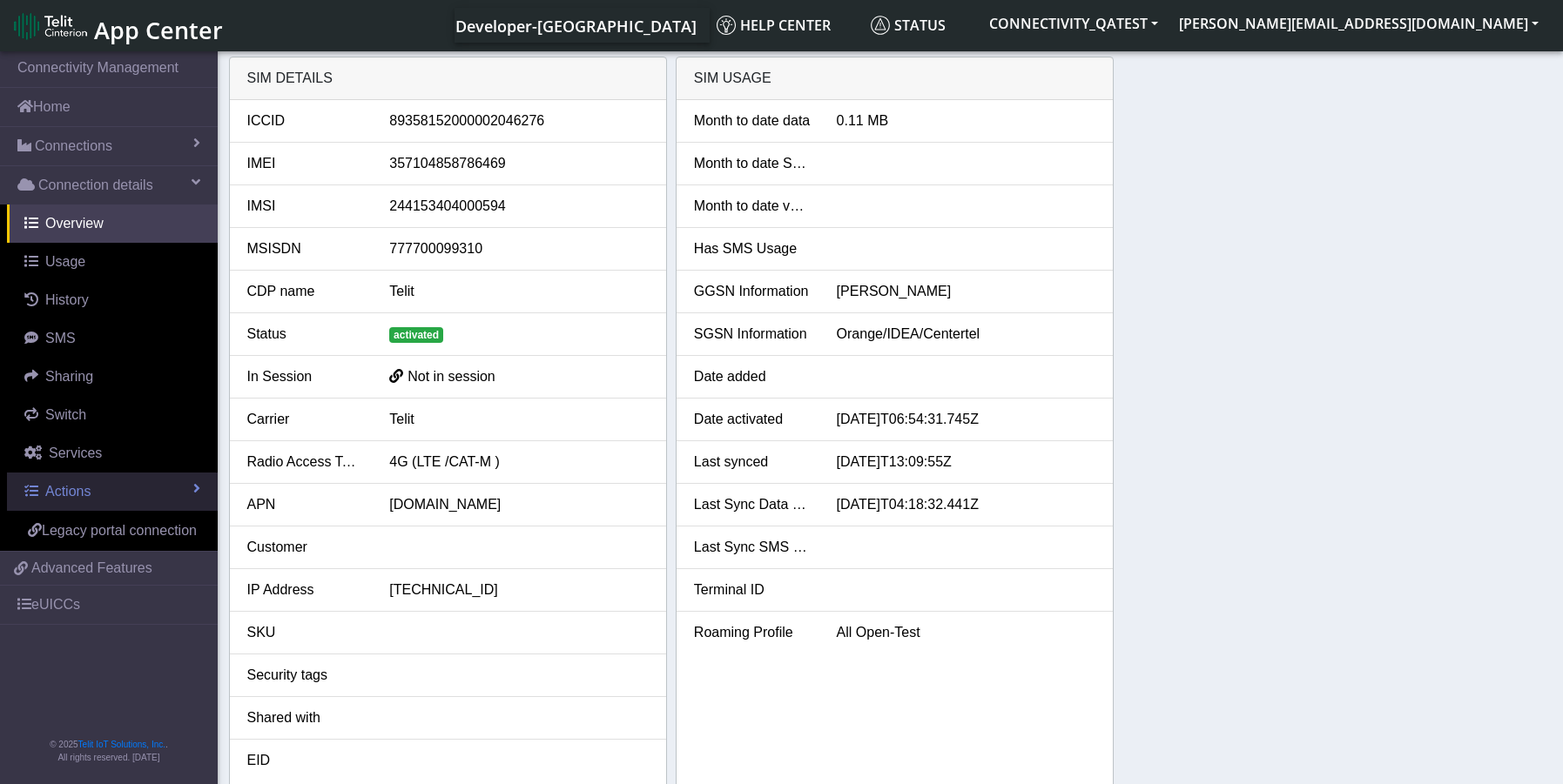
click at [82, 478] on link "Actions" at bounding box center [111, 492] width 210 height 39
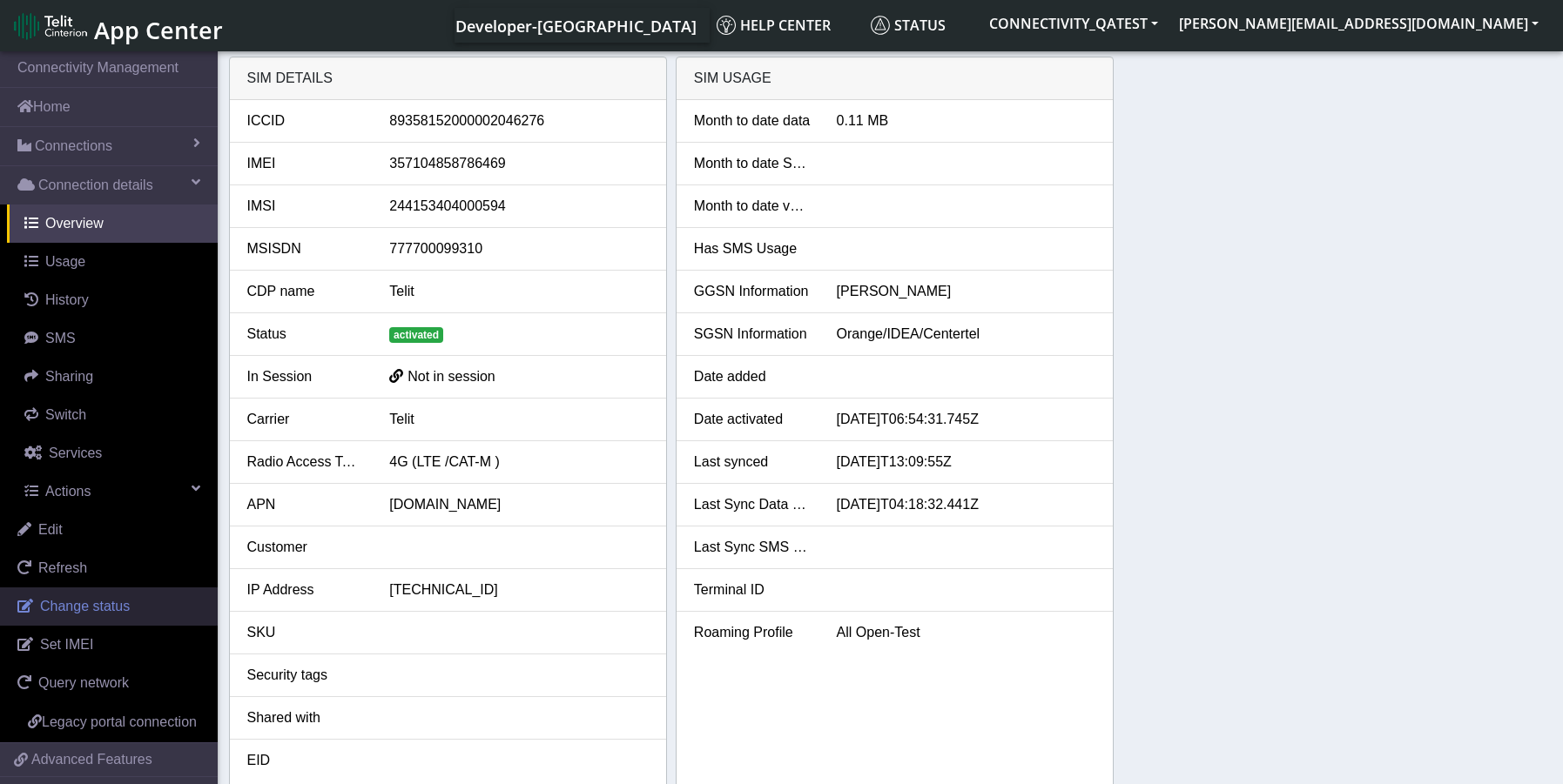
click at [117, 612] on span "Change status" at bounding box center [84, 607] width 90 height 15
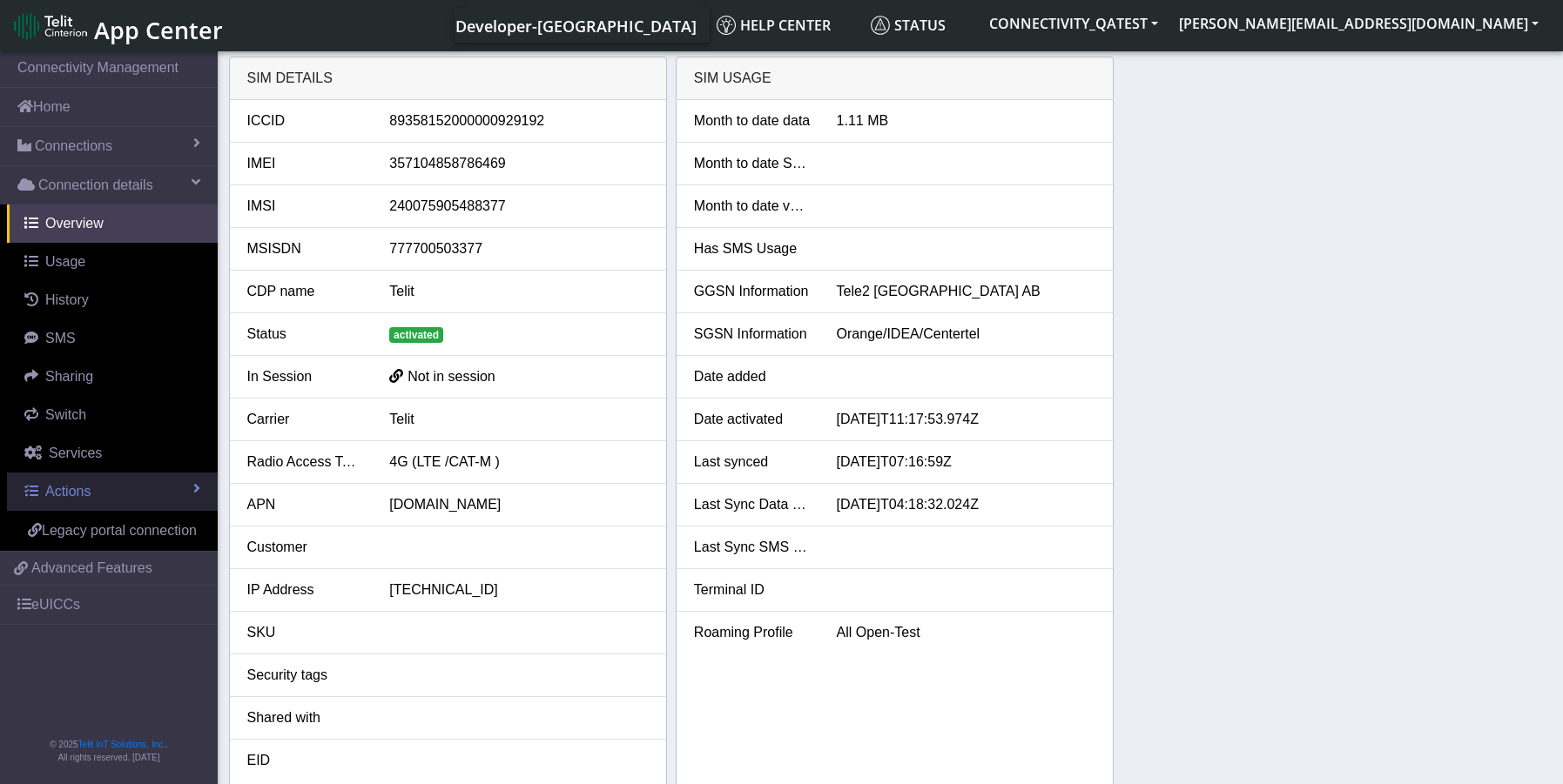
click at [62, 494] on span "Actions" at bounding box center [68, 492] width 45 height 15
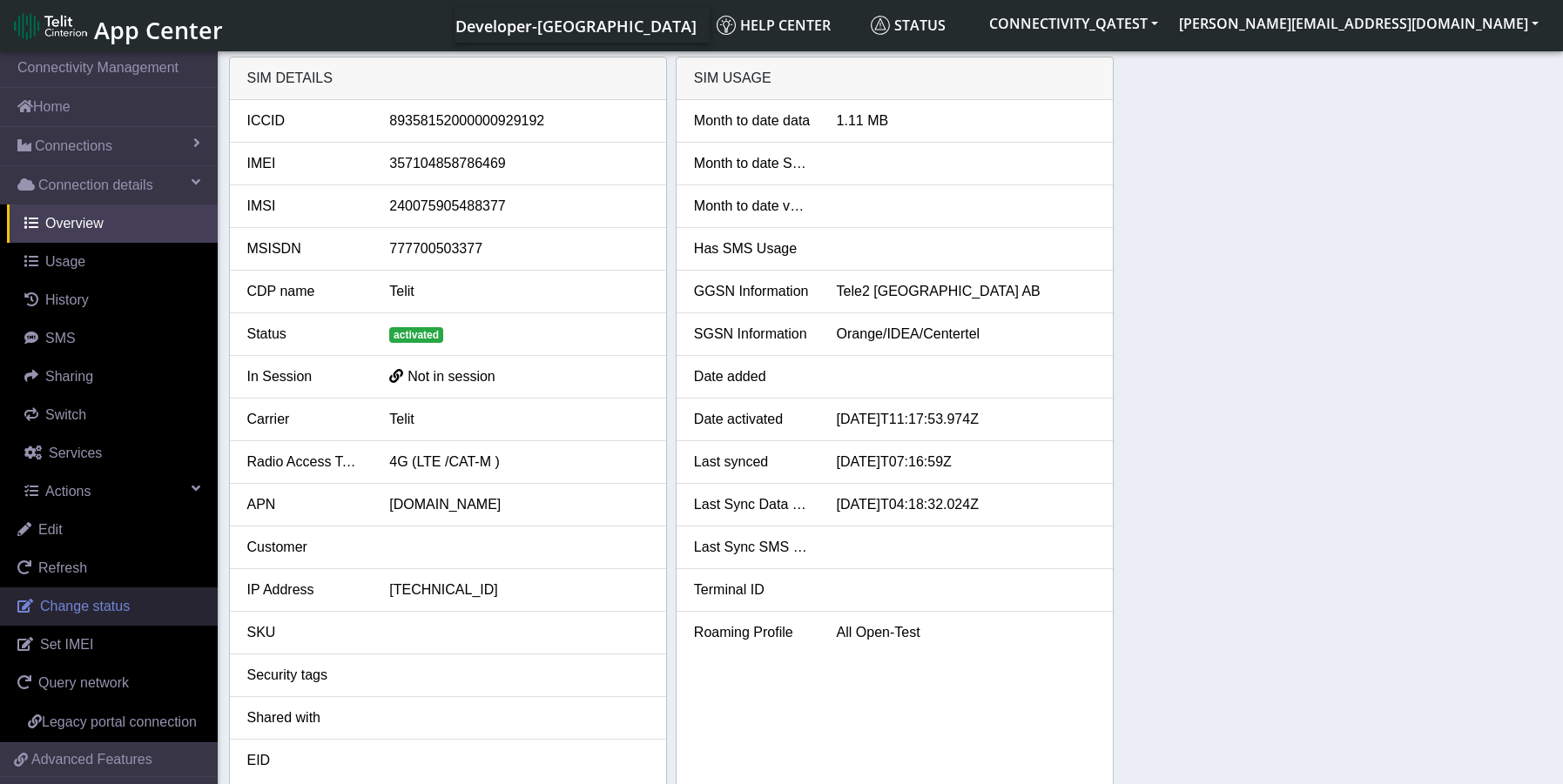
click at [98, 615] on link "Change status" at bounding box center [109, 607] width 218 height 39
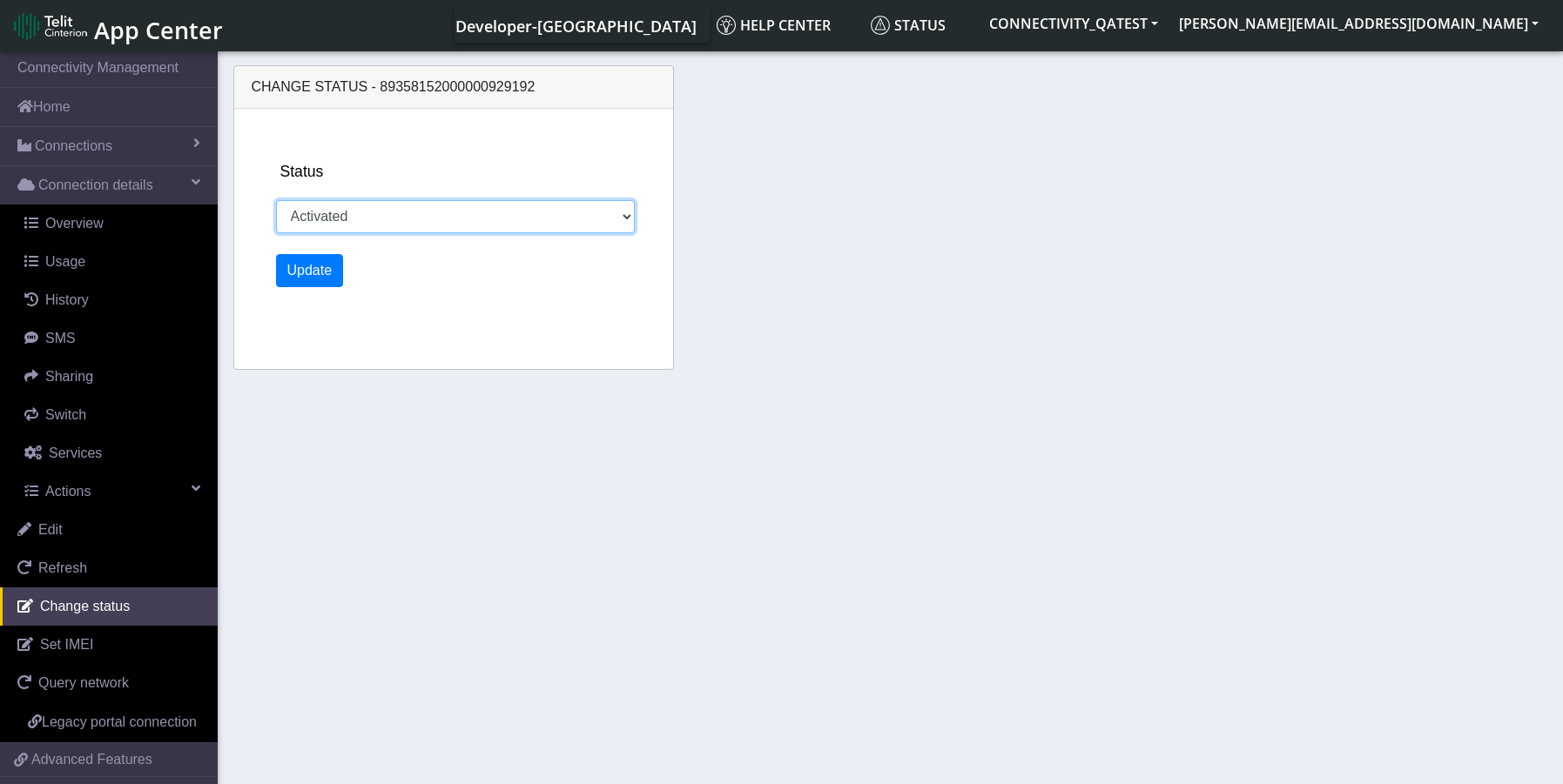
click at [396, 214] on select "Activated Deactivated Blocked" at bounding box center [456, 216] width 360 height 33
select select "blocked"
click at [277, 200] on select "Activated Deactivated Blocked" at bounding box center [456, 216] width 360 height 33
click at [313, 284] on button "Update" at bounding box center [311, 270] width 68 height 33
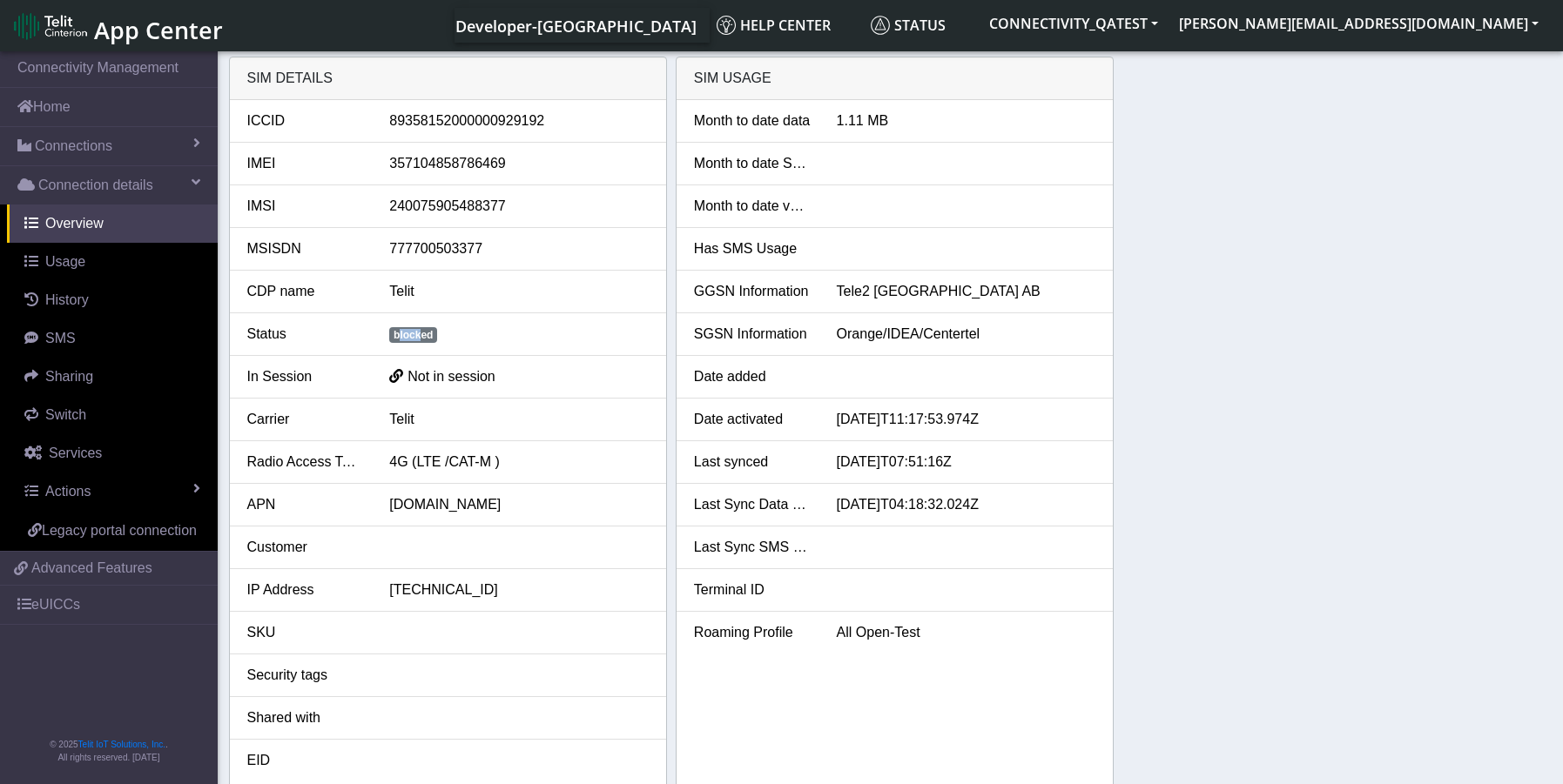
click at [412, 326] on div "blocked" at bounding box center [519, 334] width 286 height 21
click at [54, 489] on span "Actions" at bounding box center [68, 492] width 45 height 15
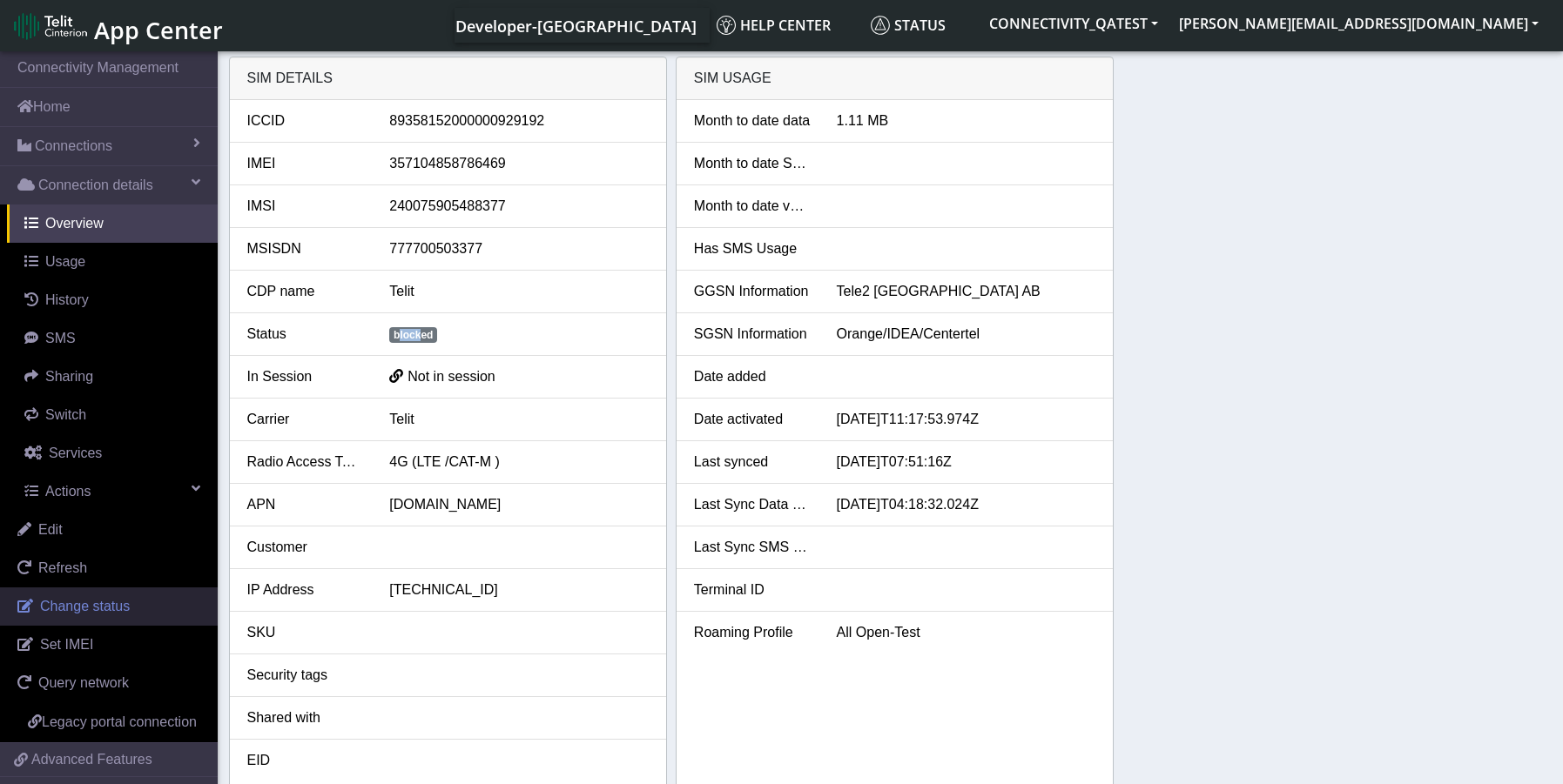
click at [95, 603] on span "Change status" at bounding box center [84, 607] width 90 height 15
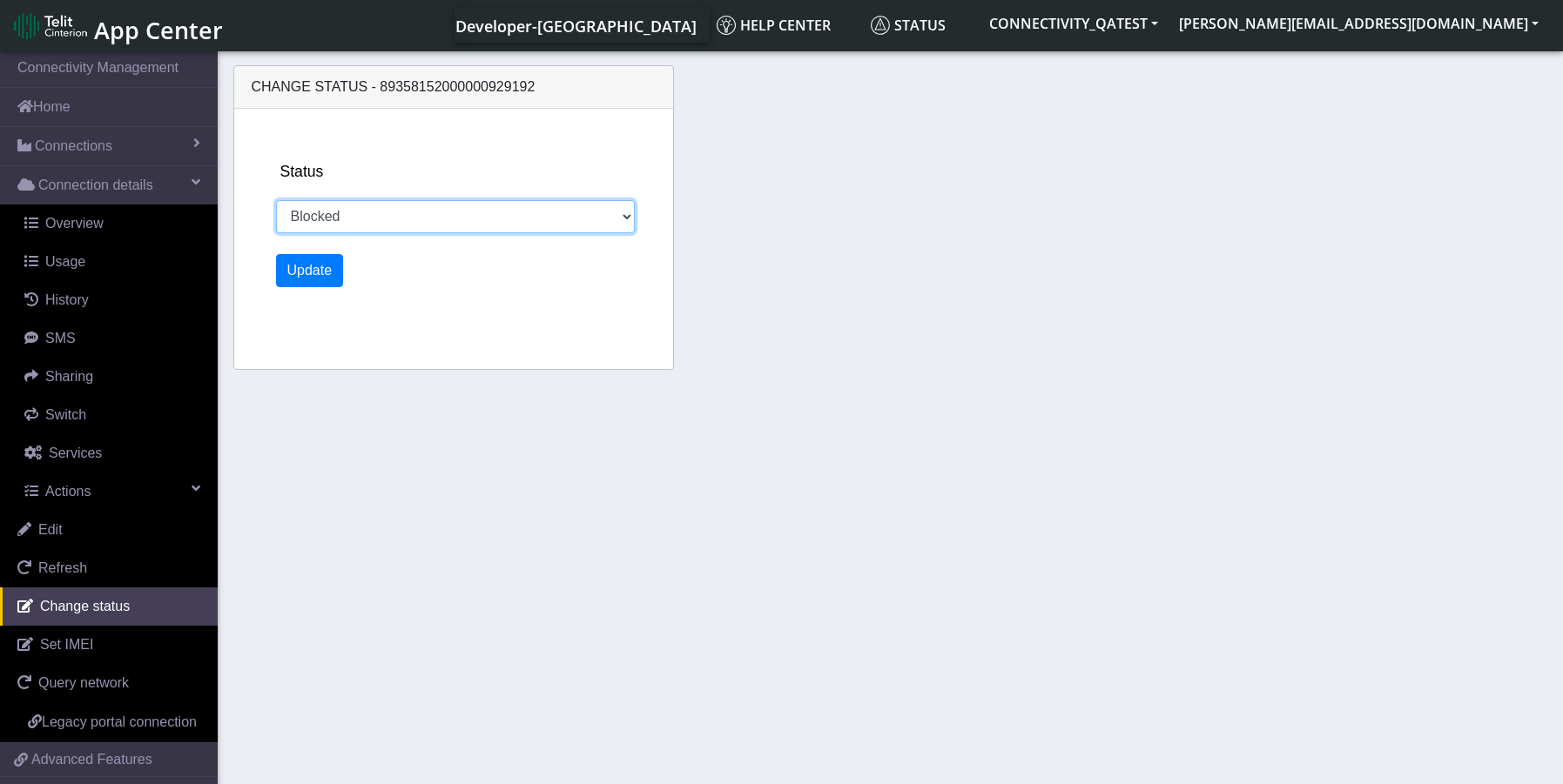
click at [468, 219] on select "Activated Deactivated Blocked" at bounding box center [456, 216] width 360 height 33
select select "activated"
click at [277, 200] on select "Activated Deactivated Blocked" at bounding box center [456, 216] width 360 height 33
click at [317, 275] on button "Update" at bounding box center [311, 270] width 68 height 33
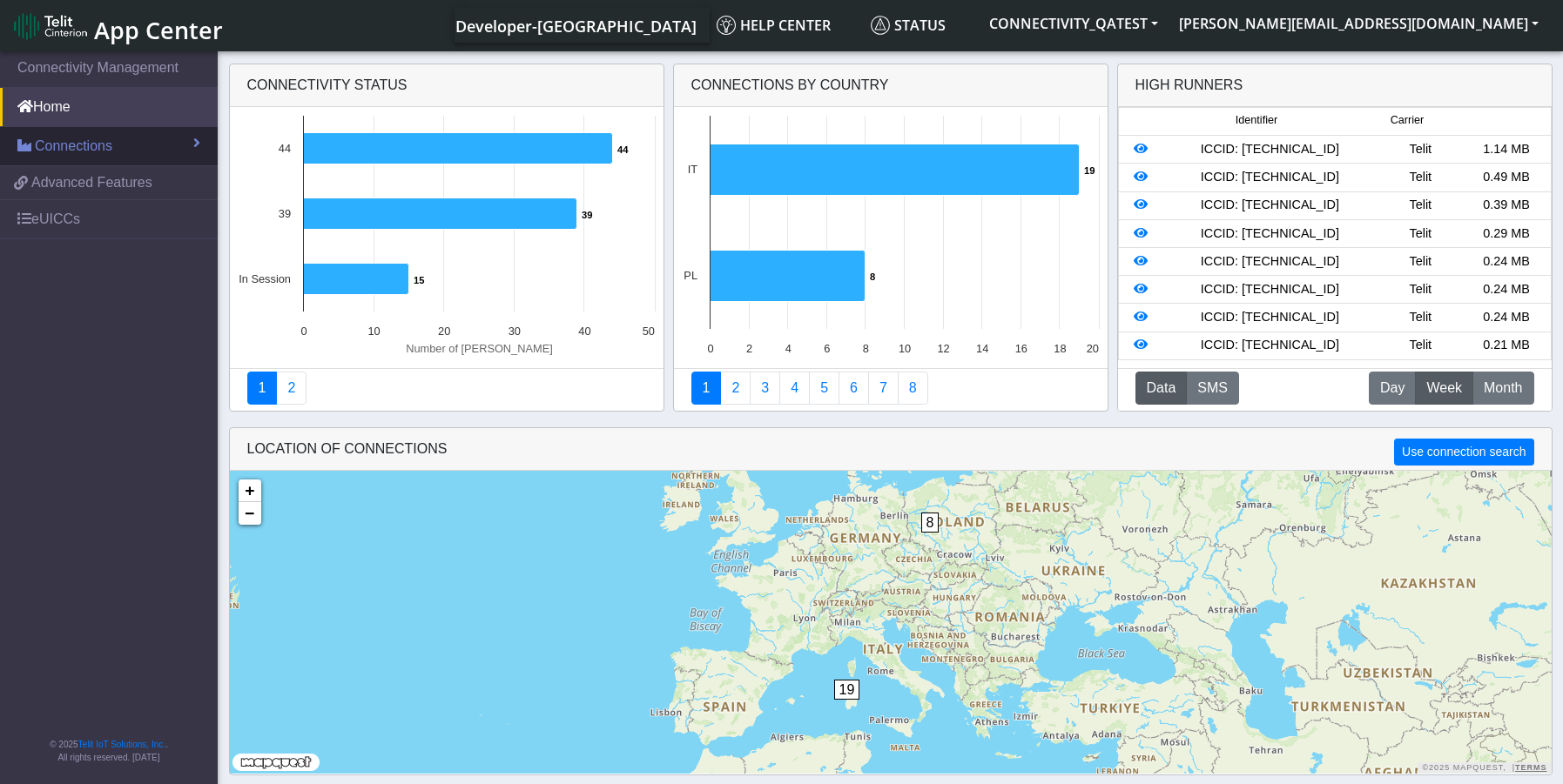
click at [114, 140] on link "Connections" at bounding box center [109, 146] width 218 height 39
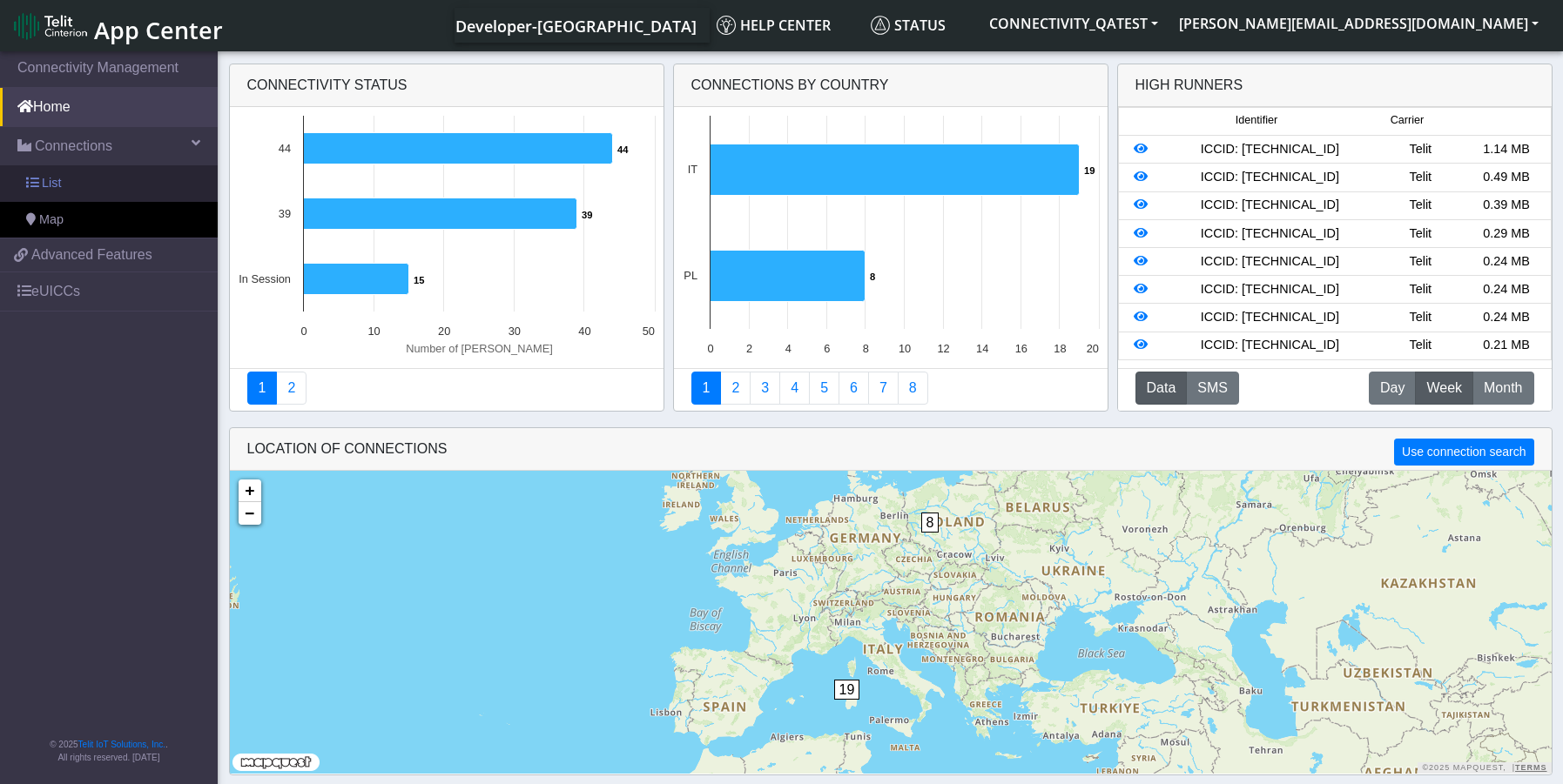
click at [82, 185] on link "List" at bounding box center [109, 183] width 218 height 37
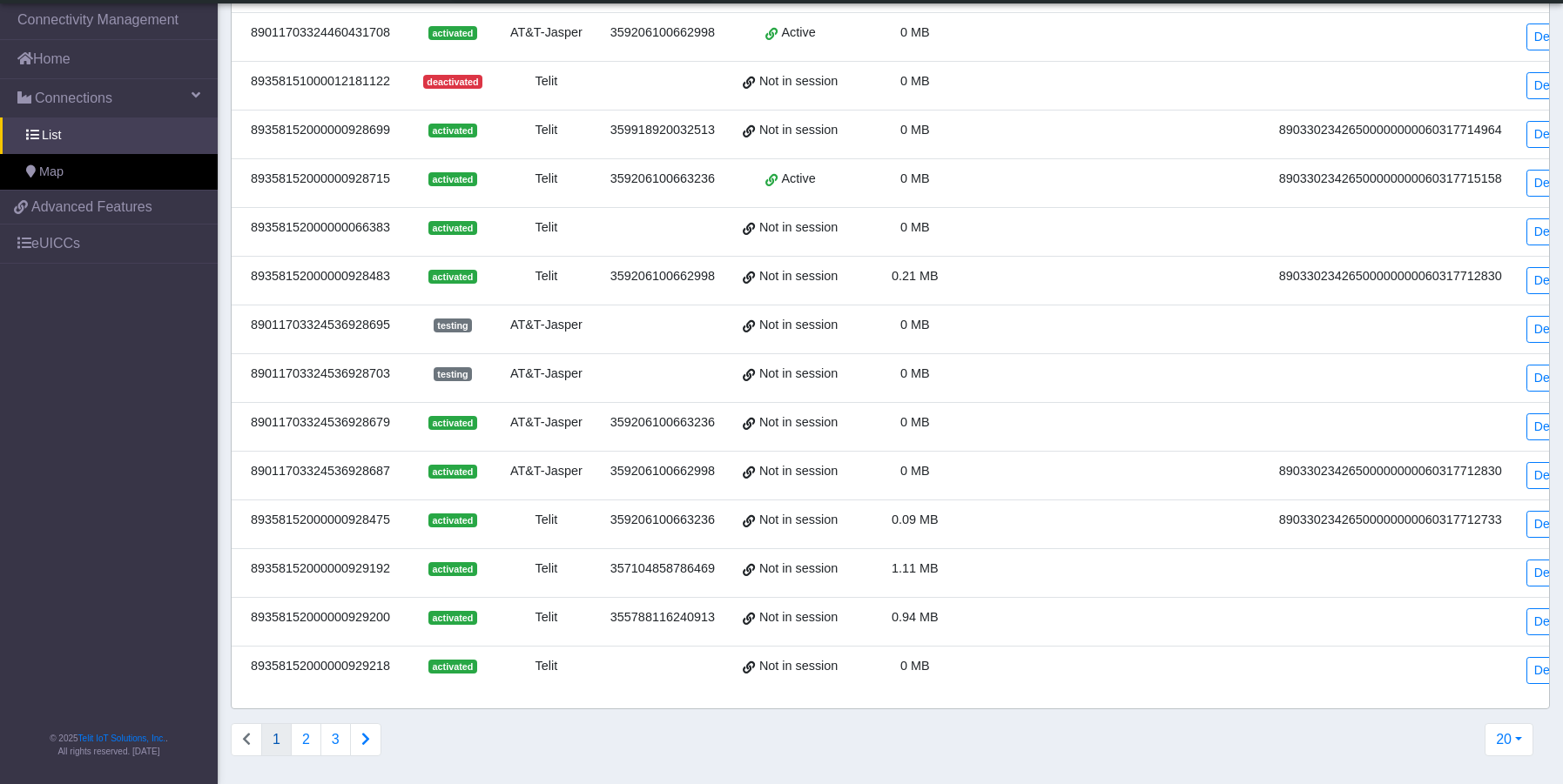
scroll to position [465, 0]
click at [311, 740] on button "2" at bounding box center [306, 740] width 30 height 33
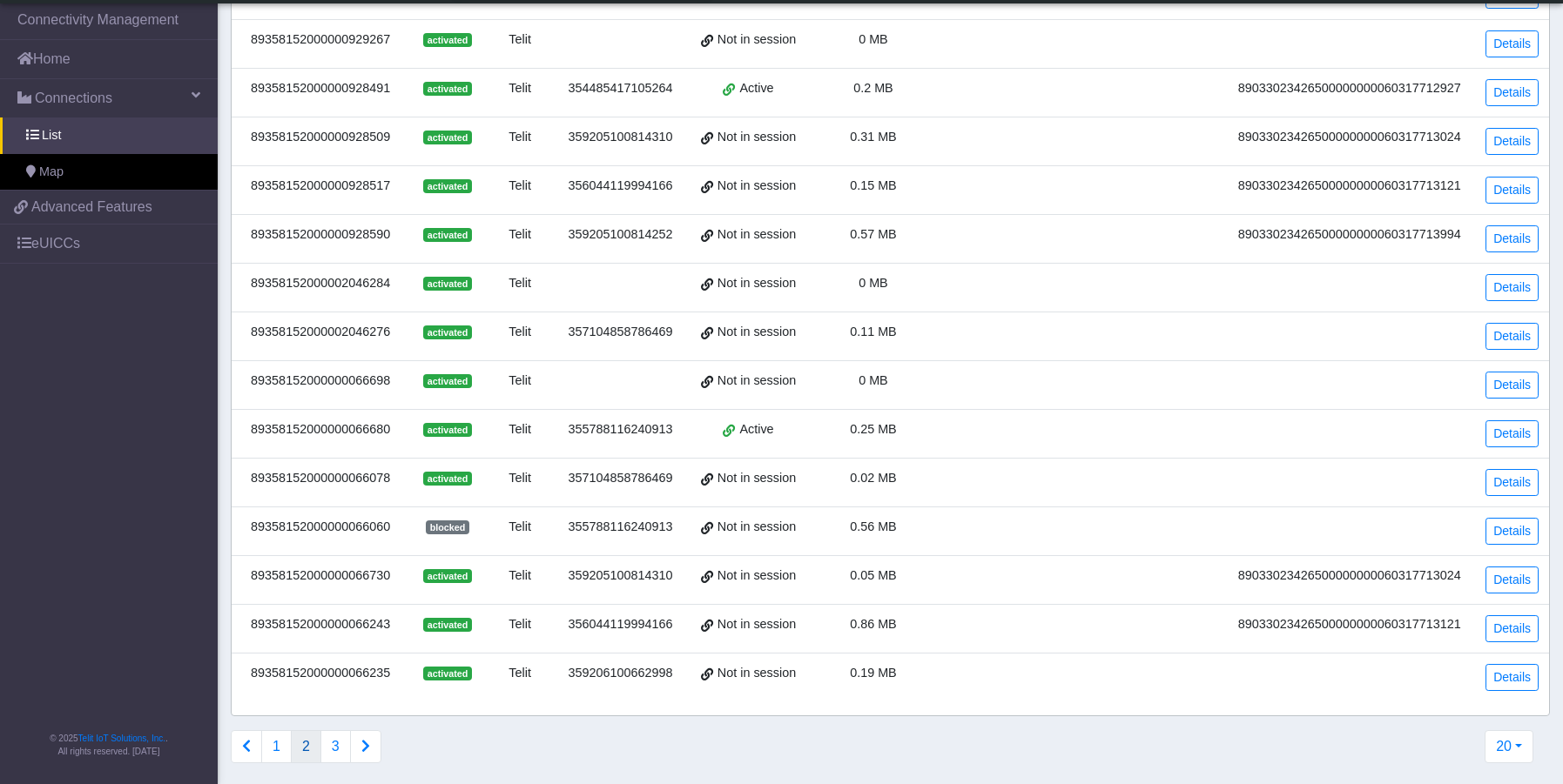
scroll to position [452, 0]
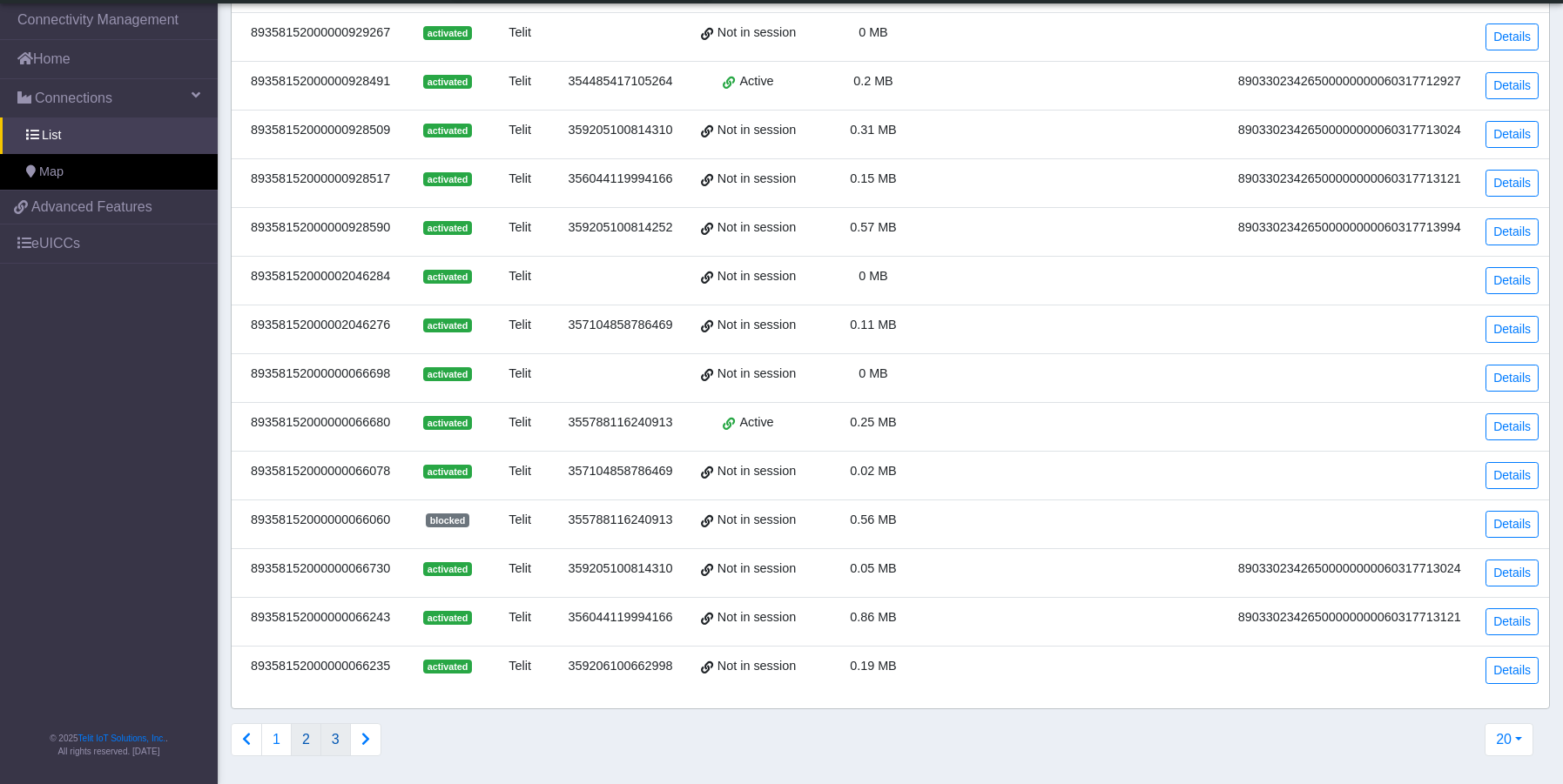
click at [334, 746] on button "3" at bounding box center [336, 740] width 30 height 33
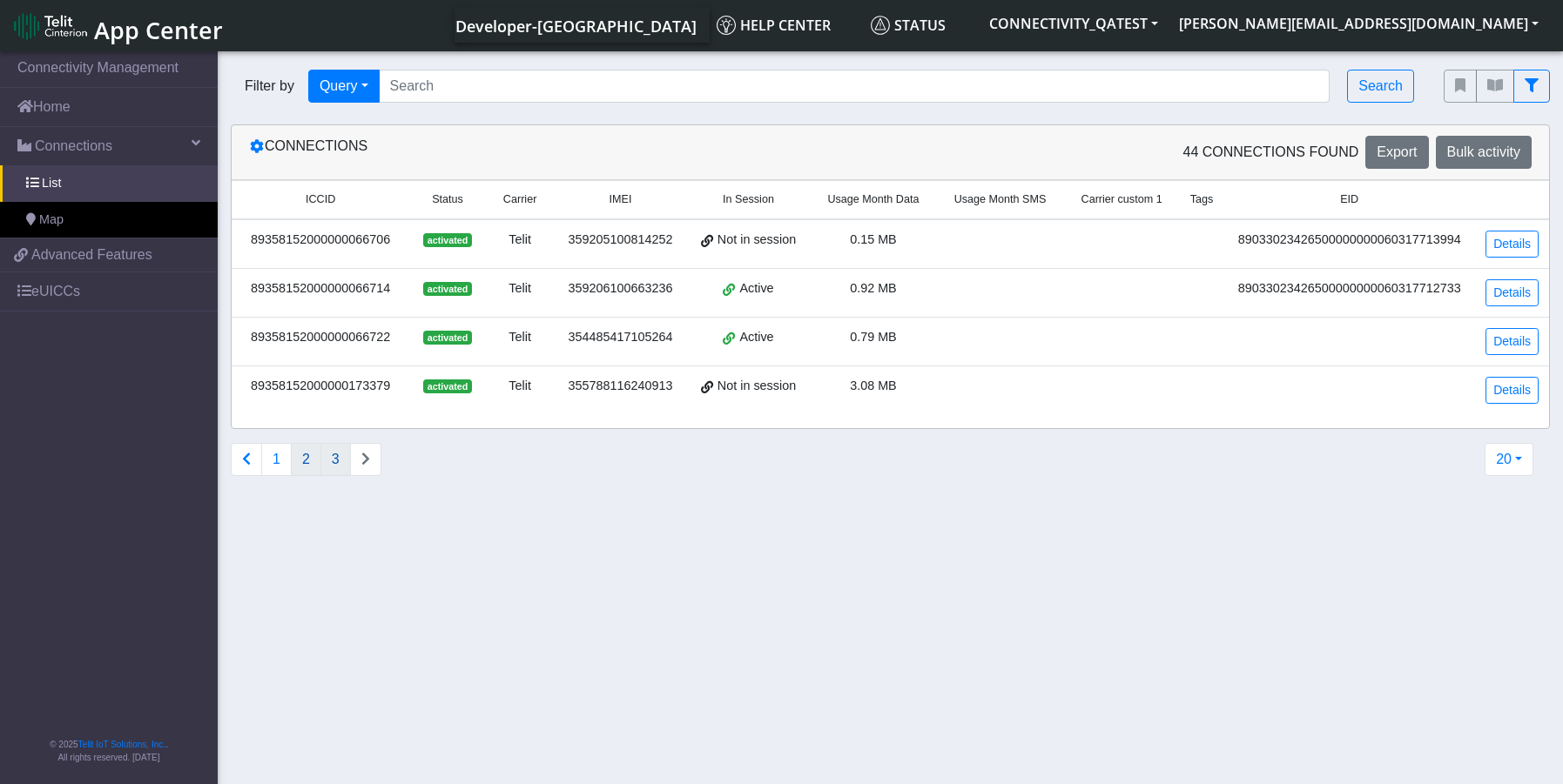
click at [318, 470] on button "2" at bounding box center [306, 459] width 30 height 33
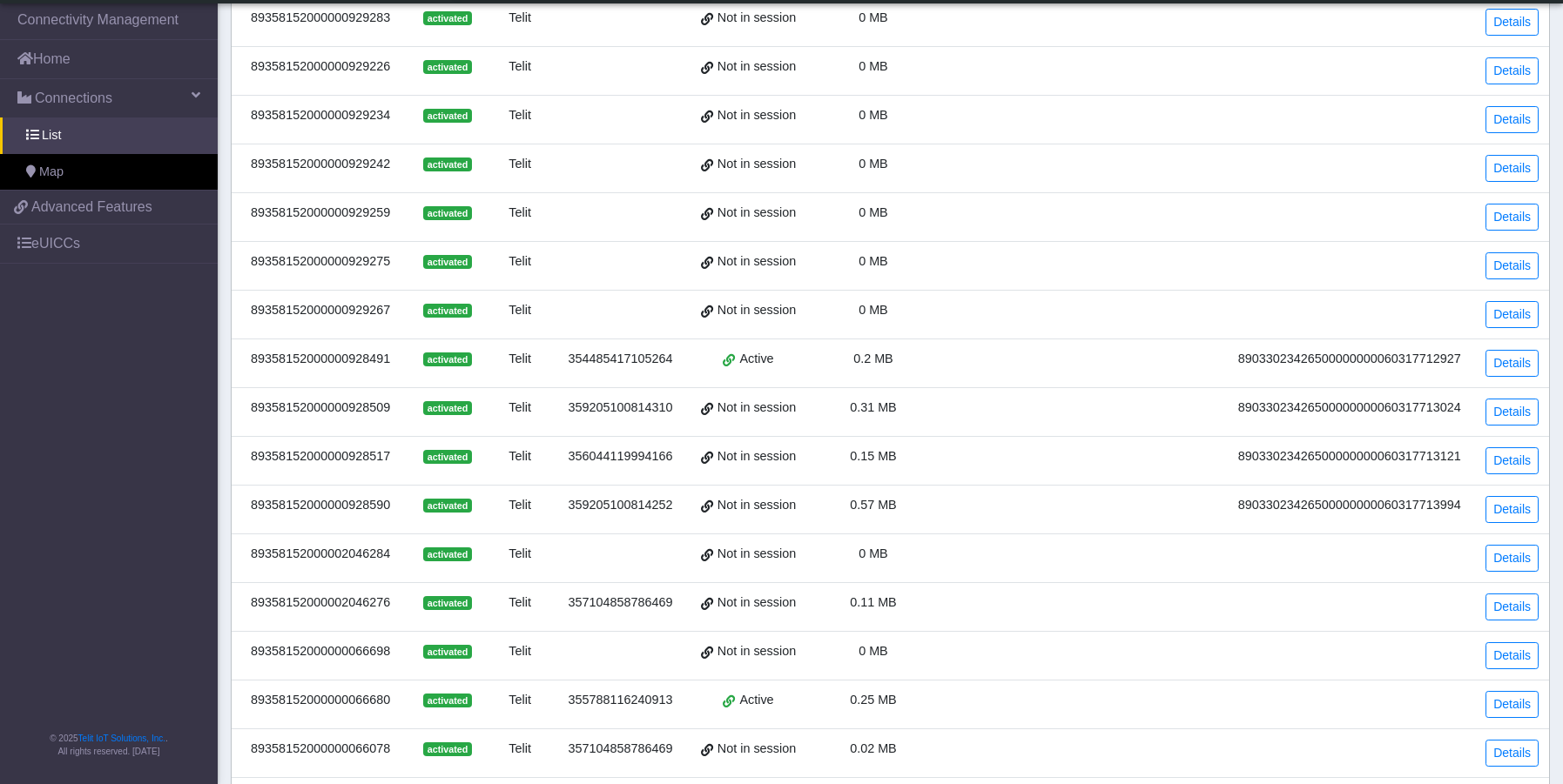
scroll to position [261, 0]
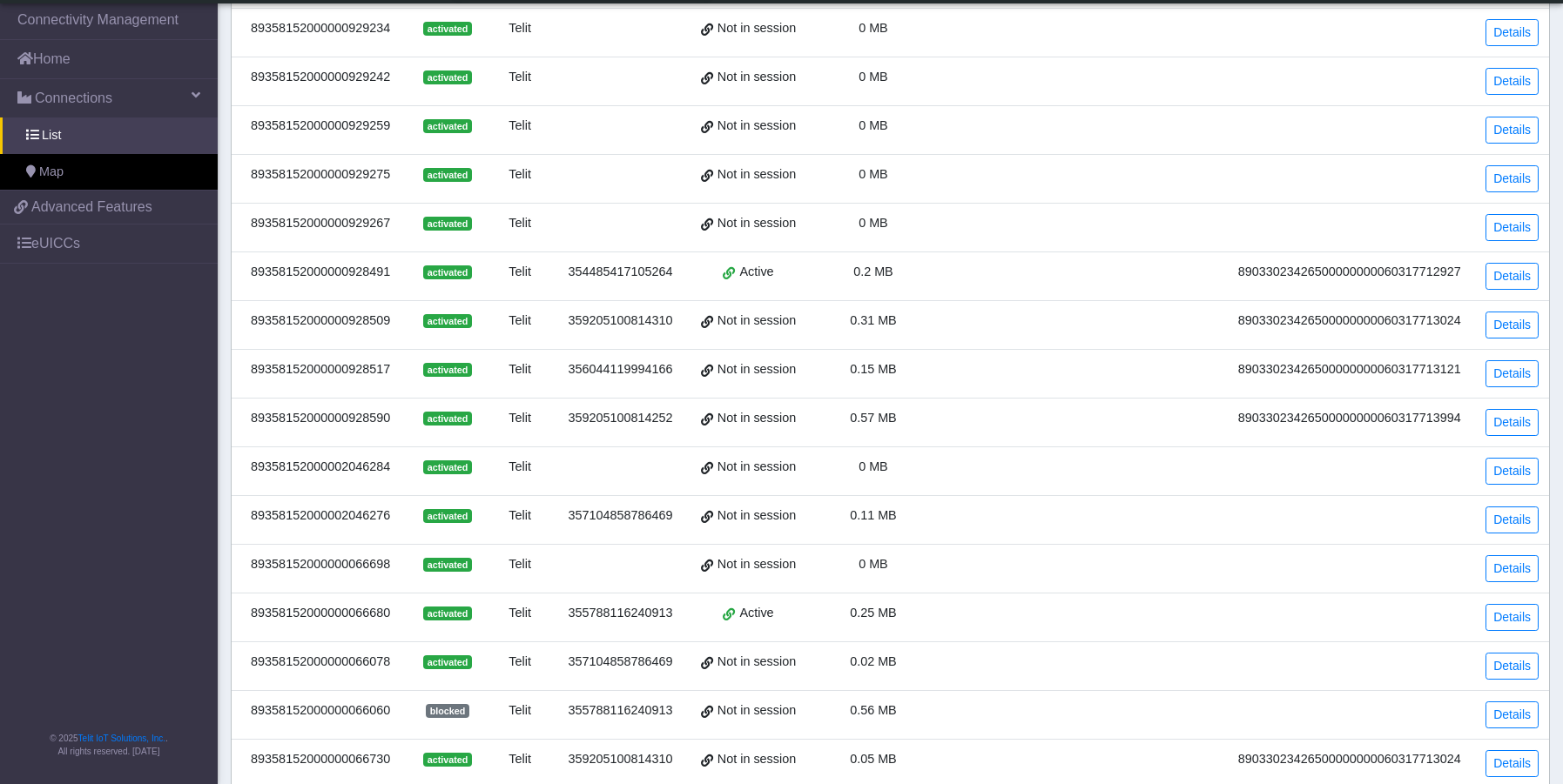
click at [343, 513] on div "89358152000002046276" at bounding box center [321, 516] width 157 height 19
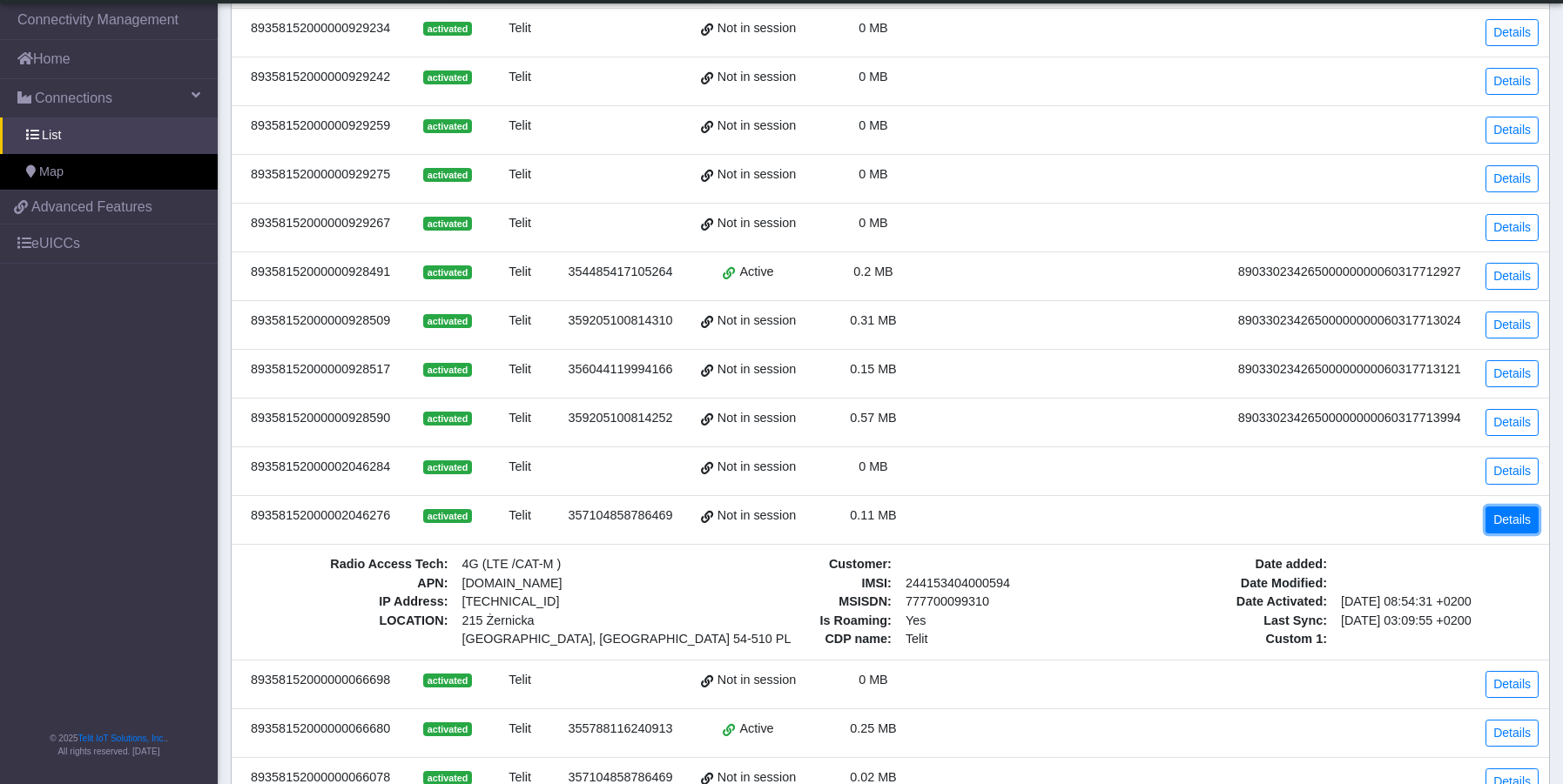
click at [1504, 525] on link "Details" at bounding box center [1512, 520] width 53 height 27
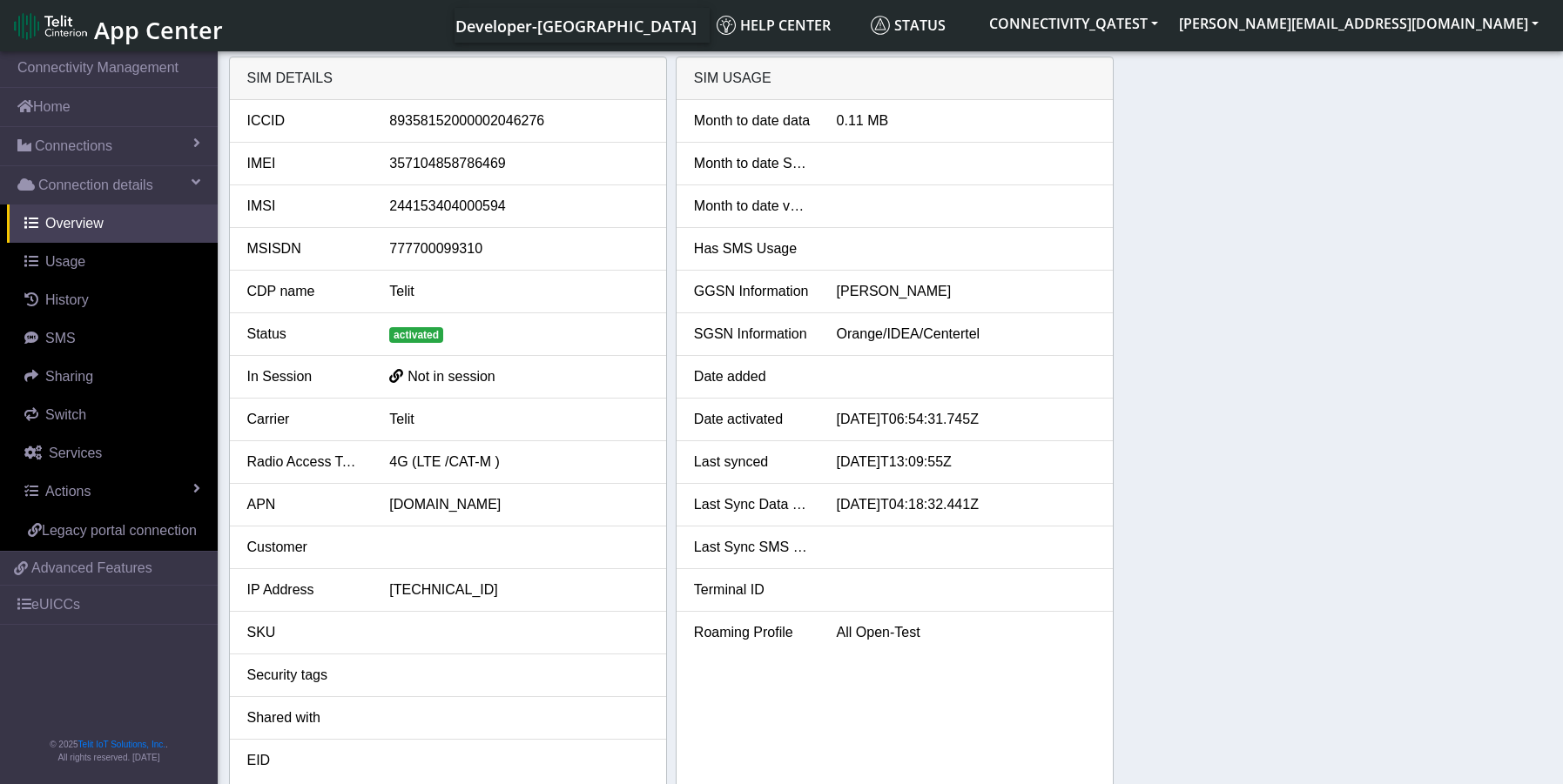
click at [1526, 240] on div "SIM details ICCID 89358152000002046276 IMEI 357104858786469 IMSI 24415340400059…" at bounding box center [891, 424] width 1324 height 735
click at [72, 142] on span "Connections" at bounding box center [74, 146] width 77 height 21
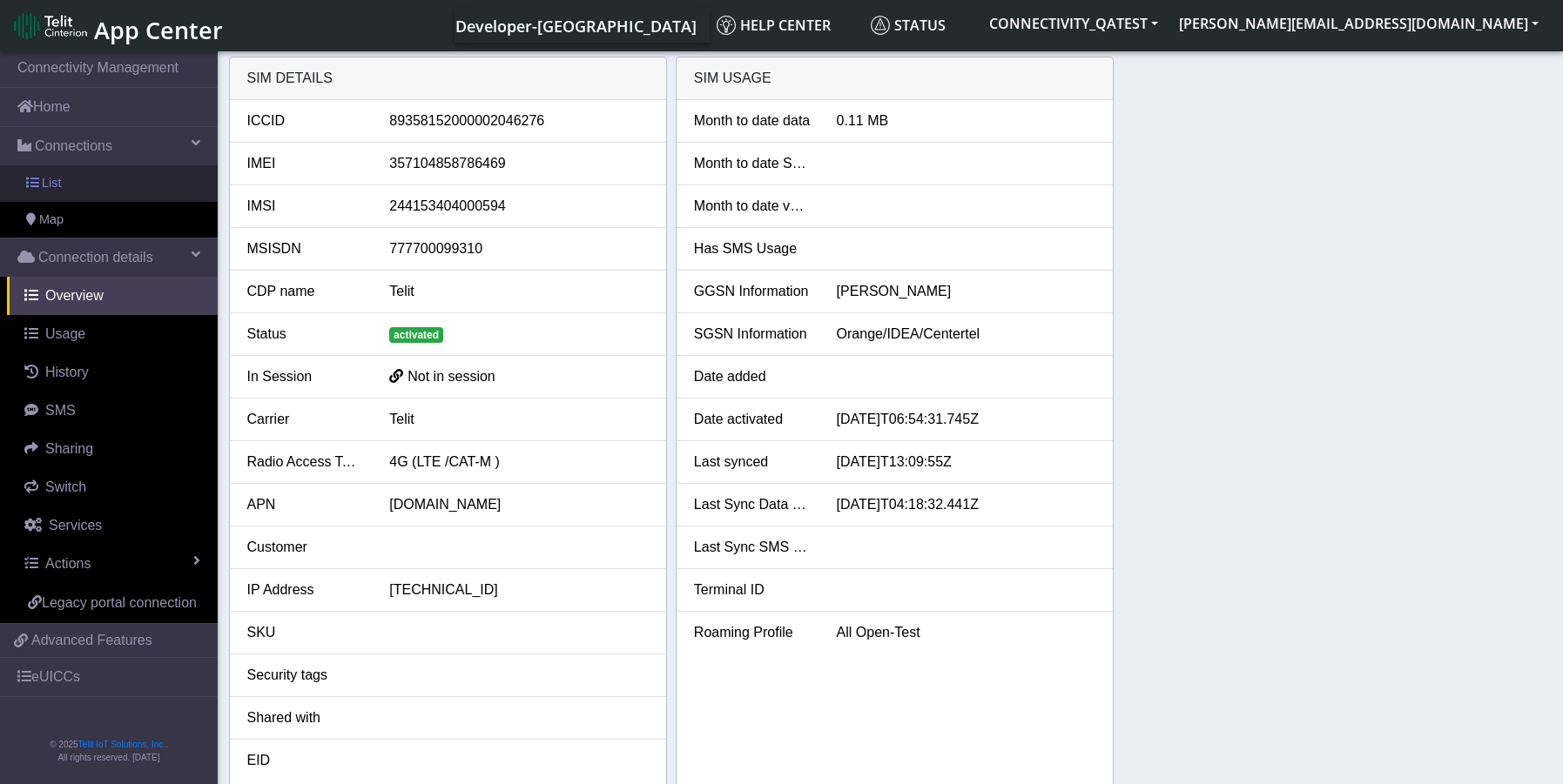
click at [59, 183] on span "List" at bounding box center [51, 184] width 19 height 19
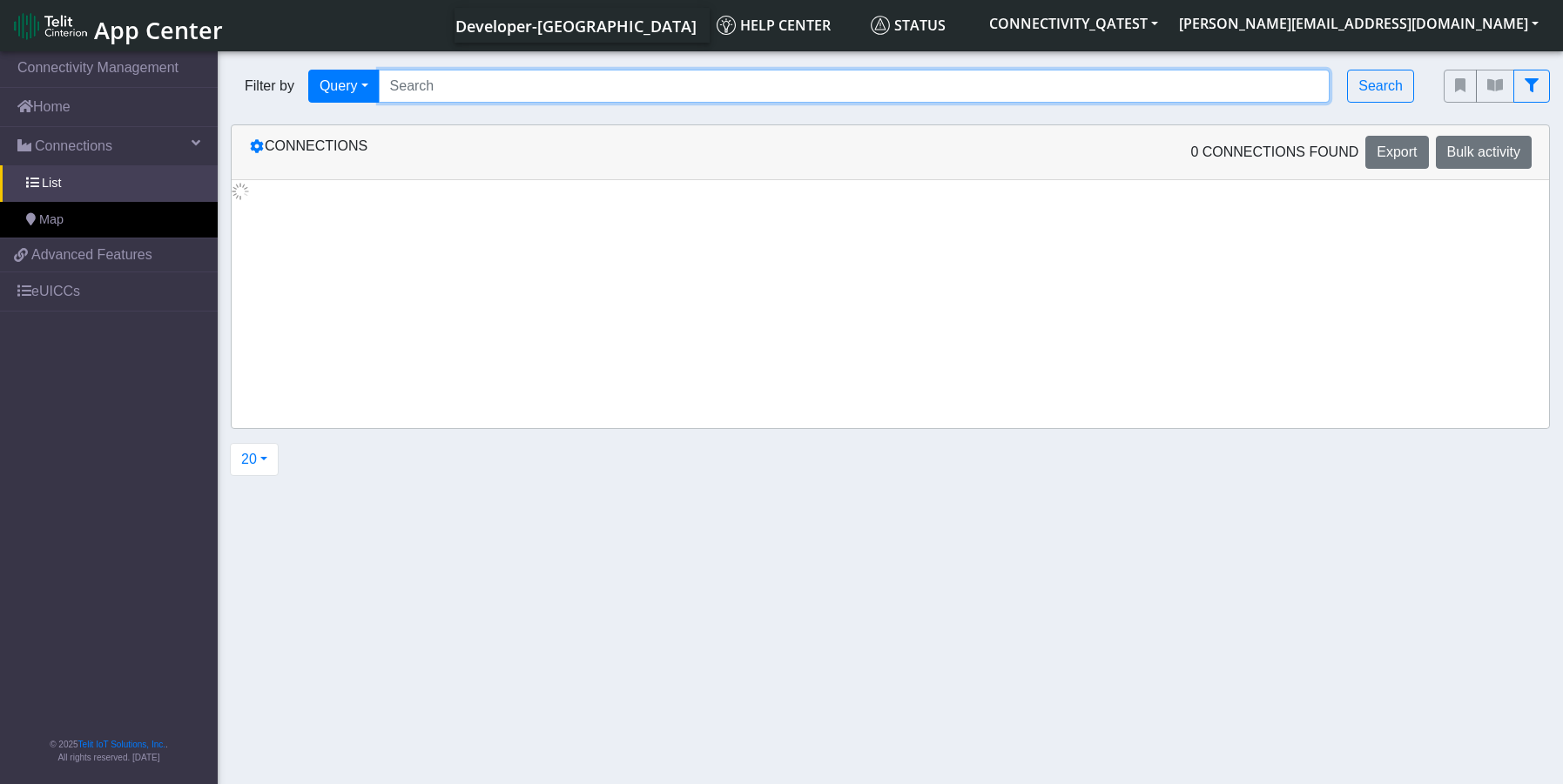
click at [480, 84] on input "Search..." at bounding box center [854, 86] width 952 height 33
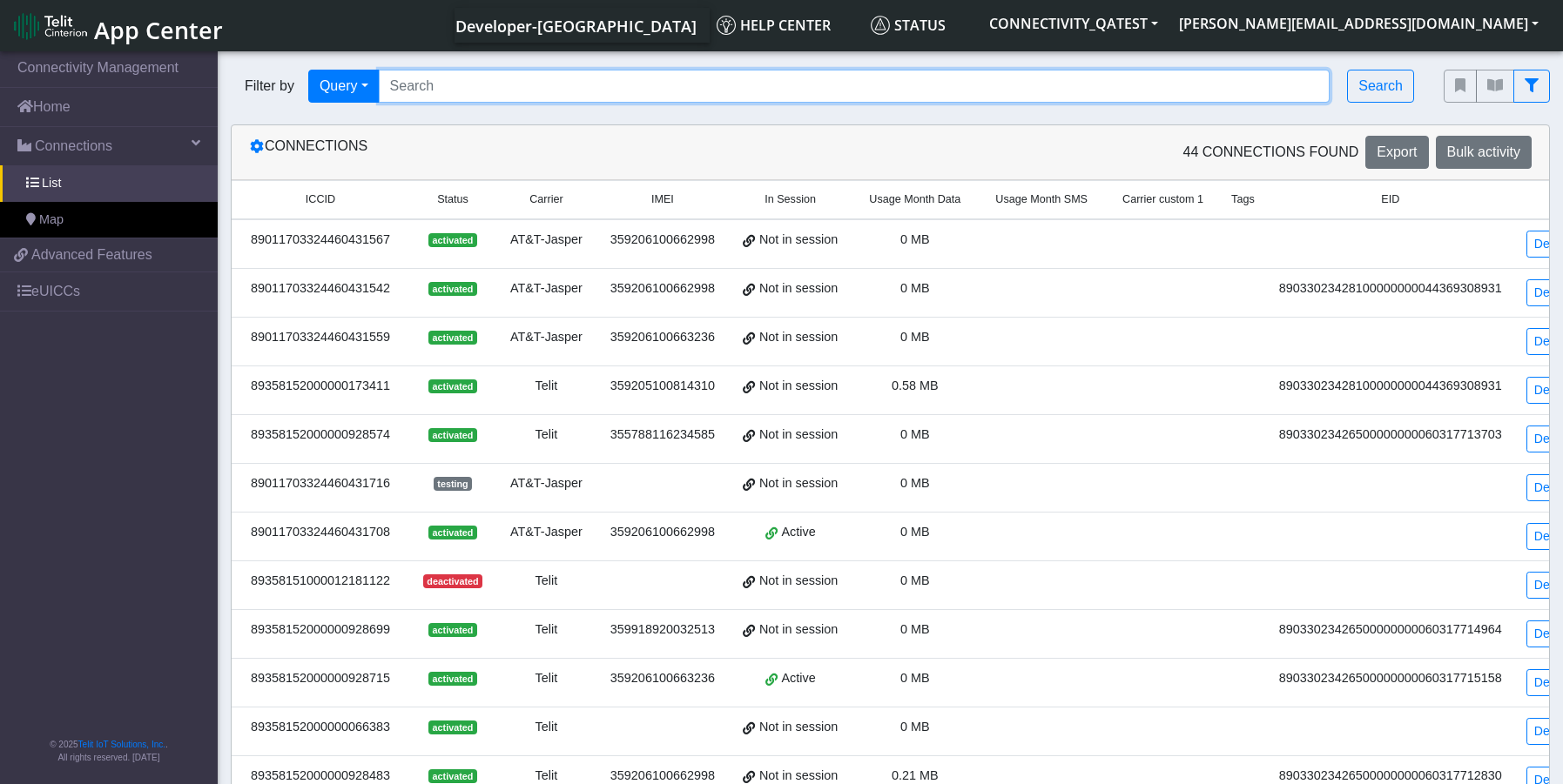
paste input "89358152000002046276"
type input "89358152000002046276"
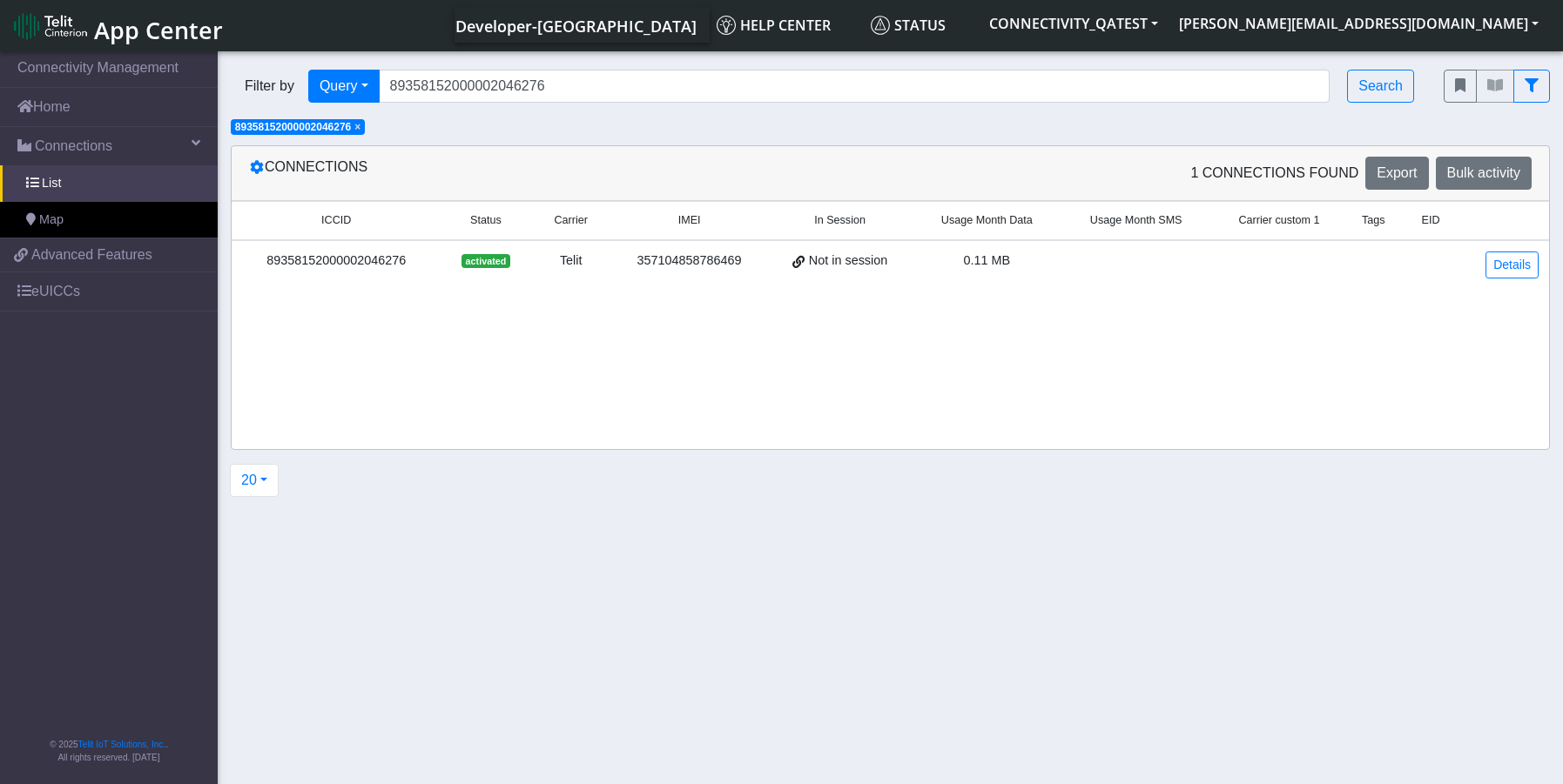
click at [400, 264] on div "89358152000002046276" at bounding box center [336, 261] width 188 height 19
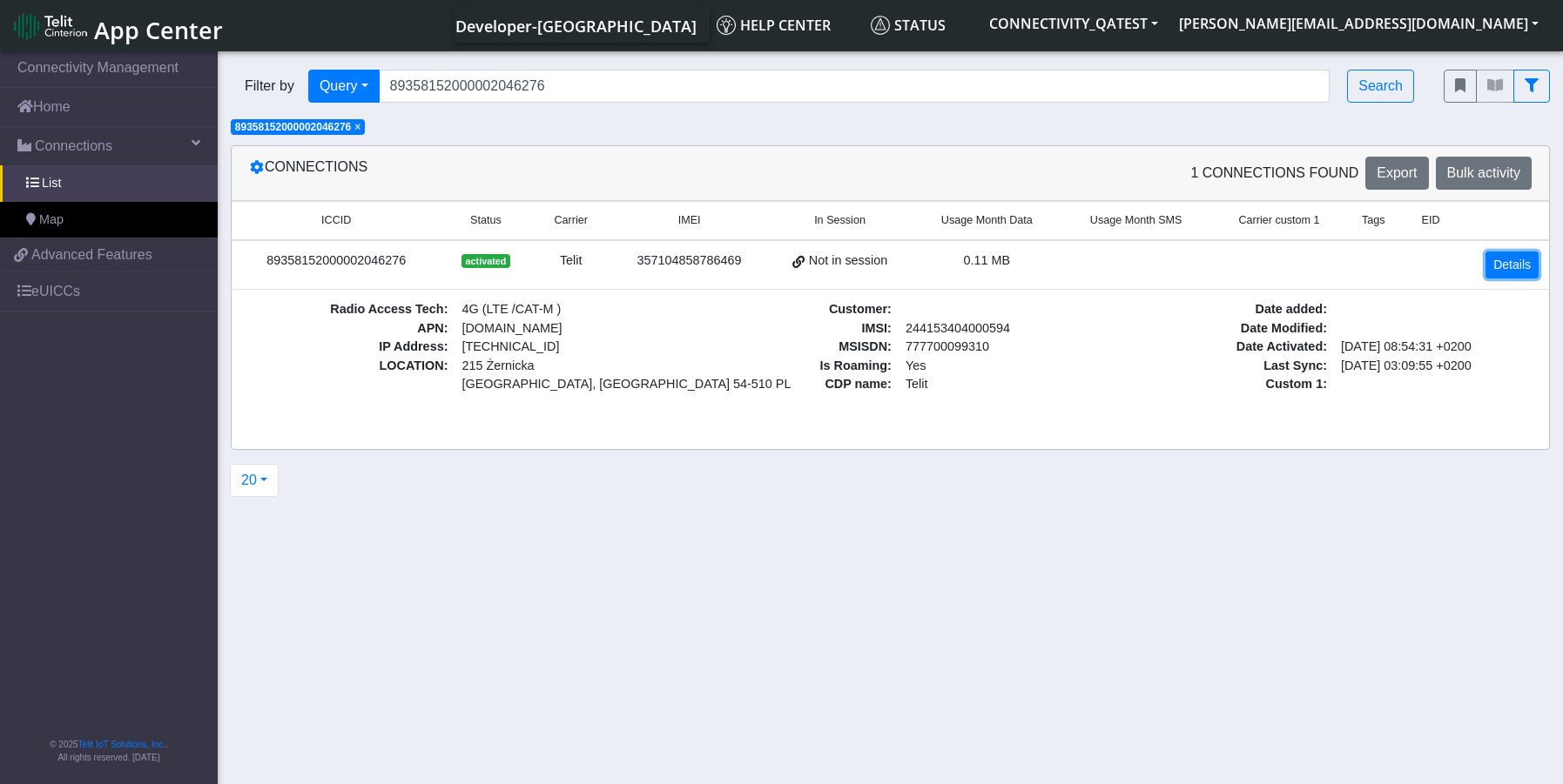
click at [1520, 271] on link "Details" at bounding box center [1512, 265] width 53 height 27
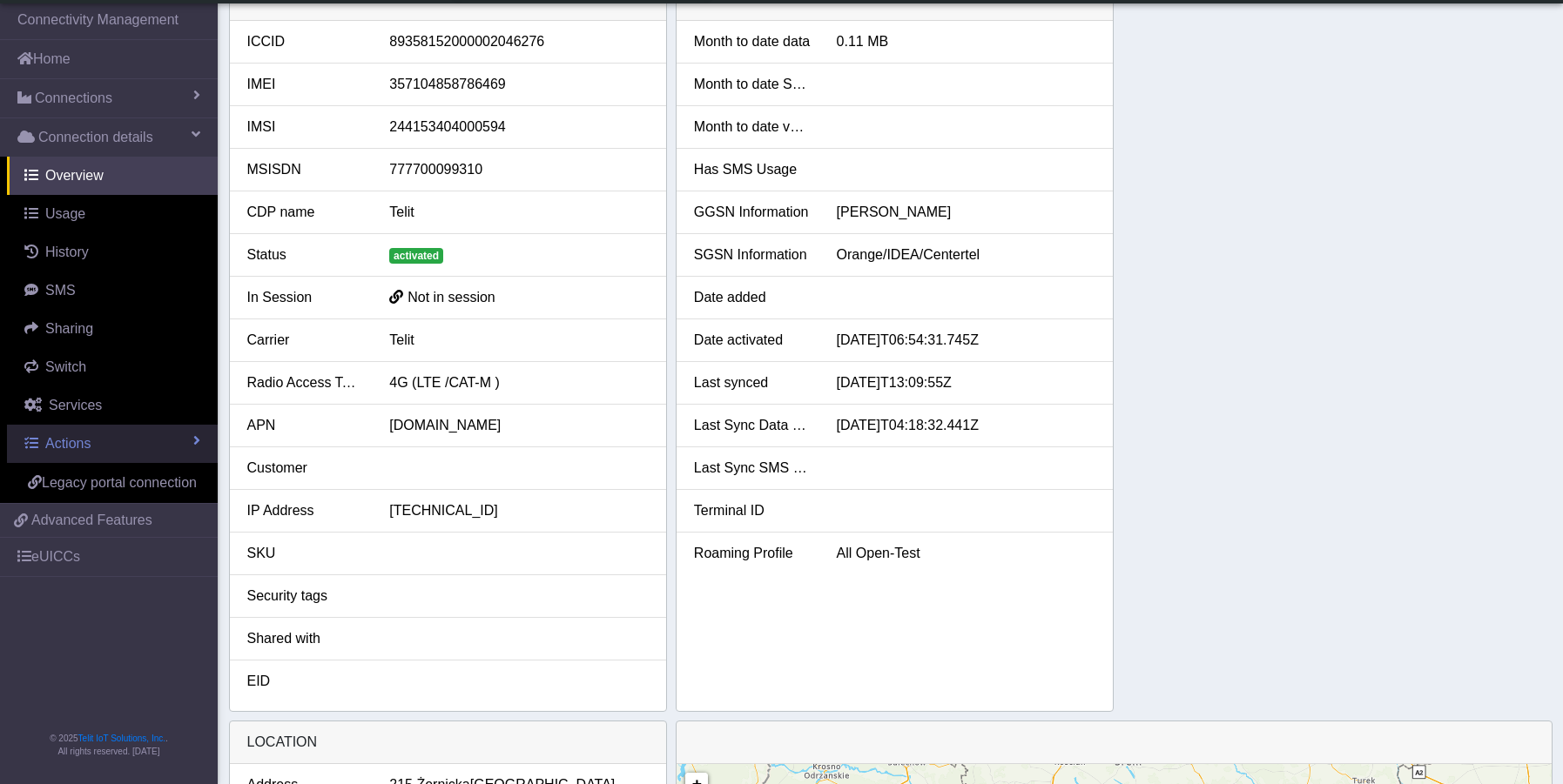
scroll to position [87, 0]
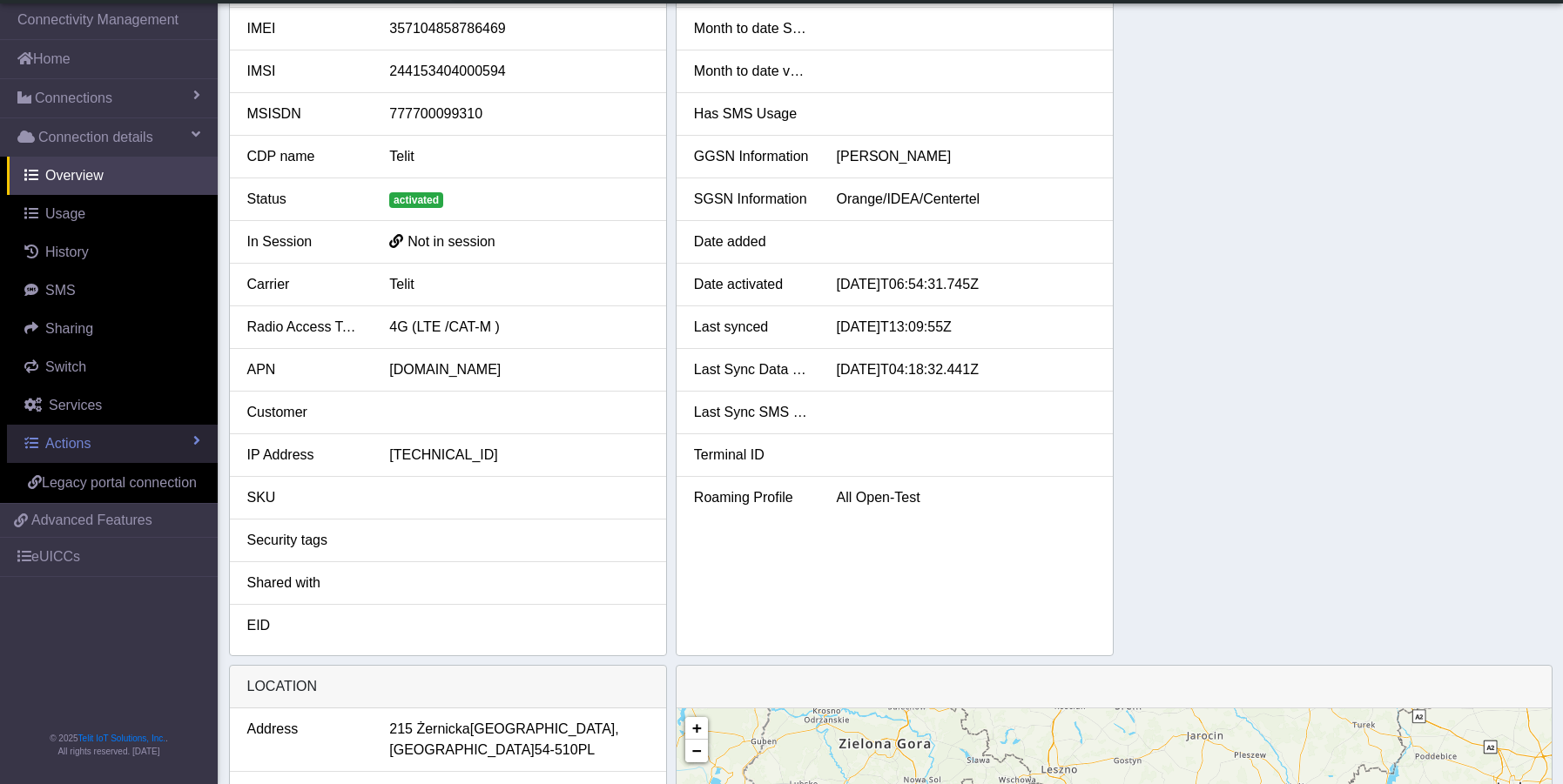
click at [94, 448] on link "Actions" at bounding box center [111, 443] width 210 height 39
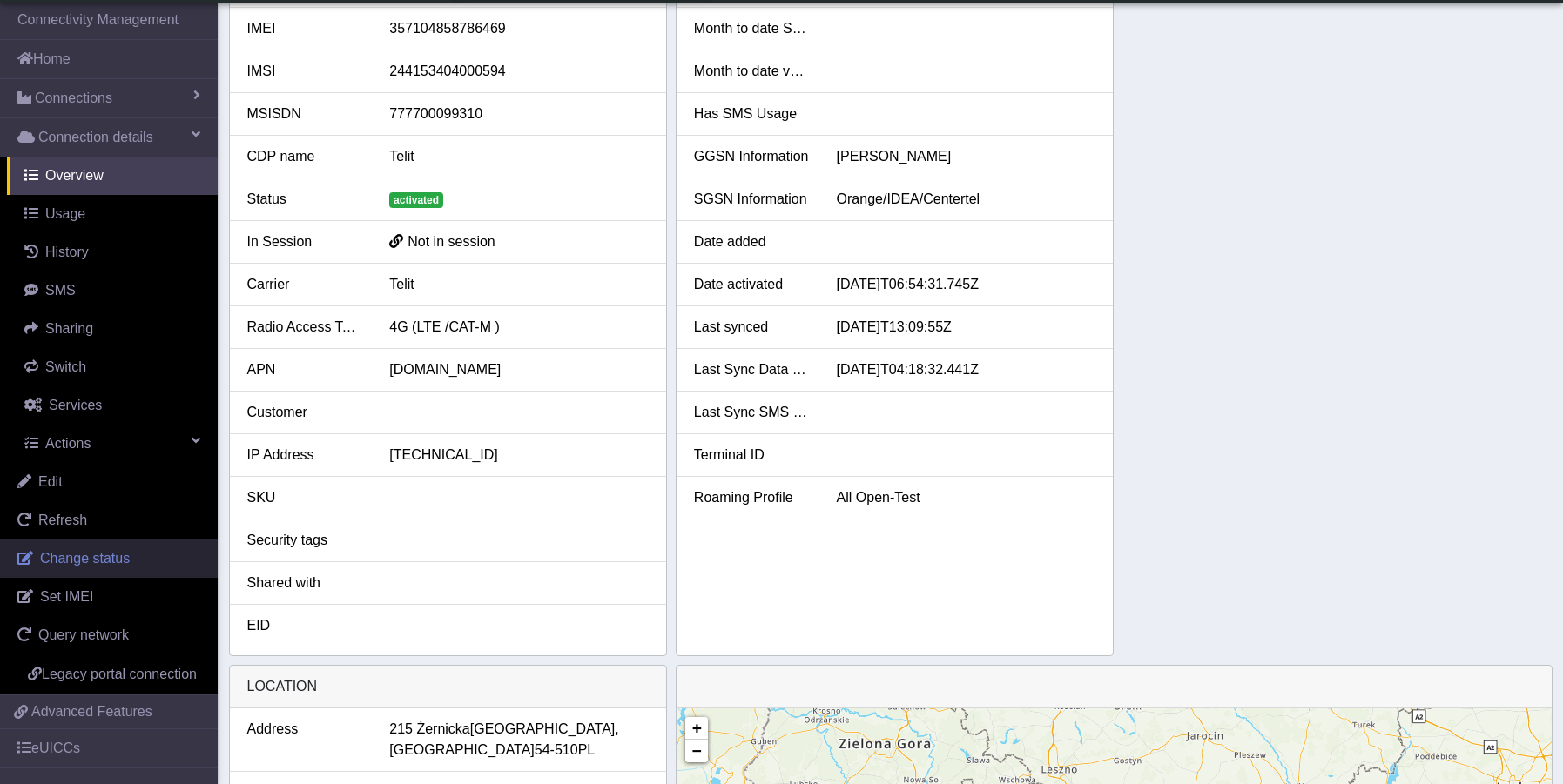
click at [84, 552] on span "Change status" at bounding box center [84, 559] width 90 height 15
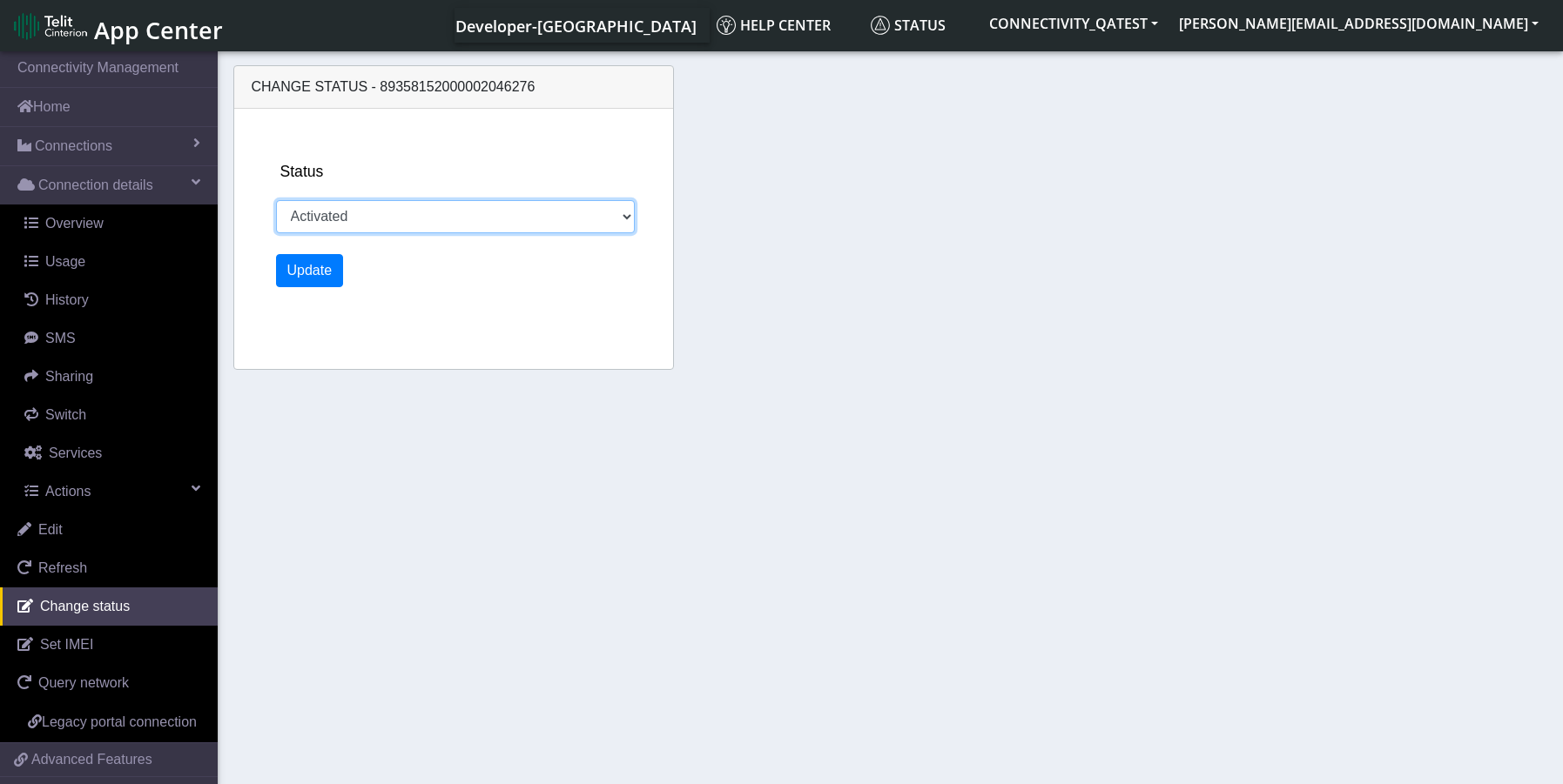
click at [370, 218] on select "Activated Deactivated Blocked" at bounding box center [456, 216] width 360 height 33
select select "blocked"
click at [277, 200] on select "Activated Deactivated Blocked" at bounding box center [456, 216] width 360 height 33
click at [303, 281] on button "Update" at bounding box center [311, 270] width 68 height 33
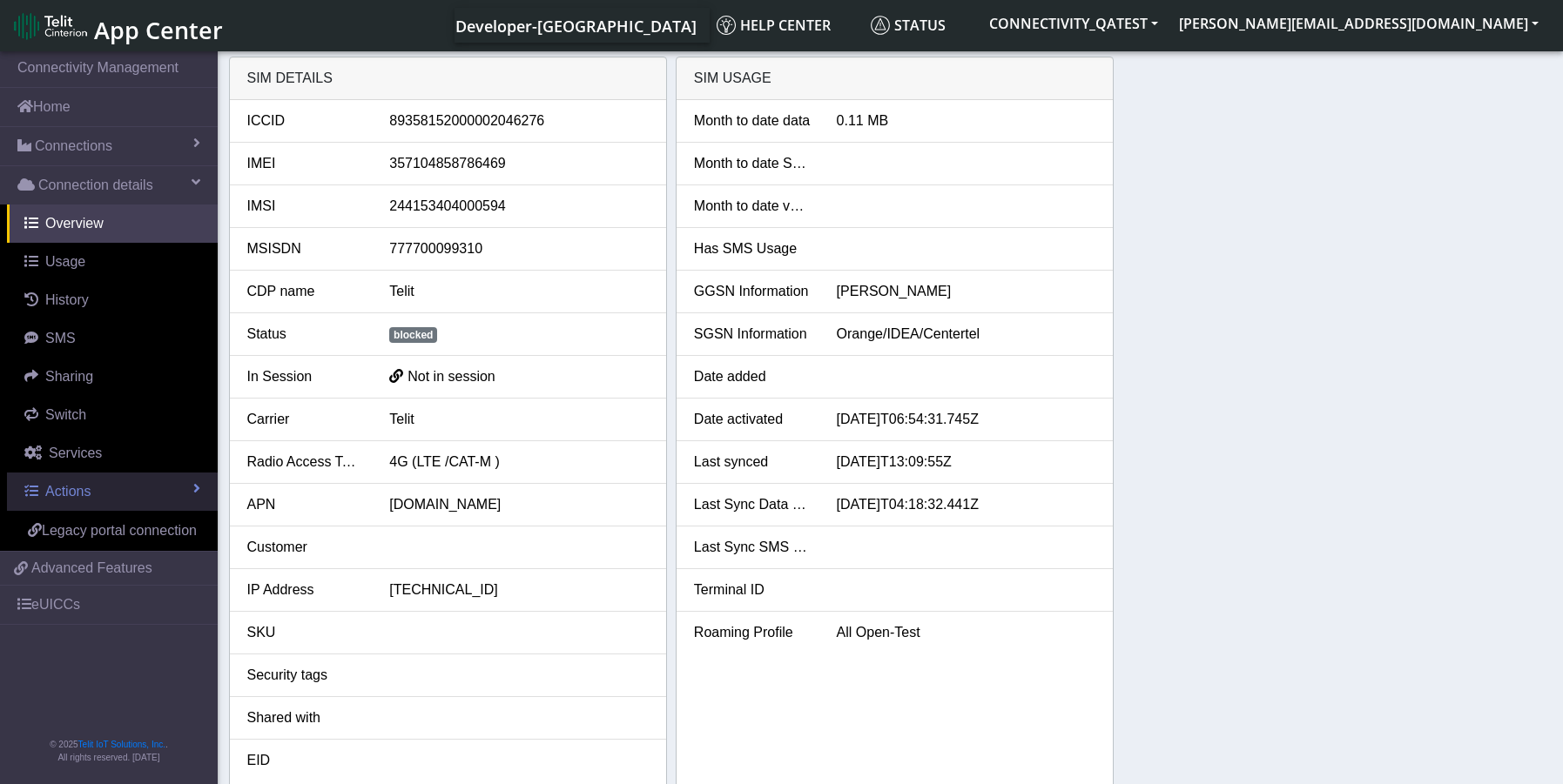
click at [91, 501] on link "Actions" at bounding box center [111, 492] width 210 height 39
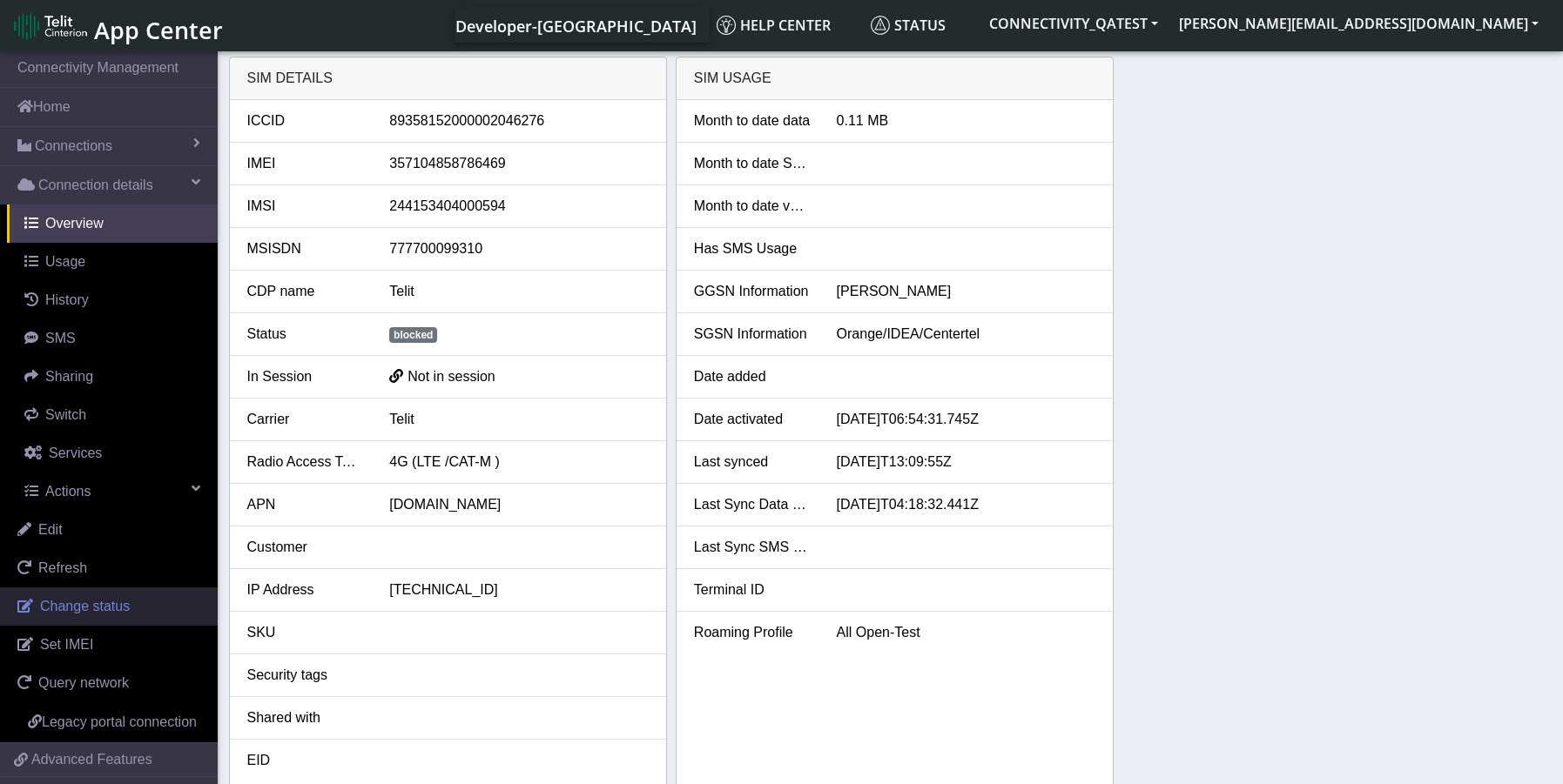
click at [110, 615] on link "Change status" at bounding box center [109, 607] width 218 height 39
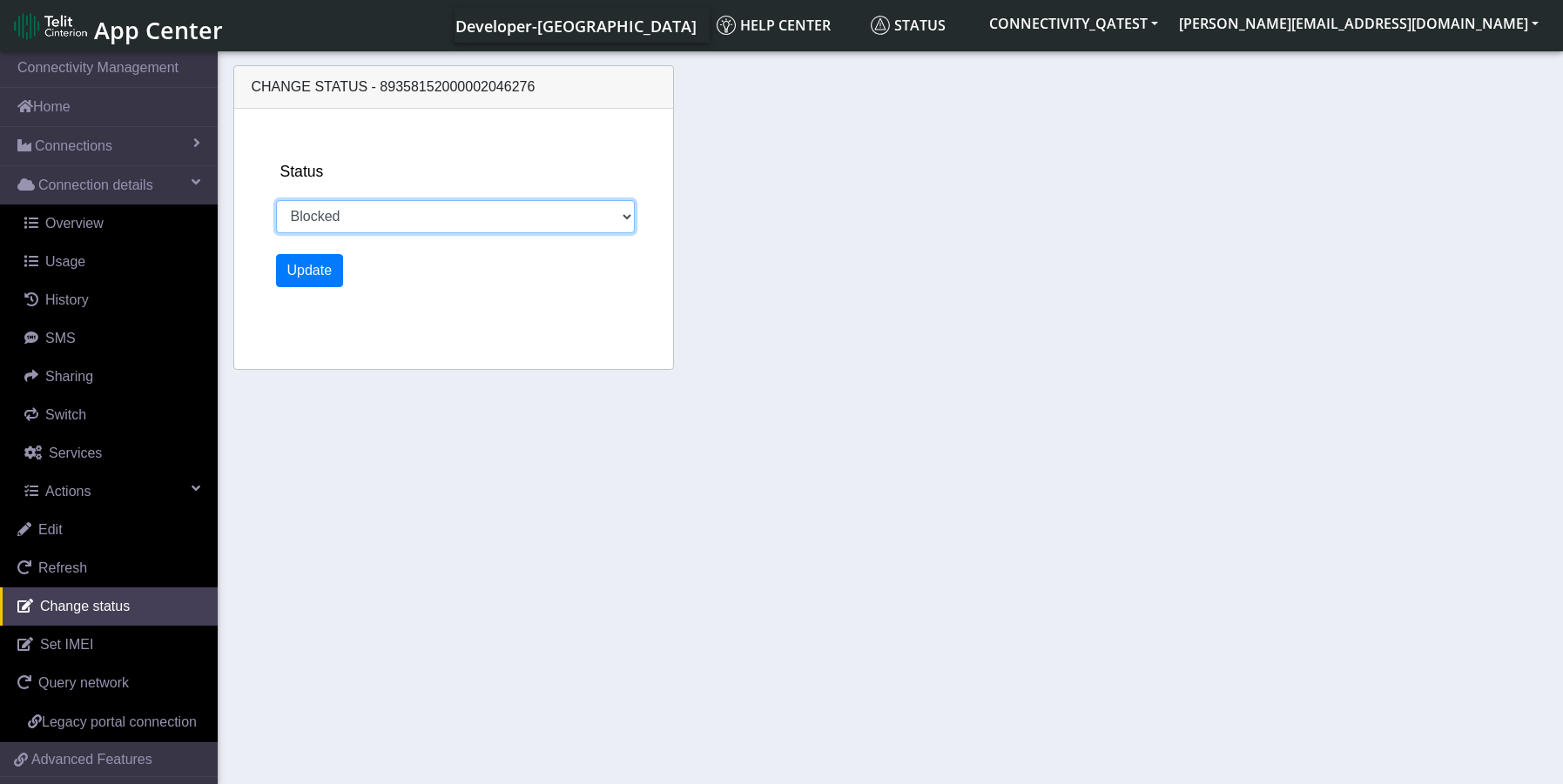
click at [436, 227] on select "Activated Deactivated Blocked" at bounding box center [456, 216] width 360 height 33
select select "activated"
click at [277, 200] on select "Activated Deactivated Blocked" at bounding box center [456, 216] width 360 height 33
click at [327, 276] on button "Update" at bounding box center [311, 270] width 68 height 33
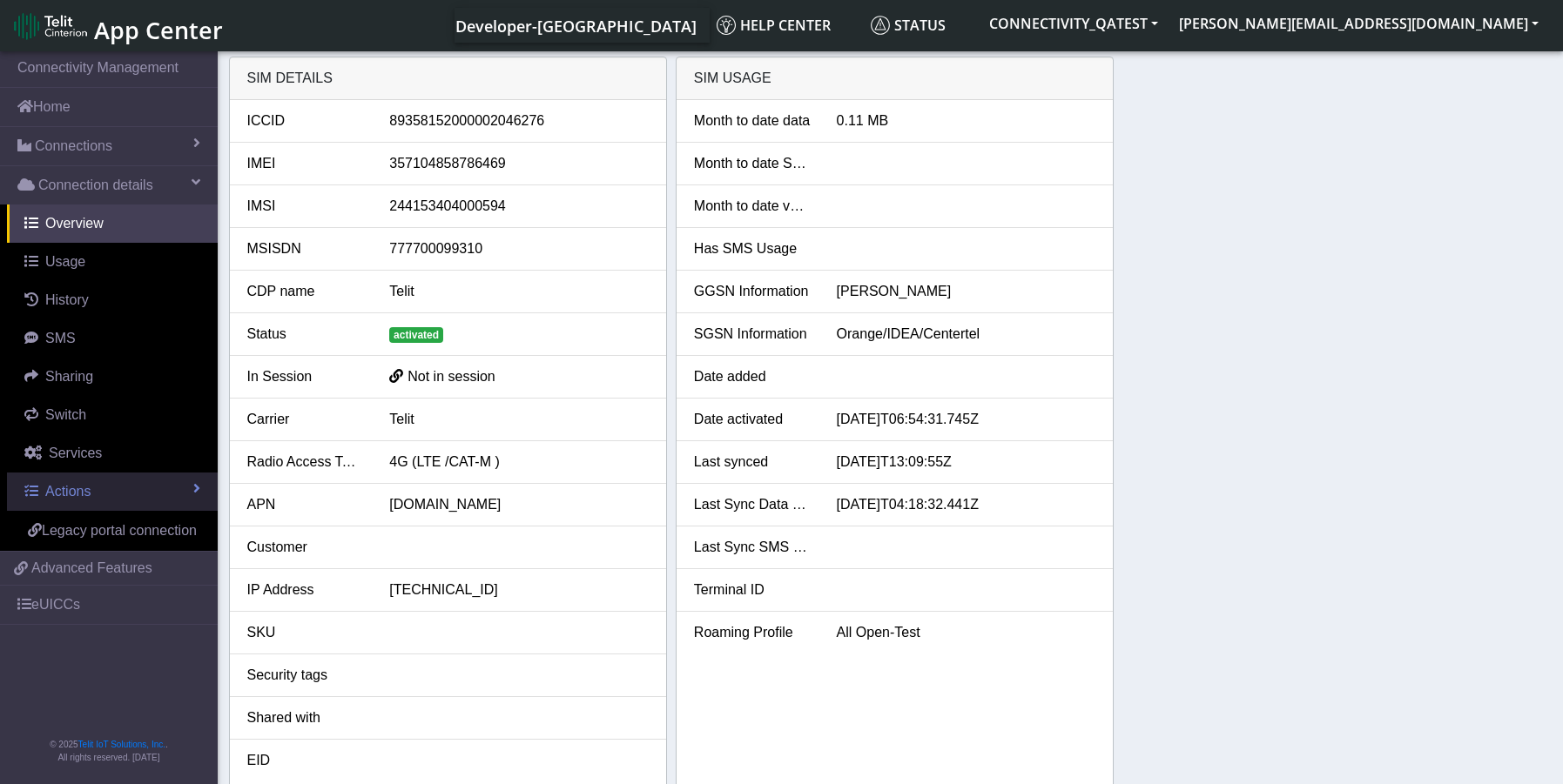
click at [86, 484] on span "Actions" at bounding box center [68, 492] width 45 height 15
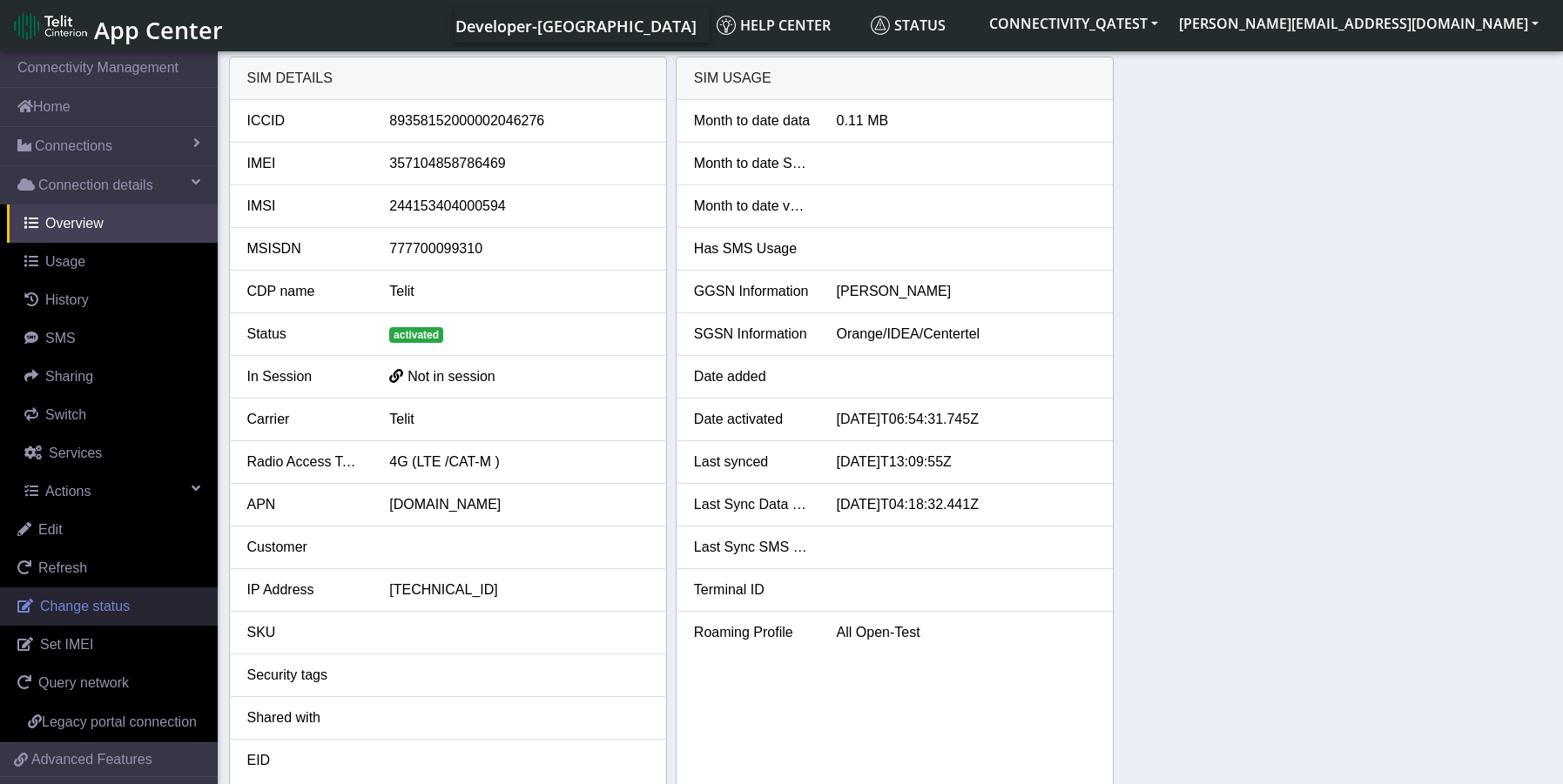
click at [88, 599] on span "Change status" at bounding box center [84, 607] width 90 height 15
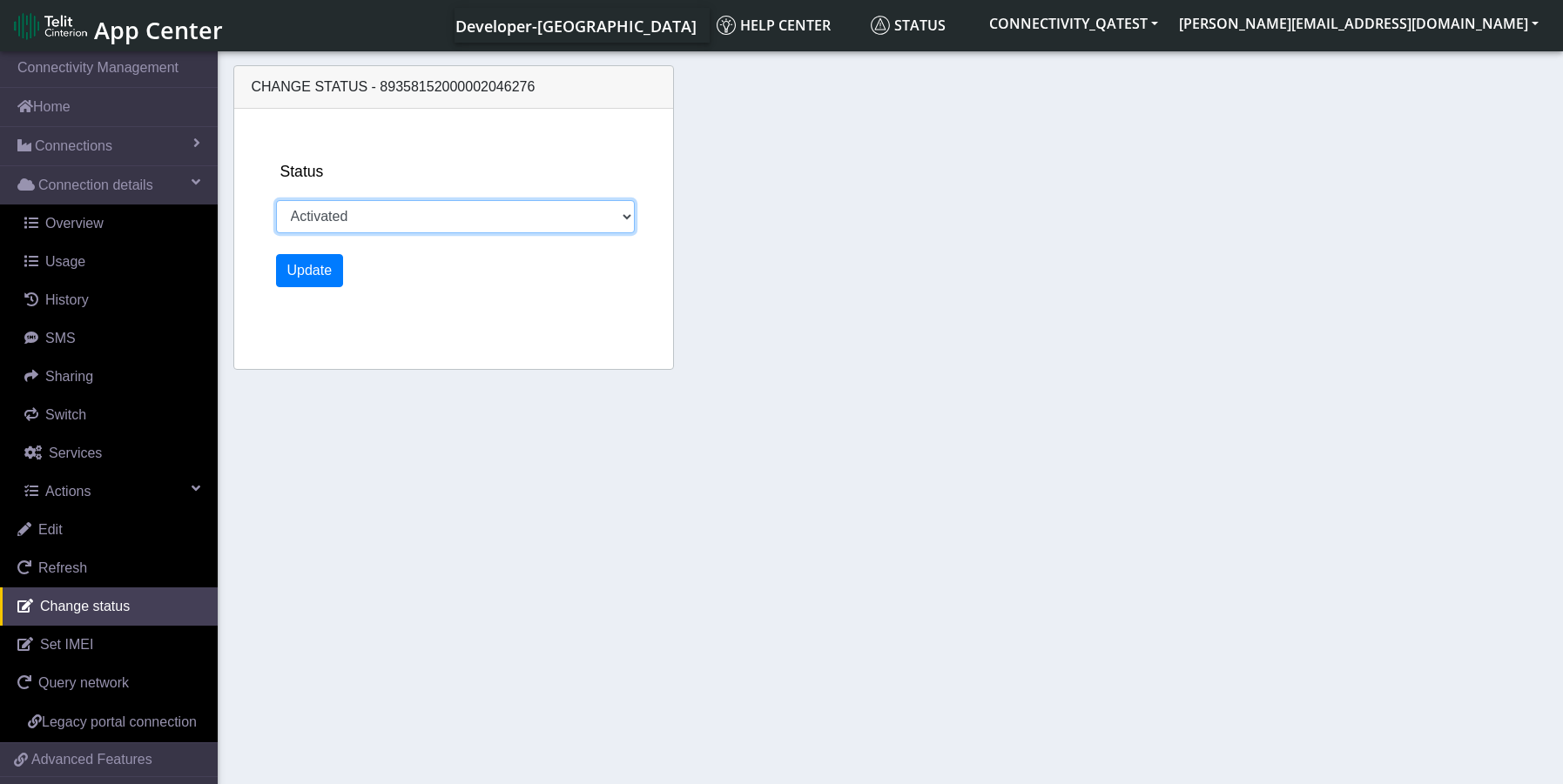
click at [413, 215] on select "Activated Deactivated Blocked" at bounding box center [456, 216] width 360 height 33
select select "deactivated"
click at [277, 200] on select "Activated Deactivated Blocked" at bounding box center [456, 216] width 360 height 33
click at [306, 277] on button "Update" at bounding box center [311, 270] width 68 height 33
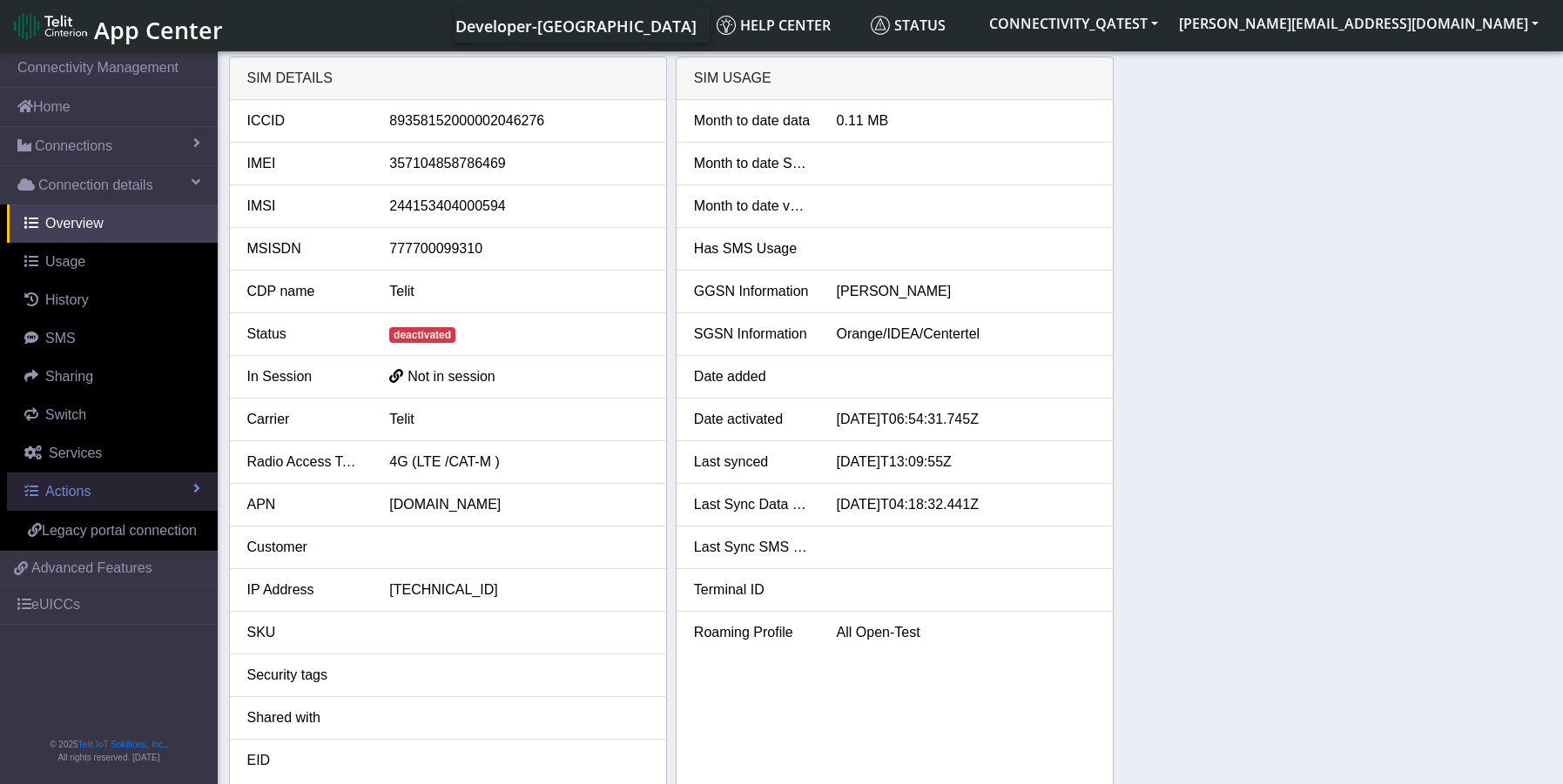
click at [111, 483] on link "Actions" at bounding box center [111, 492] width 210 height 39
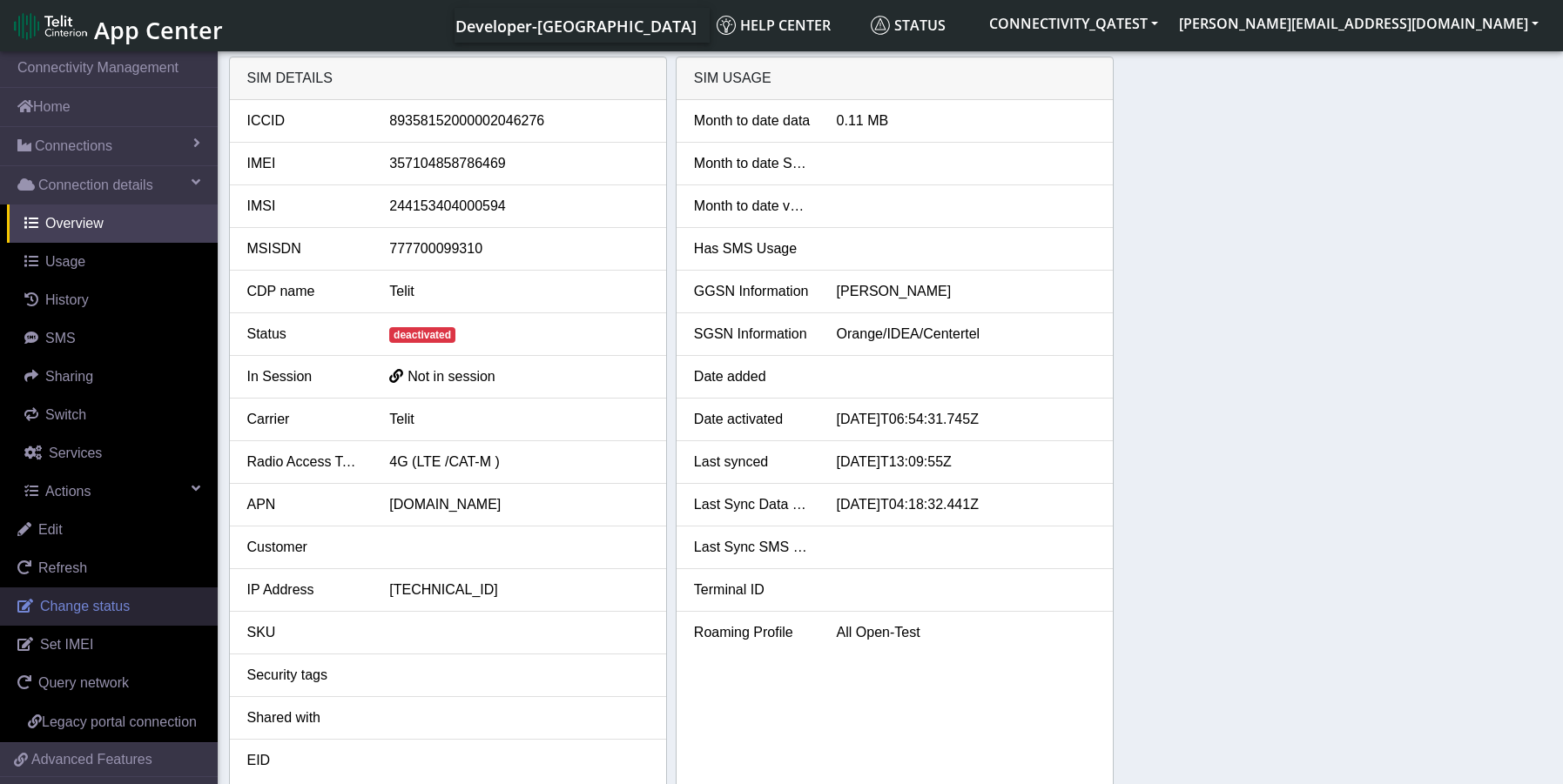
click at [118, 612] on span "Change status" at bounding box center [84, 607] width 90 height 15
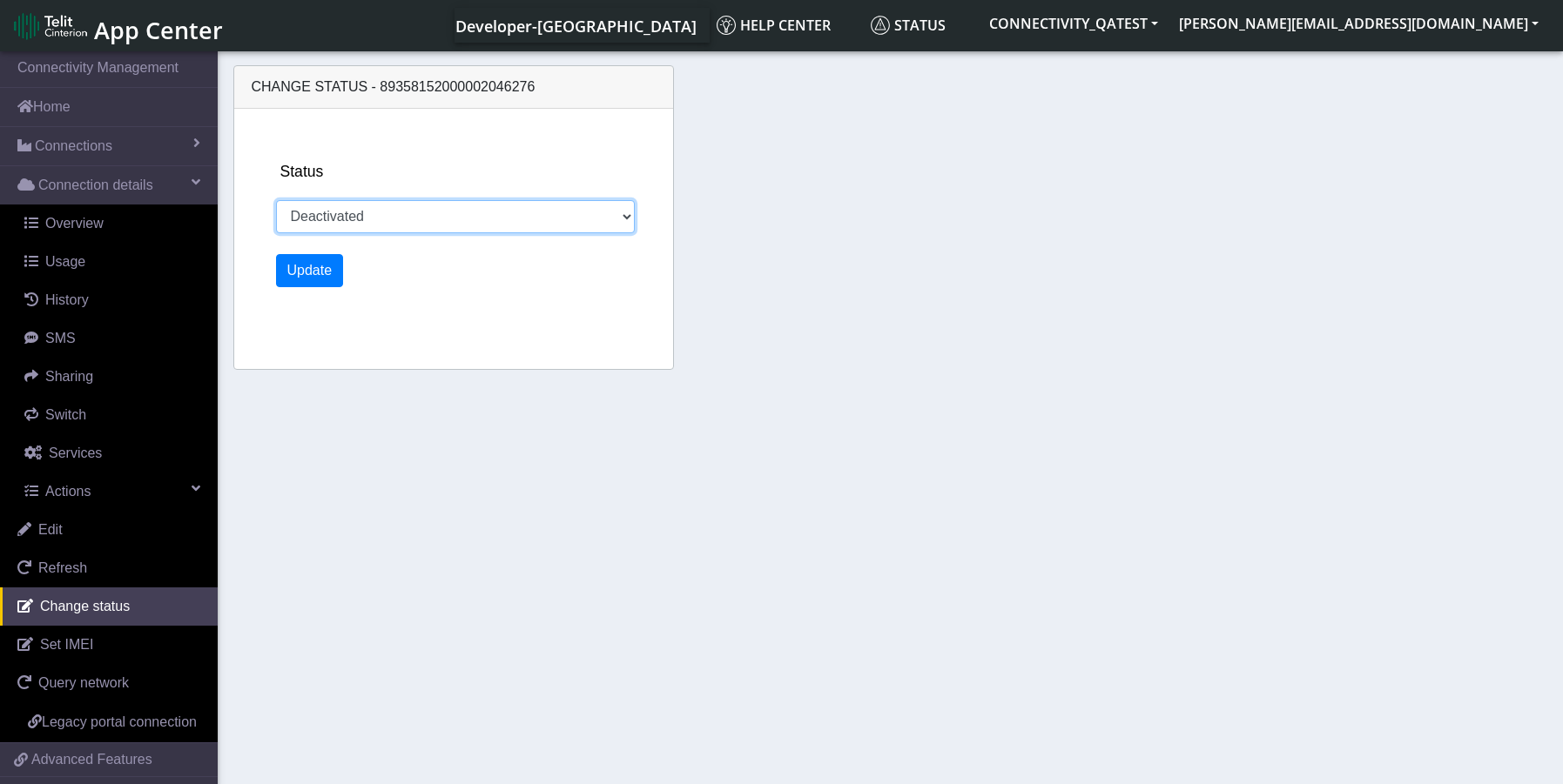
click at [384, 222] on select "Activated Deactivated Blocked" at bounding box center [456, 216] width 360 height 33
select select "activated"
click at [277, 200] on select "Activated Deactivated Blocked" at bounding box center [456, 216] width 360 height 33
click at [312, 265] on button "Update" at bounding box center [311, 270] width 68 height 33
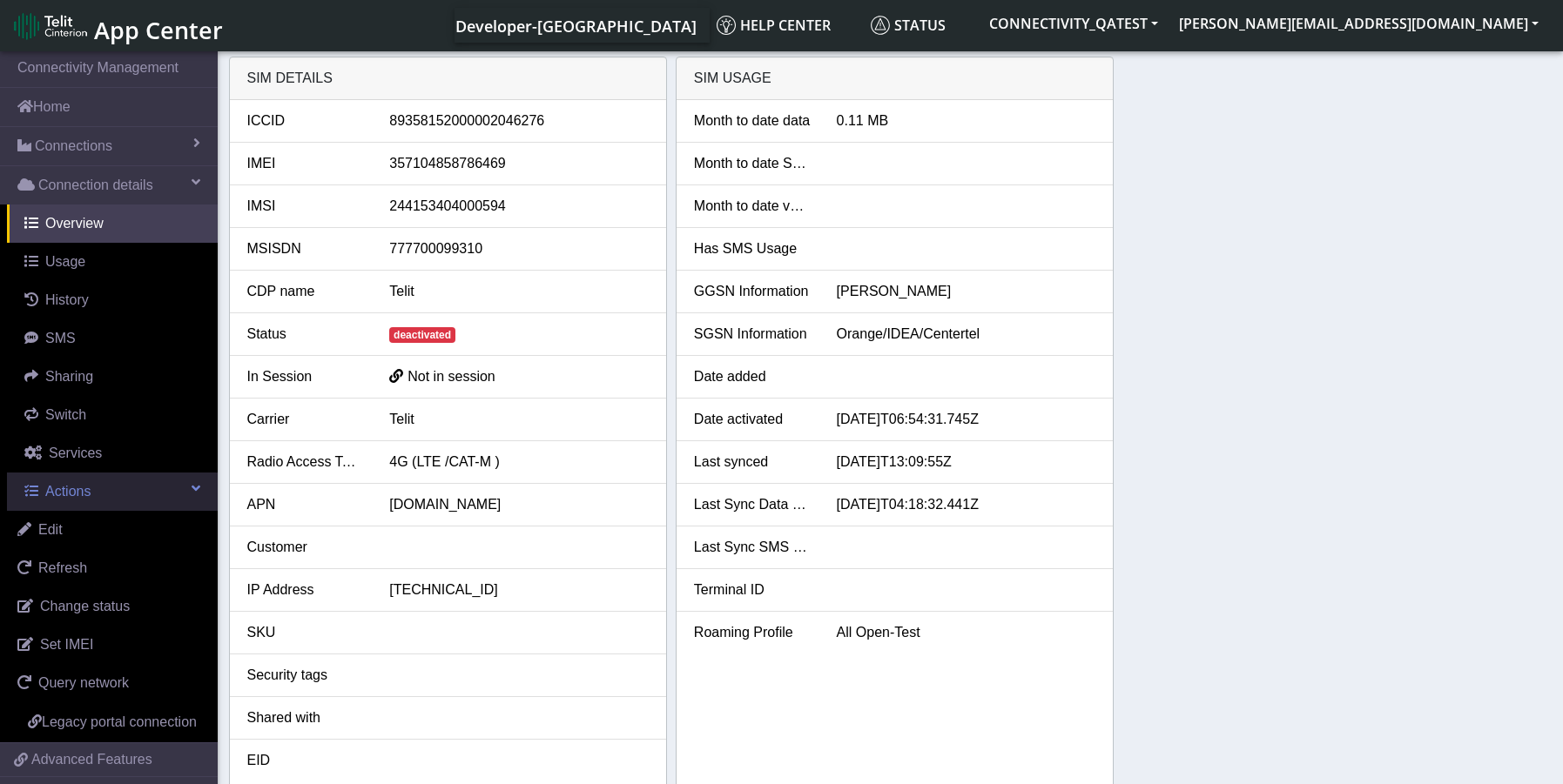
click at [81, 487] on span "Actions" at bounding box center [68, 492] width 45 height 15
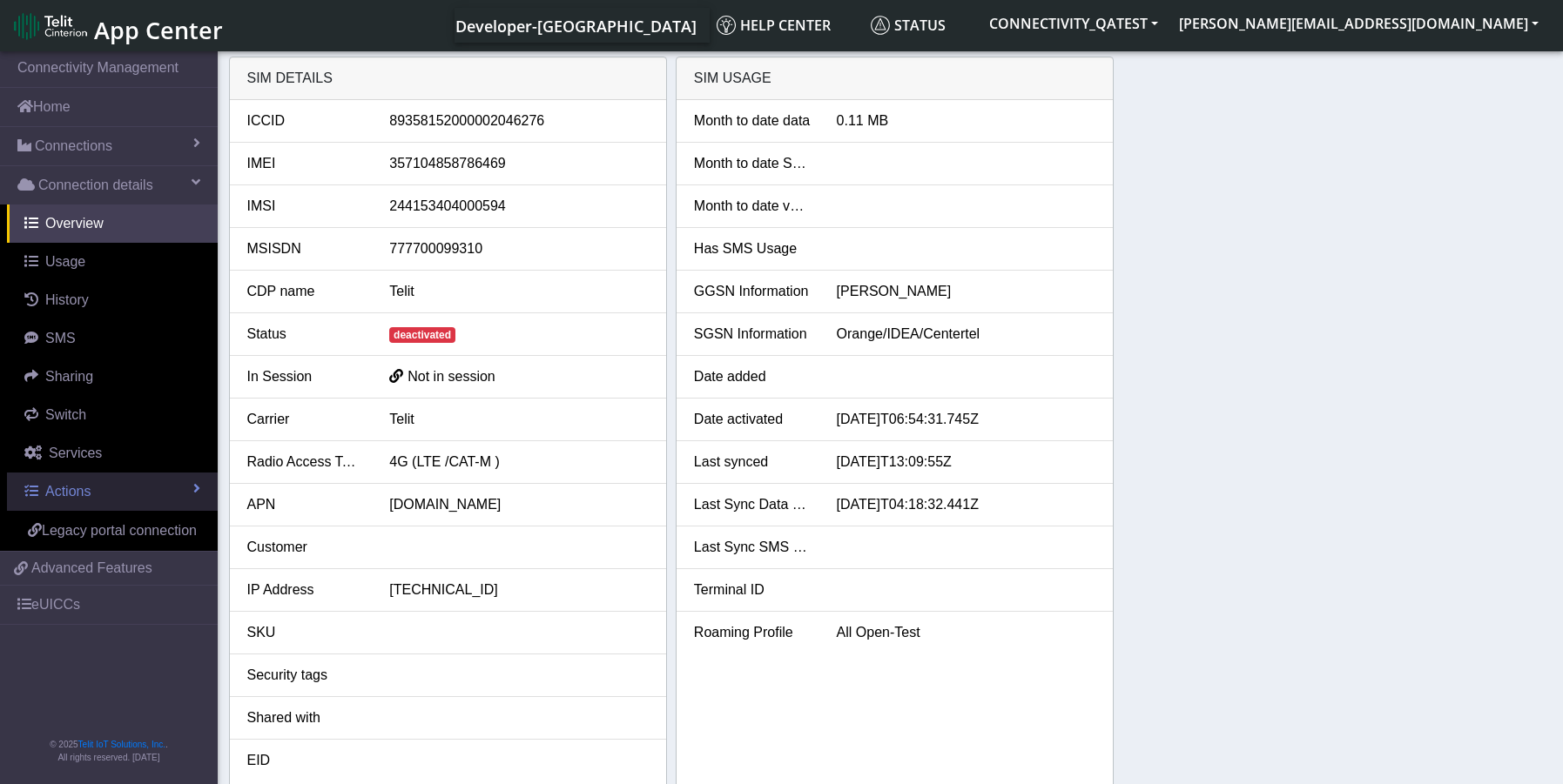
click at [111, 492] on link "Actions" at bounding box center [111, 492] width 210 height 39
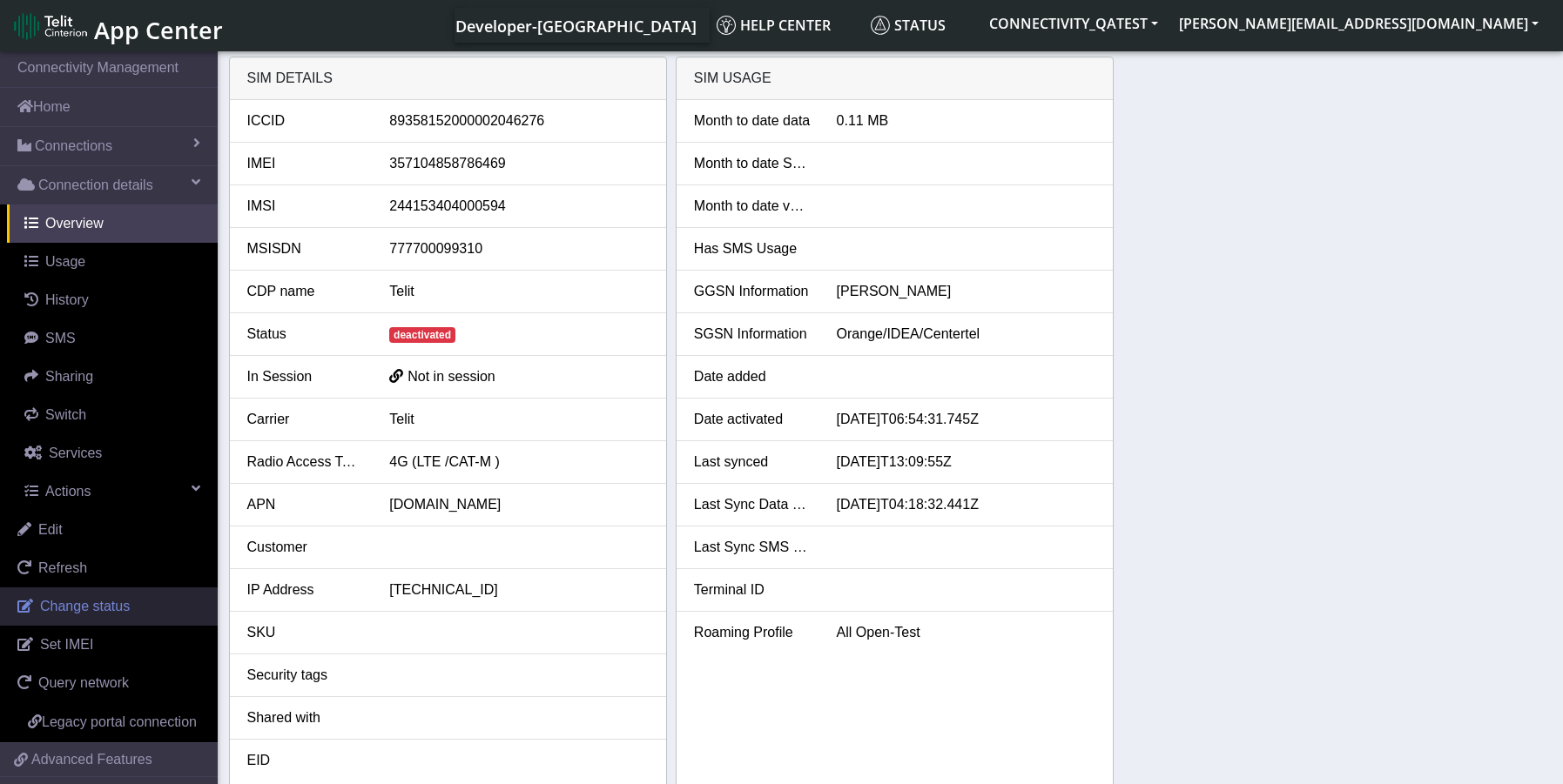
click at [103, 610] on span "Change status" at bounding box center [84, 607] width 90 height 15
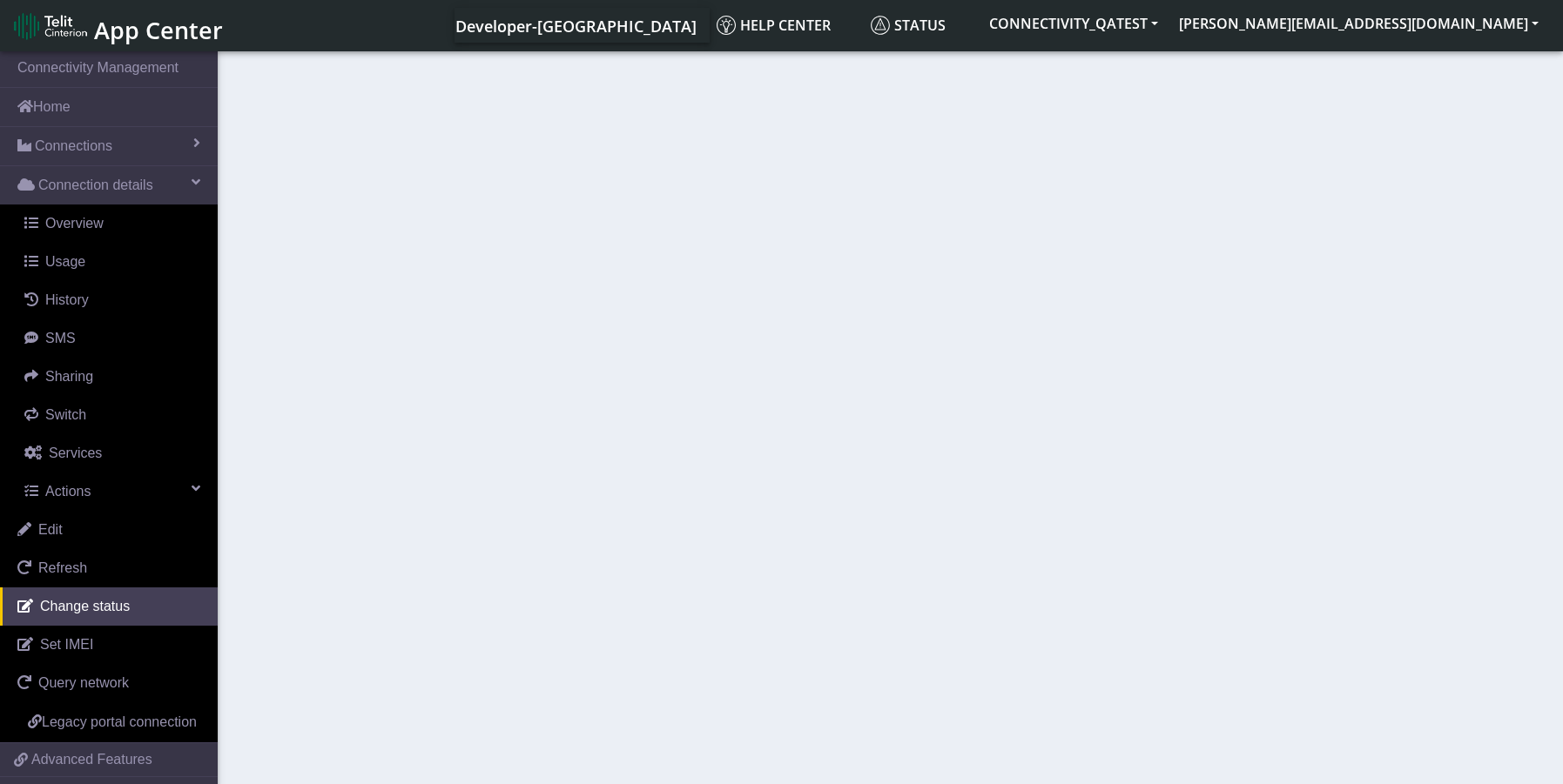
select select "activated"
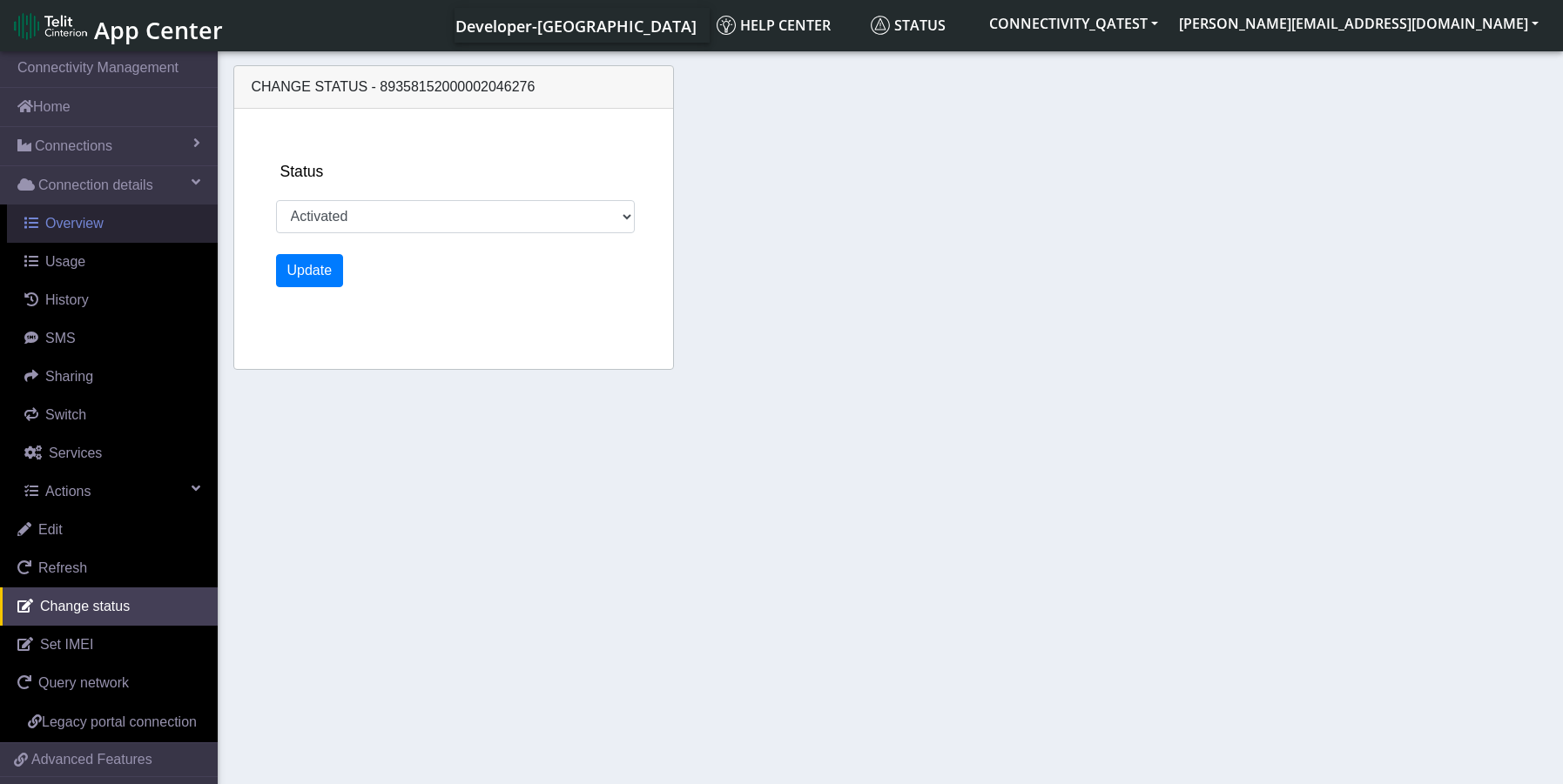
click at [74, 216] on span "Overview" at bounding box center [75, 224] width 59 height 15
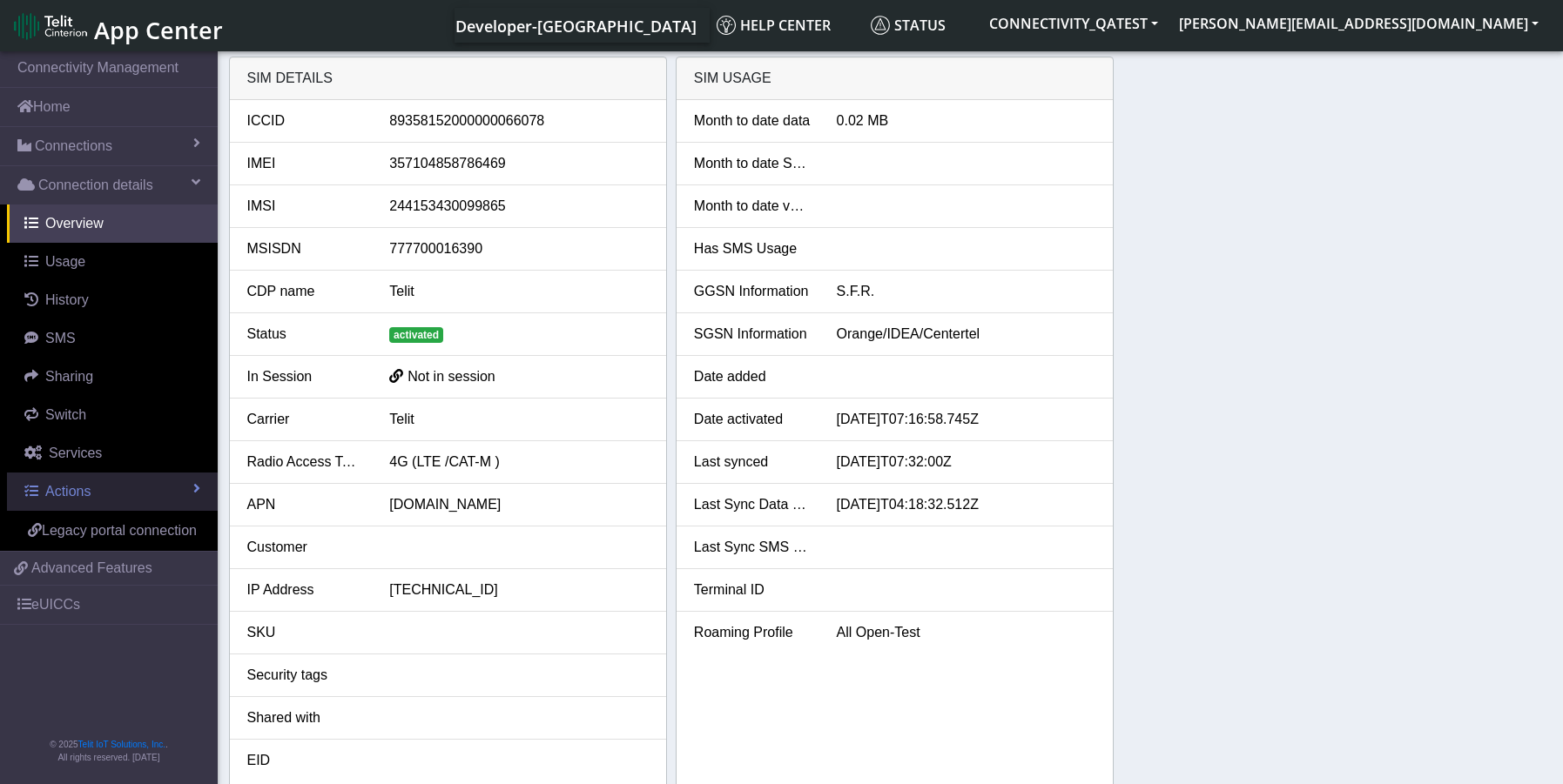
click at [67, 494] on span "Actions" at bounding box center [68, 492] width 45 height 15
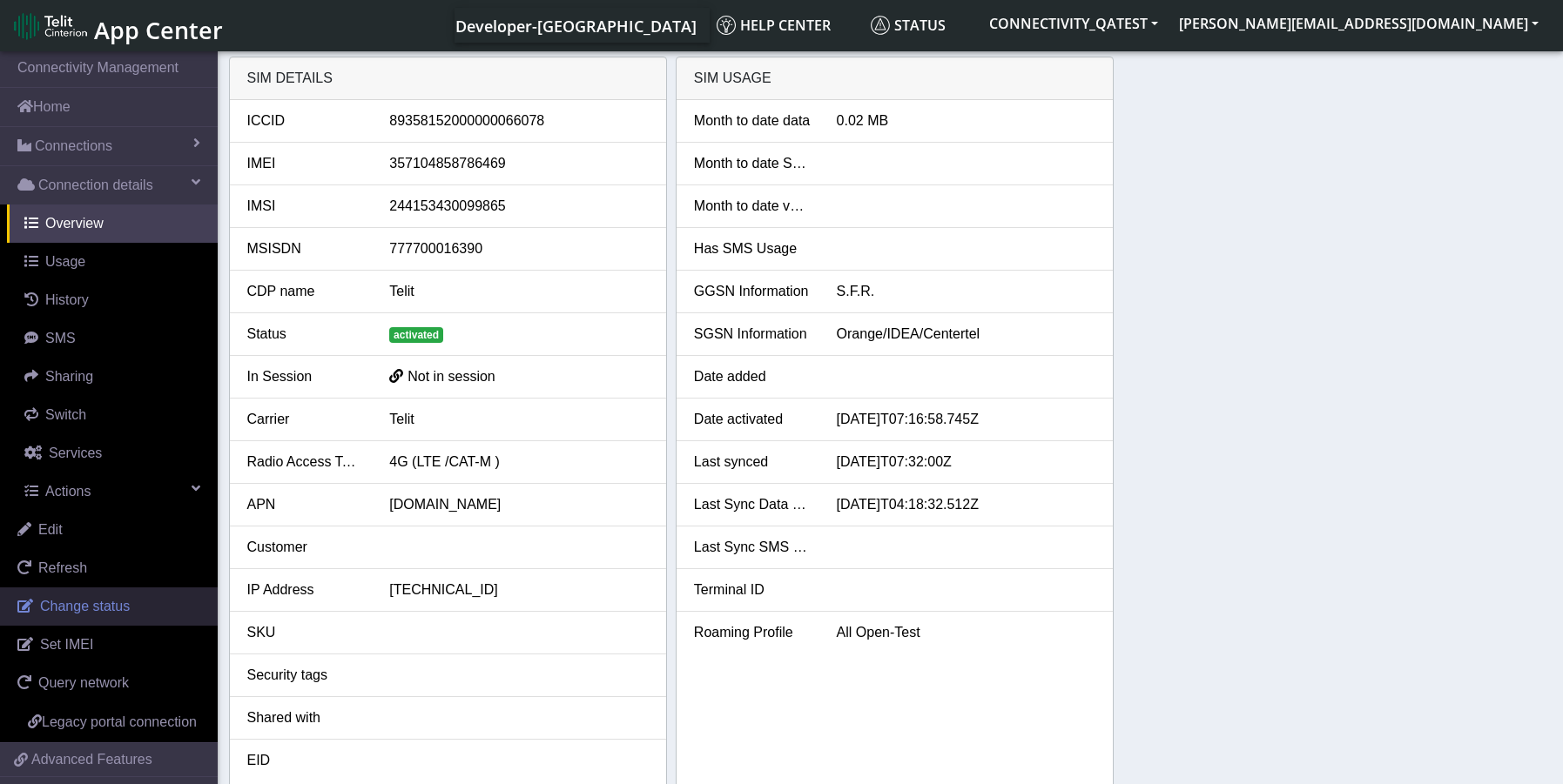
click at [92, 614] on span "Change status" at bounding box center [84, 607] width 90 height 15
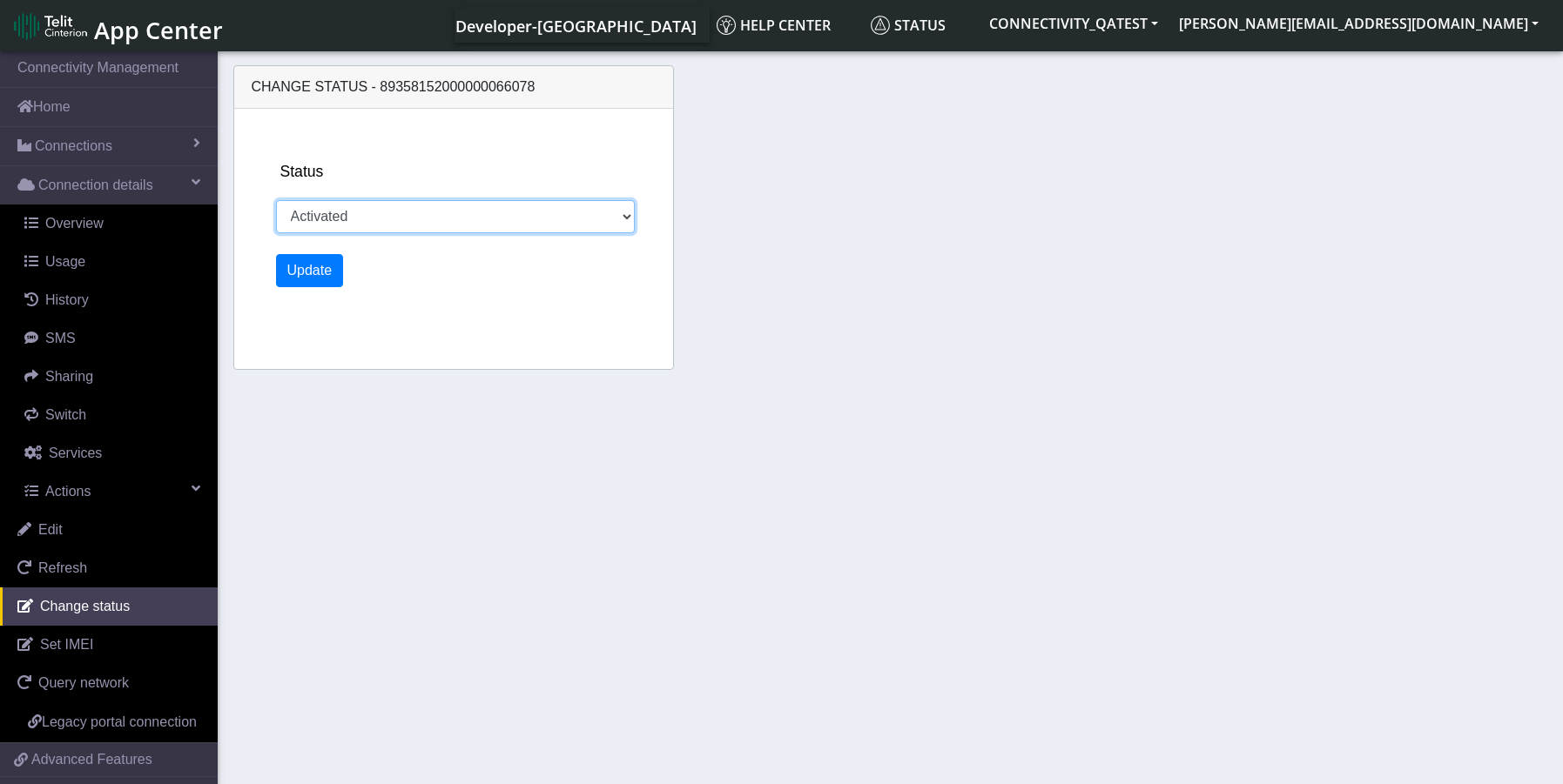
click at [451, 214] on select "Activated Deactivated Blocked" at bounding box center [456, 216] width 360 height 33
select select "deactivated"
click at [277, 200] on select "Activated Deactivated Blocked" at bounding box center [456, 216] width 360 height 33
click at [294, 282] on button "Update" at bounding box center [311, 270] width 68 height 33
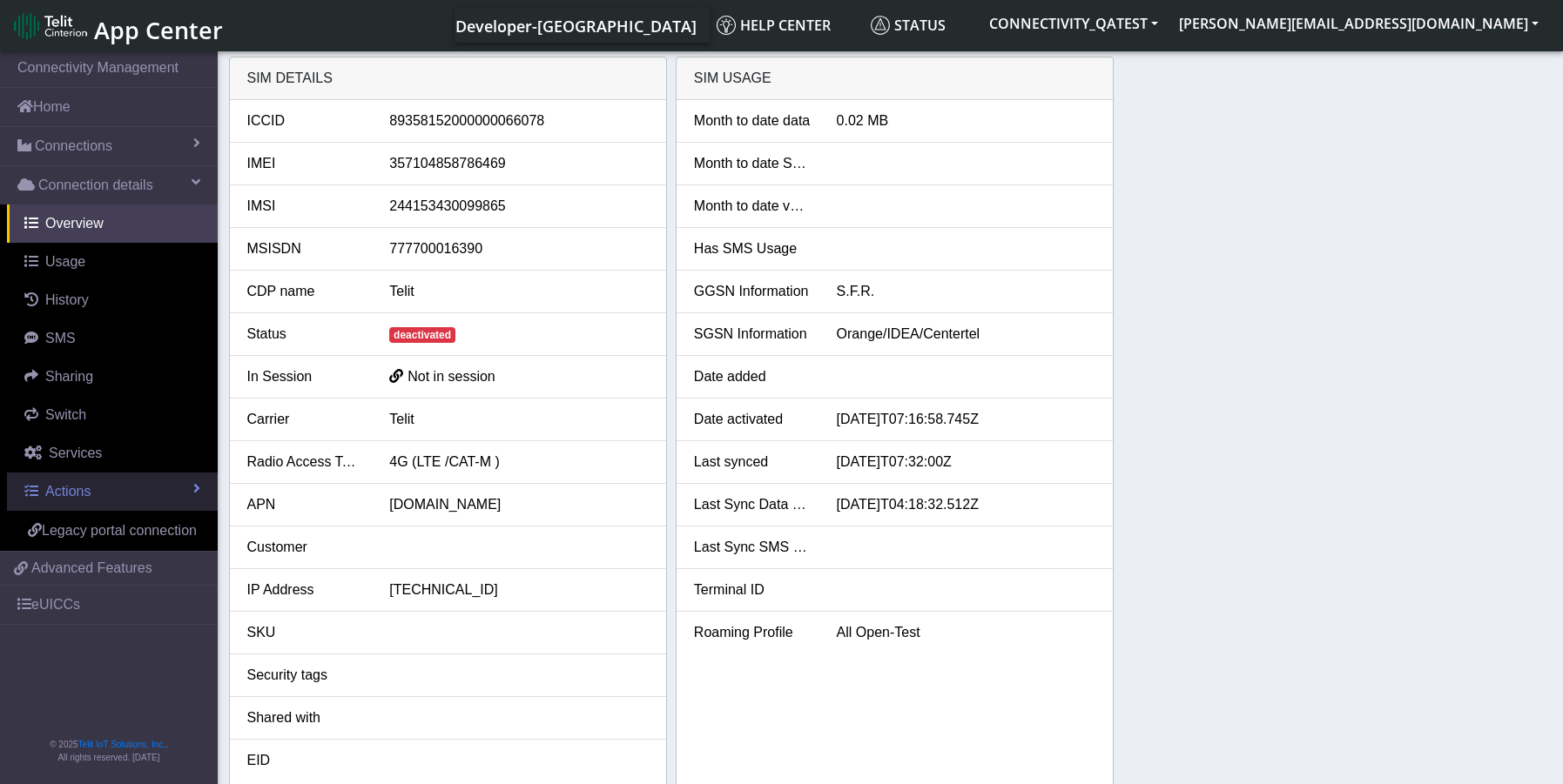
click at [74, 489] on span "Actions" at bounding box center [68, 492] width 45 height 15
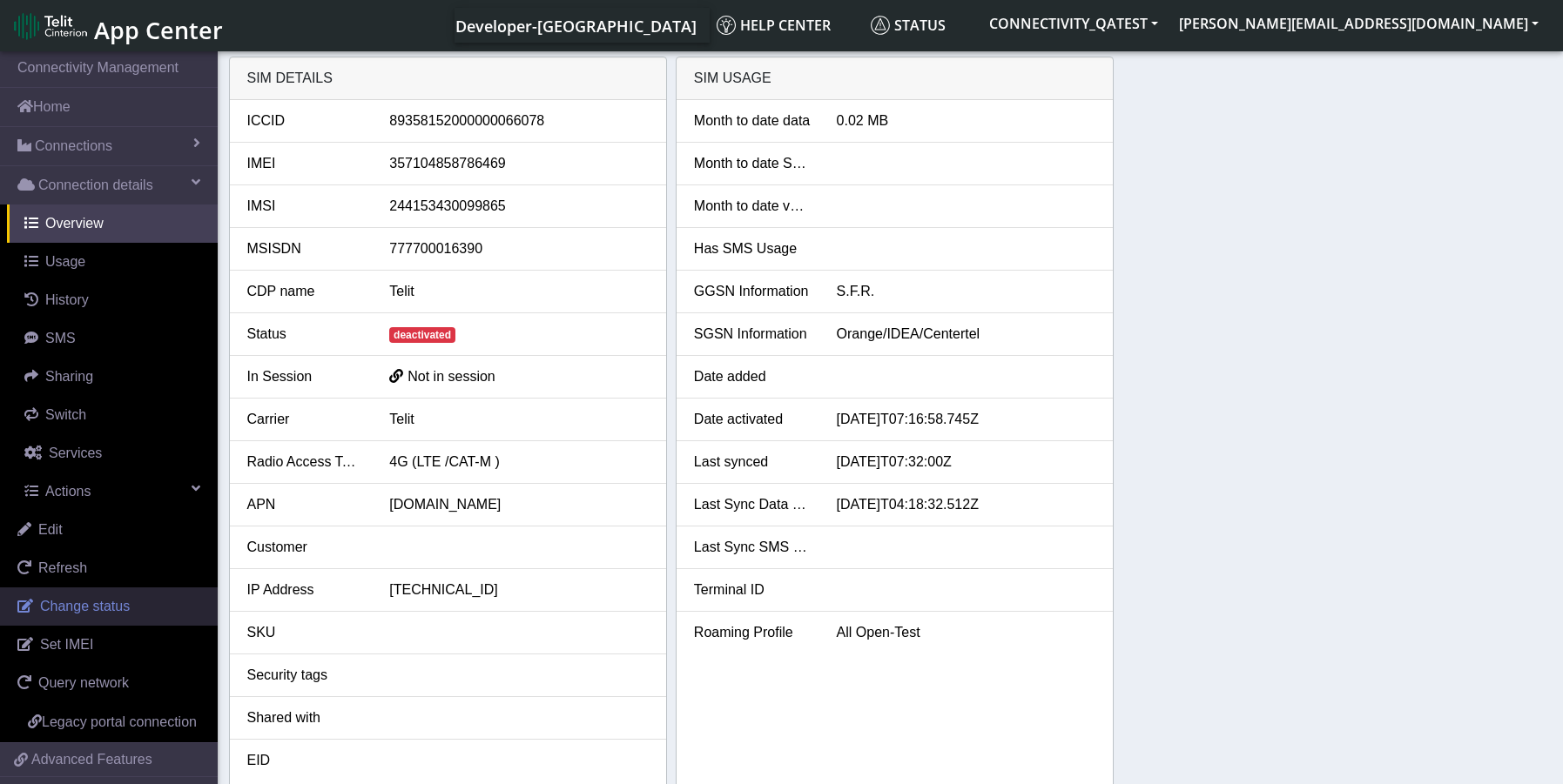
click at [101, 609] on span "Change status" at bounding box center [84, 607] width 90 height 15
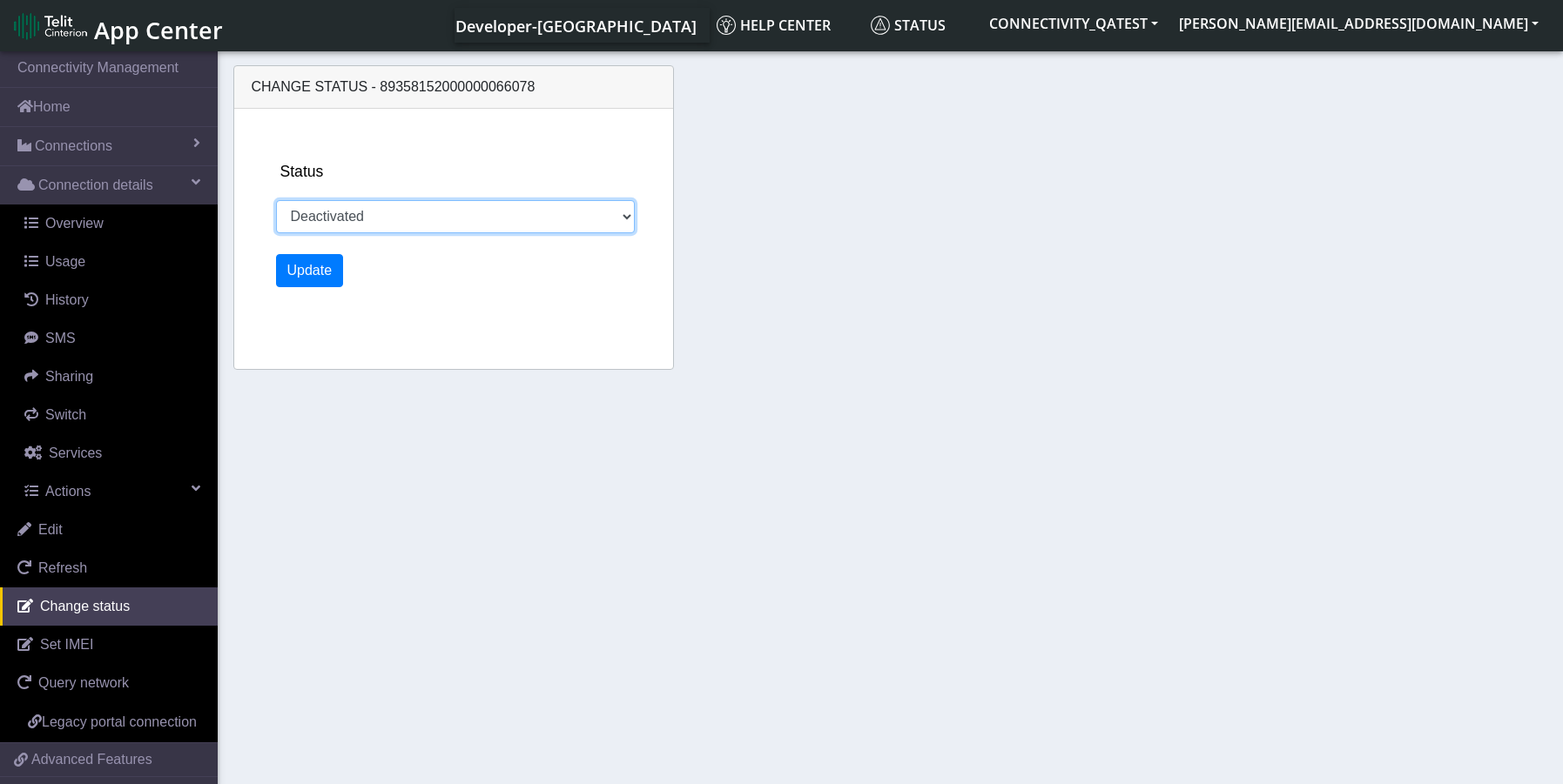
click at [405, 221] on select "Activated Deactivated Blocked" at bounding box center [456, 216] width 360 height 33
select select "activated"
click at [277, 200] on select "Activated Deactivated Blocked" at bounding box center [456, 216] width 360 height 33
click at [288, 270] on button "Update" at bounding box center [311, 270] width 68 height 33
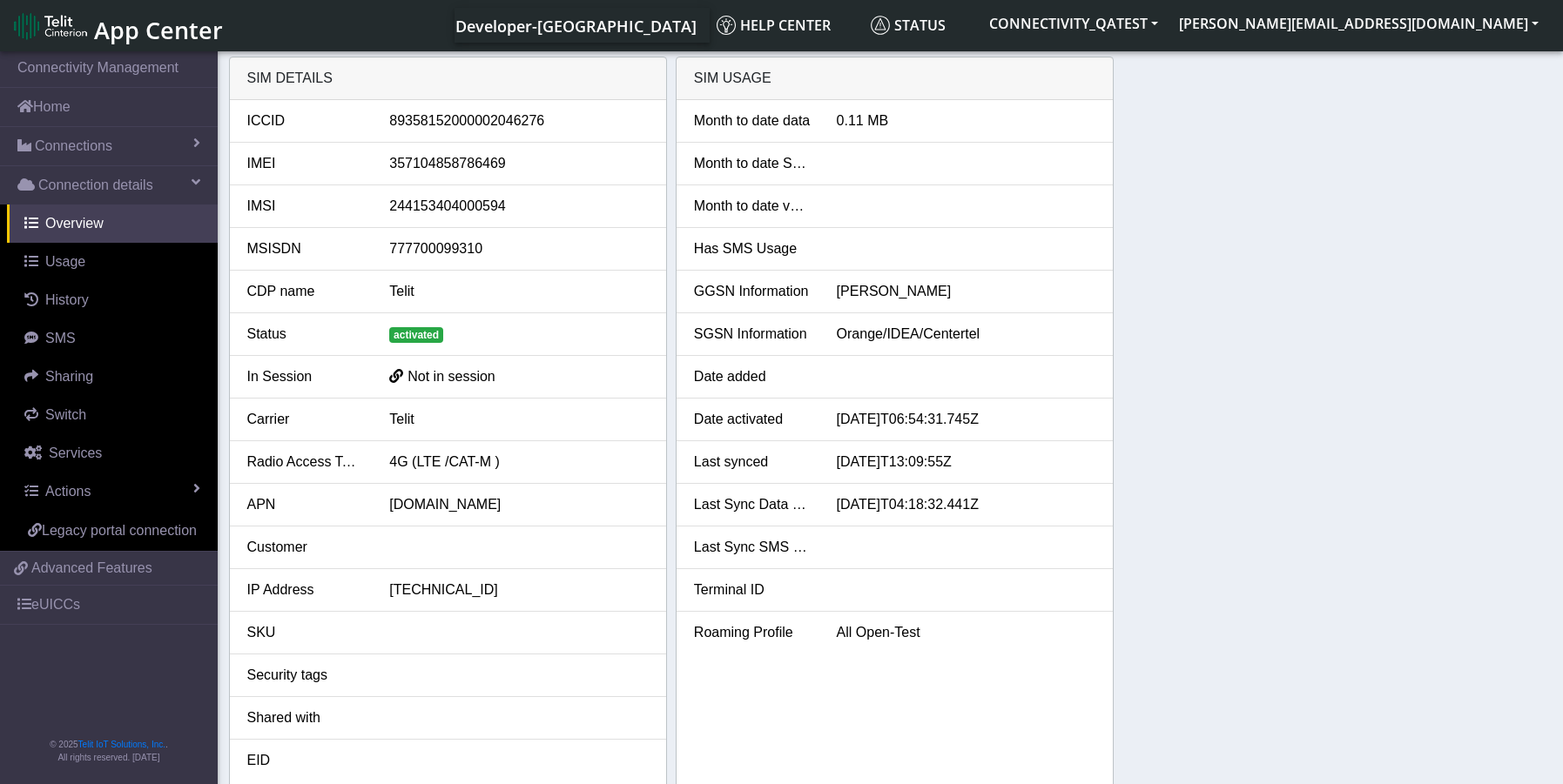
click at [412, 336] on span "activated" at bounding box center [415, 335] width 54 height 16
click at [83, 484] on span "Actions" at bounding box center [68, 492] width 45 height 15
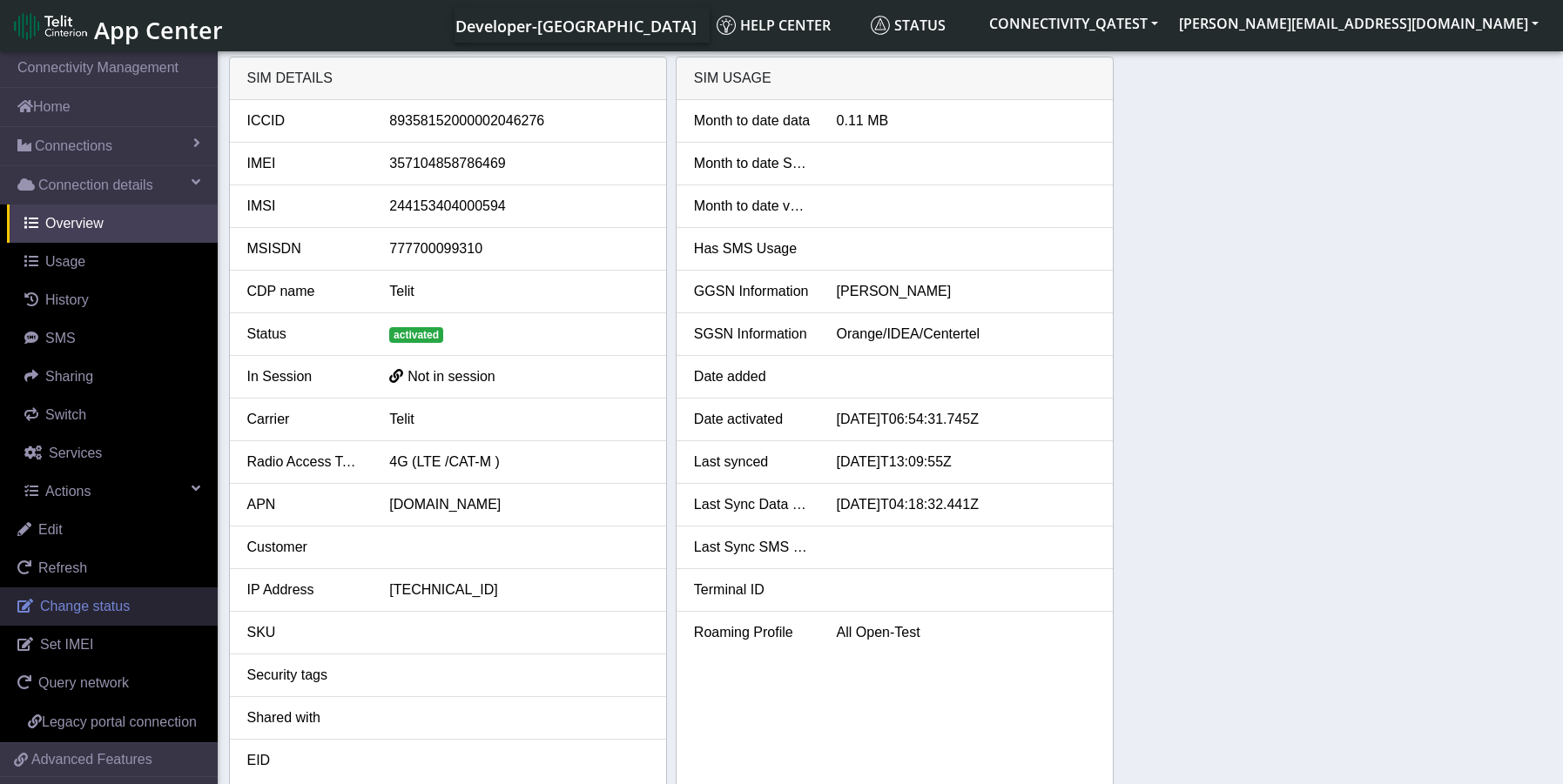
click at [108, 609] on span "Change status" at bounding box center [84, 607] width 90 height 15
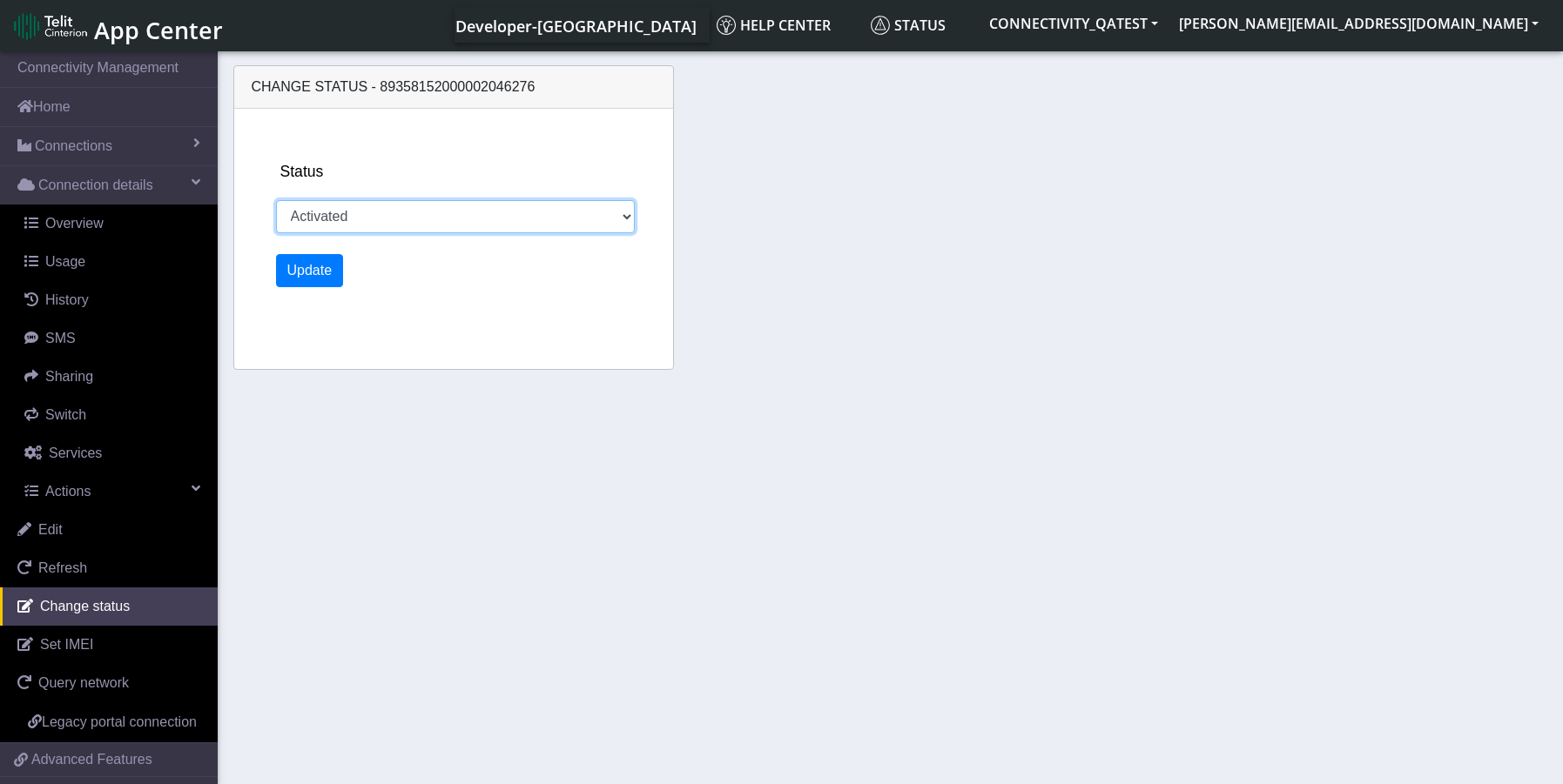
click at [404, 226] on select "Activated Deactivated Blocked" at bounding box center [456, 216] width 360 height 33
select select "deactivated"
click at [277, 200] on select "Activated Deactivated Blocked" at bounding box center [456, 216] width 360 height 33
click at [320, 279] on button "Update" at bounding box center [311, 270] width 68 height 33
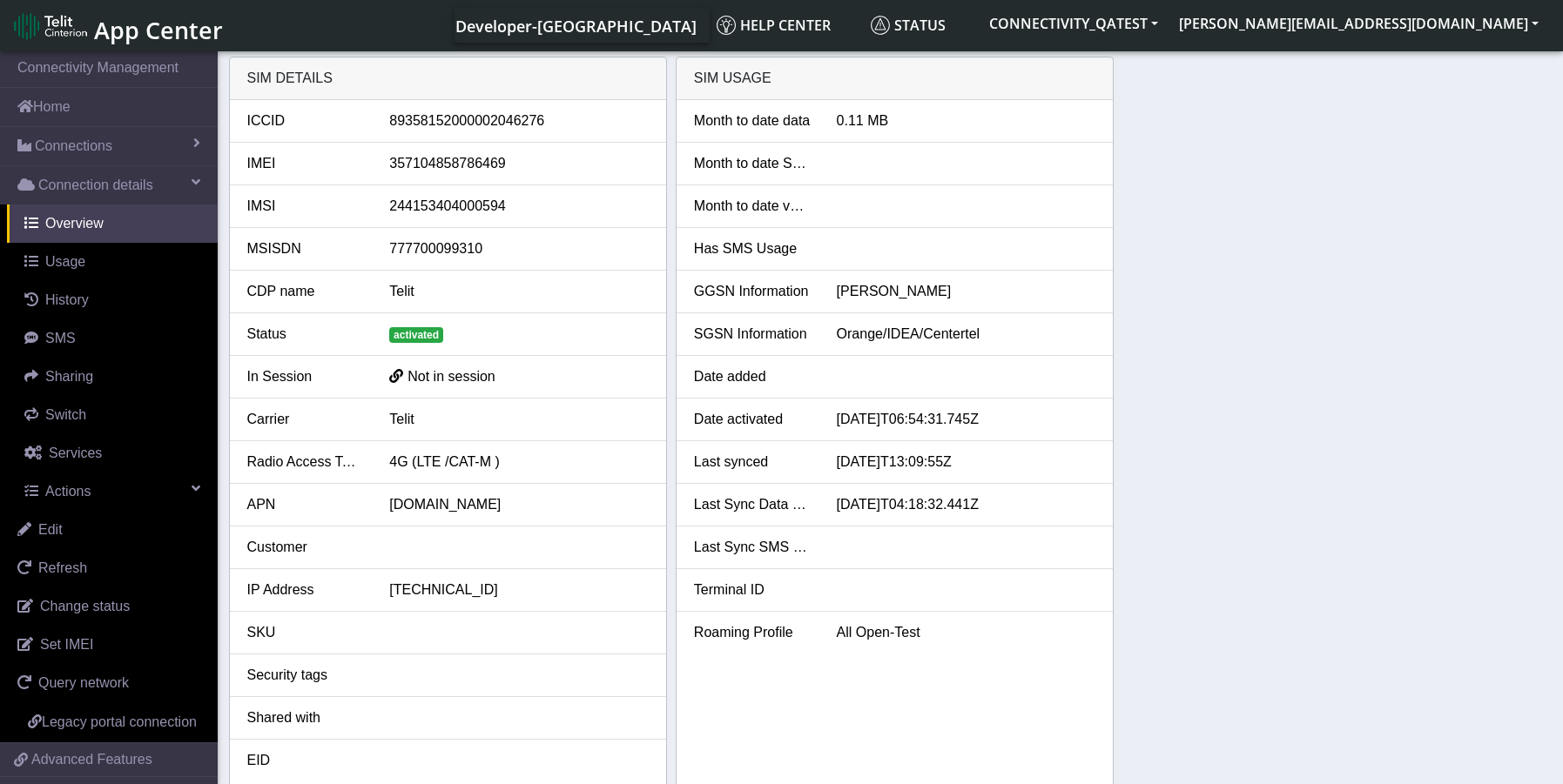
click at [1546, 377] on div "SIM details ICCID 89358152000002046276 IMEI 357104858786469 IMSI 24415340400059…" at bounding box center [891, 424] width 1324 height 735
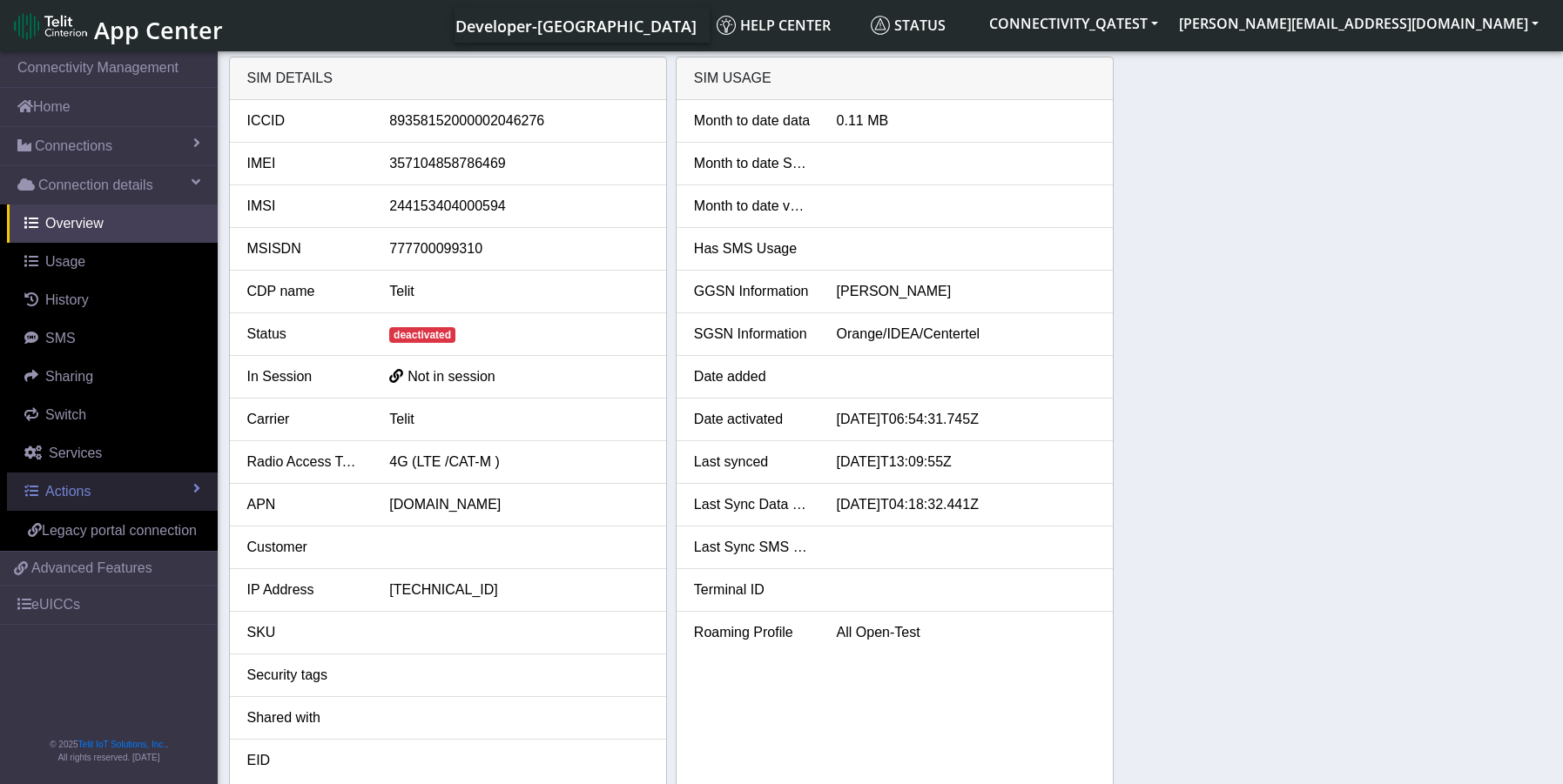
click at [78, 493] on span "Actions" at bounding box center [68, 492] width 45 height 15
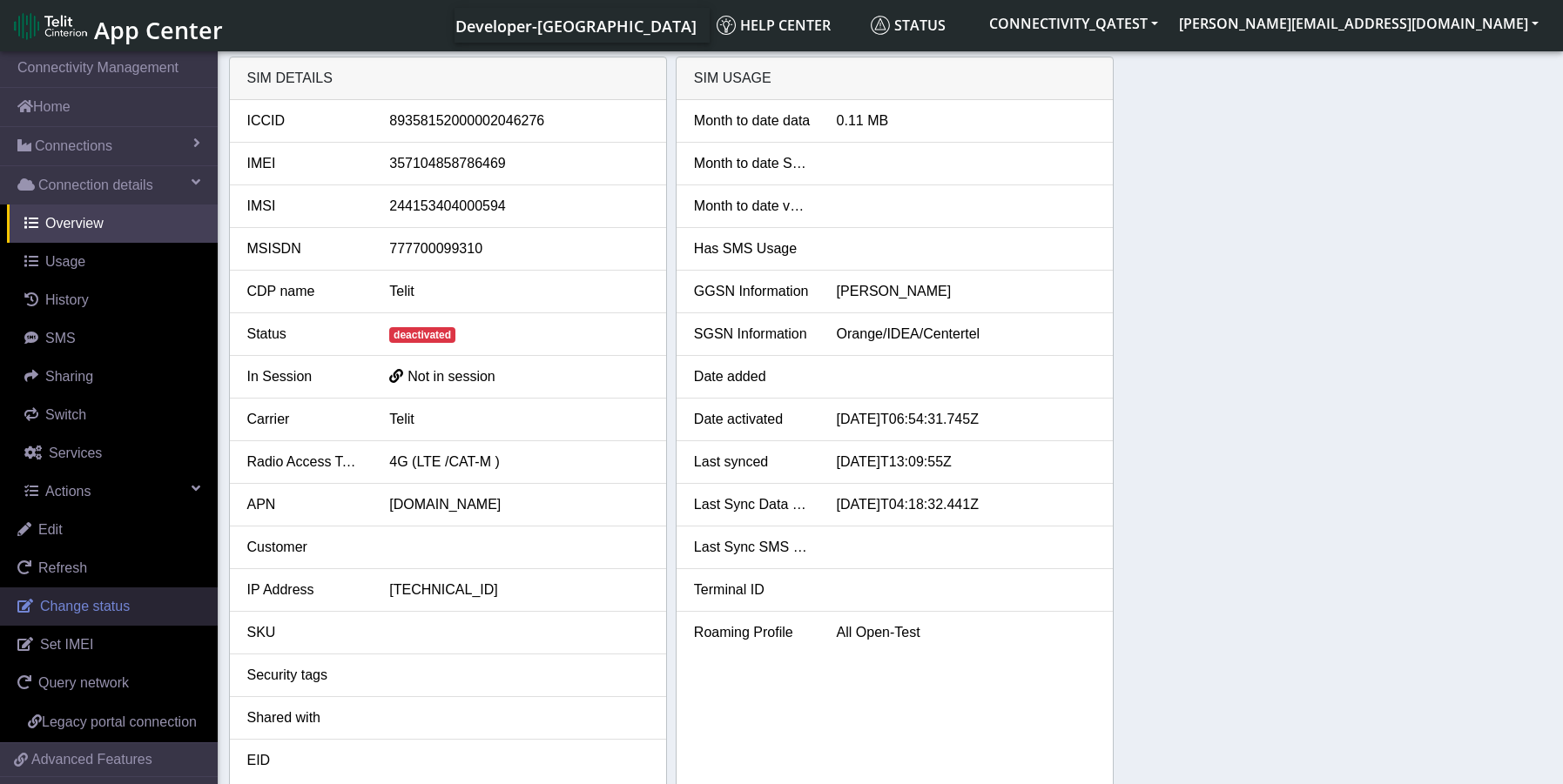
click at [98, 601] on span "Change status" at bounding box center [84, 607] width 90 height 15
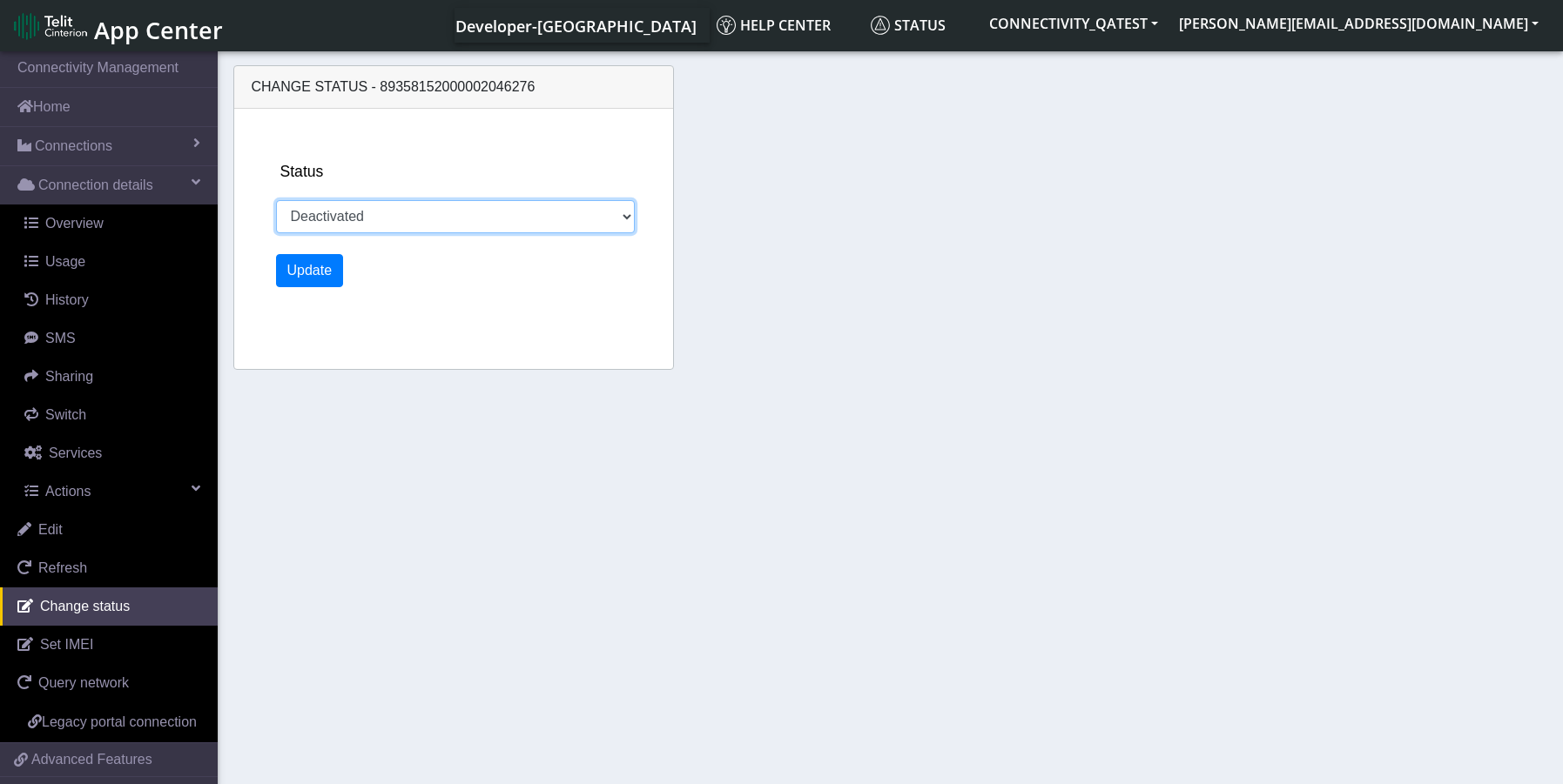
click at [446, 209] on select "Activated Deactivated Blocked" at bounding box center [456, 216] width 360 height 33
select select "activated"
click at [277, 200] on select "Activated Deactivated Blocked" at bounding box center [456, 216] width 360 height 33
click at [277, 269] on button "Update" at bounding box center [311, 270] width 68 height 33
